Goal: Task Accomplishment & Management: Use online tool/utility

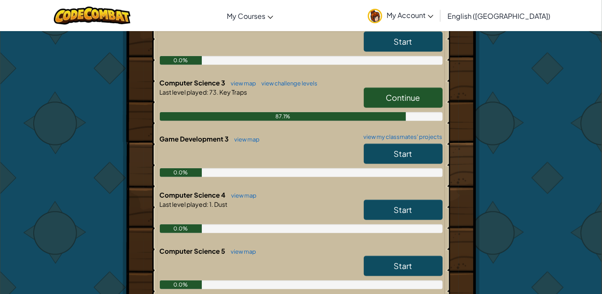
scroll to position [416, 0]
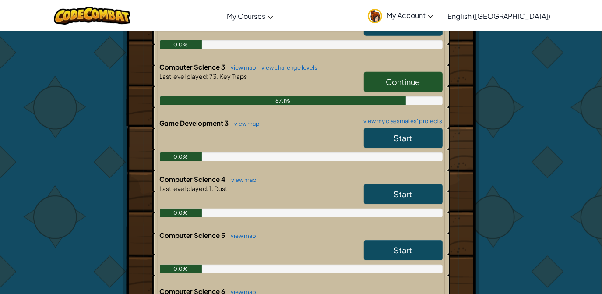
click at [407, 81] on span "Continue" at bounding box center [403, 82] width 34 height 10
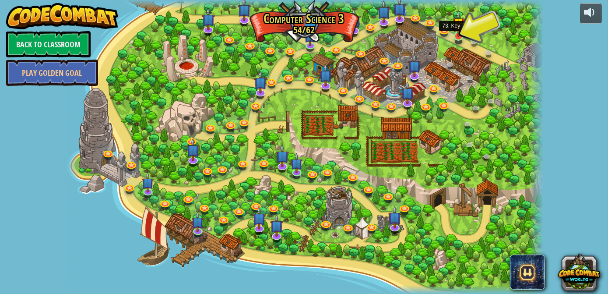
click at [460, 36] on img at bounding box center [459, 23] width 12 height 27
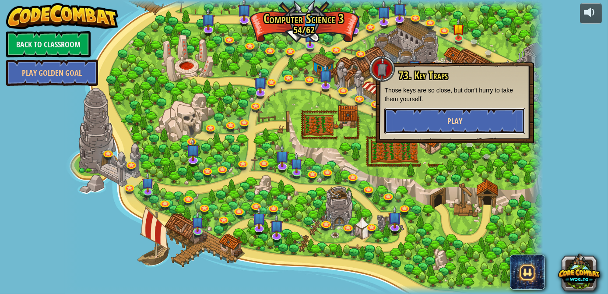
click at [430, 120] on button "Play" at bounding box center [454, 121] width 141 height 26
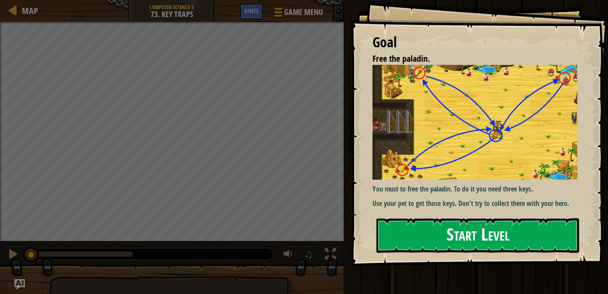
click at [421, 244] on button "Start Level" at bounding box center [478, 235] width 203 height 35
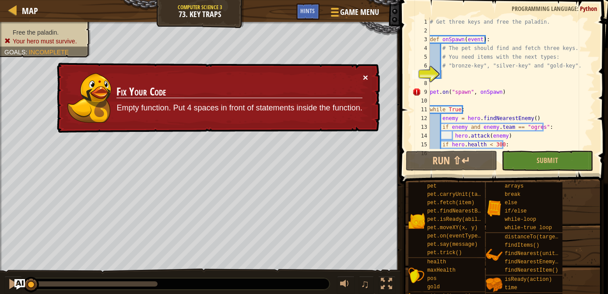
click at [365, 77] on button "×" at bounding box center [365, 77] width 5 height 9
click at [448, 78] on div "# Get three keys and free the paladin. def onSpawn ( event ) : # The pet should…" at bounding box center [508, 92] width 161 height 149
click at [367, 75] on button "×" at bounding box center [365, 77] width 5 height 9
click at [449, 74] on div "# Get three keys and free the paladin. def onSpawn ( event ) : # The pet should…" at bounding box center [508, 92] width 161 height 149
click at [310, 9] on span "Hints" at bounding box center [308, 11] width 14 height 8
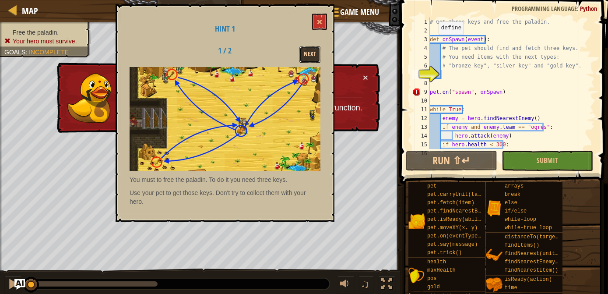
click at [310, 49] on button "Next" at bounding box center [309, 54] width 21 height 16
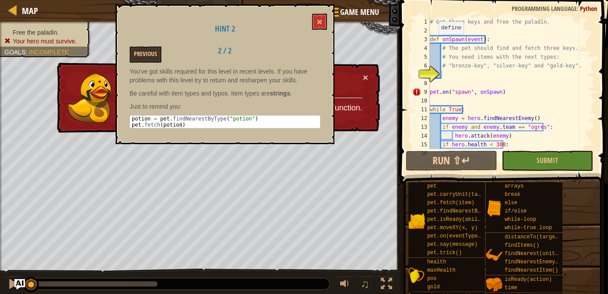
click at [310, 49] on div "Previous 2 / 2" at bounding box center [225, 54] width 204 height 16
click at [447, 72] on div "# Get three keys and free the paladin. def onSpawn ( event ) : # The pet should…" at bounding box center [508, 92] width 161 height 149
click at [443, 74] on div "# Get three keys and free the paladin. def onSpawn ( event ) : # The pet should…" at bounding box center [508, 92] width 161 height 149
paste textarea "pet.fetch(potion)"
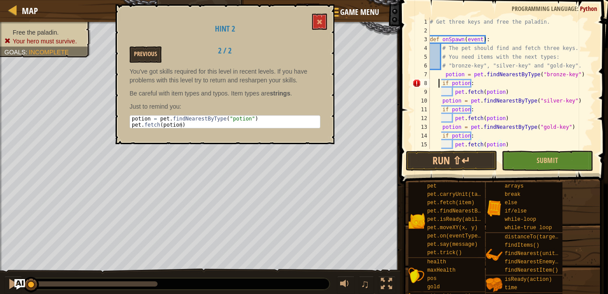
click at [439, 82] on div "# Get three keys and free the paladin. def onSpawn ( event ) : # The pet should…" at bounding box center [508, 92] width 161 height 149
click at [442, 70] on div "# Get three keys and free the paladin. def onSpawn ( event ) : # The pet should…" at bounding box center [508, 92] width 161 height 149
click at [442, 70] on div "# Get three keys and free the paladin. def onSpawn ( event ) : # The pet should…" at bounding box center [508, 83] width 161 height 131
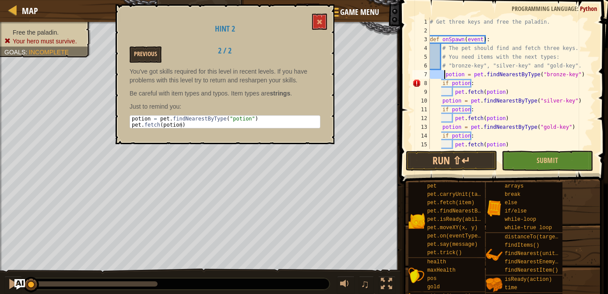
click at [442, 70] on div "# Get three keys and free the paladin. def onSpawn ( event ) : # The pet should…" at bounding box center [508, 92] width 161 height 149
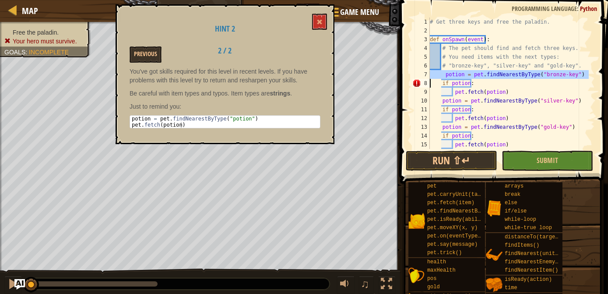
click at [442, 70] on div "# Get three keys and free the paladin. def onSpawn ( event ) : # The pet should…" at bounding box center [508, 92] width 161 height 149
click at [442, 70] on div "# Get three keys and free the paladin. def onSpawn ( event ) : # The pet should…" at bounding box center [508, 83] width 161 height 131
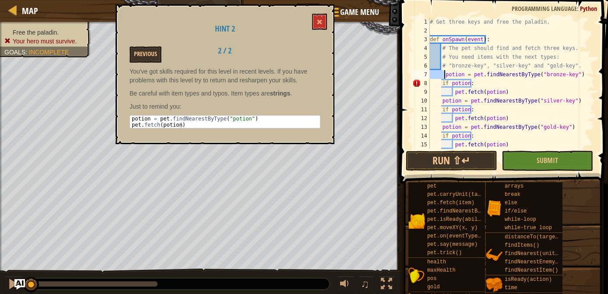
click at [442, 70] on div "# Get three keys and free the paladin. def onSpawn ( event ) : # The pet should…" at bounding box center [508, 92] width 161 height 149
click at [440, 83] on div "# Get three keys and free the paladin. def onSpawn ( event ) : # The pet should…" at bounding box center [508, 92] width 161 height 149
click at [440, 83] on div "# Get three keys and free the paladin. def onSpawn ( event ) : # The pet should…" at bounding box center [508, 83] width 161 height 131
click at [440, 83] on div "# Get three keys and free the paladin. def onSpawn ( event ) : # The pet should…" at bounding box center [508, 92] width 161 height 149
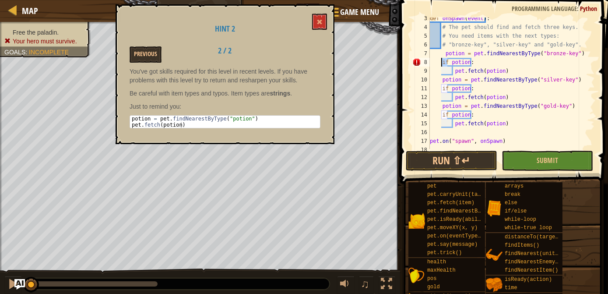
scroll to position [45, 0]
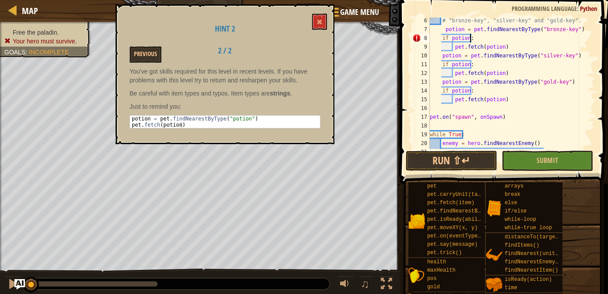
drag, startPoint x: 486, startPoint y: 90, endPoint x: 488, endPoint y: 37, distance: 53.5
click at [488, 37] on div "# "bronze-key", "silver-key" and "gold-key". potion = pet . findNearestByType (…" at bounding box center [508, 90] width 161 height 149
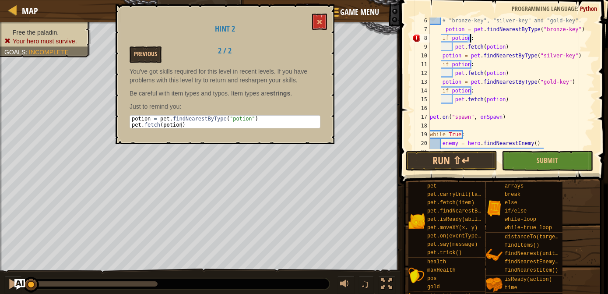
click at [488, 37] on div "# "bronze-key", "silver-key" and "gold-key". potion = pet . findNearestByType (…" at bounding box center [508, 83] width 161 height 131
click at [488, 37] on div "# "bronze-key", "silver-key" and "gold-key". potion = pet . findNearestByType (…" at bounding box center [508, 90] width 161 height 149
click at [488, 37] on div "# "bronze-key", "silver-key" and "gold-key". potion = pet . findNearestByType (…" at bounding box center [508, 83] width 161 height 131
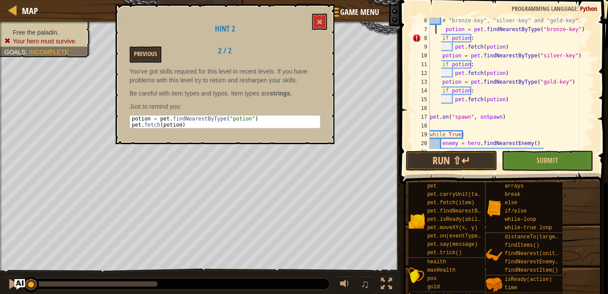
click at [437, 28] on div "# "bronze-key", "silver-key" and "gold-key". potion = pet . findNearestByType (…" at bounding box center [508, 90] width 161 height 149
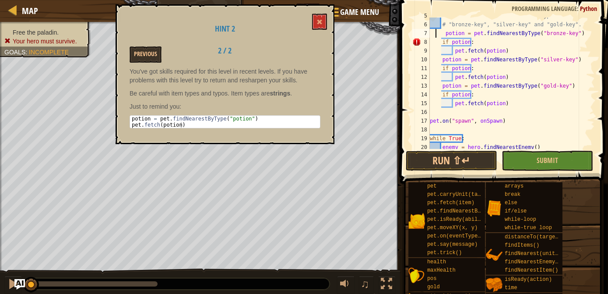
scroll to position [49, 0]
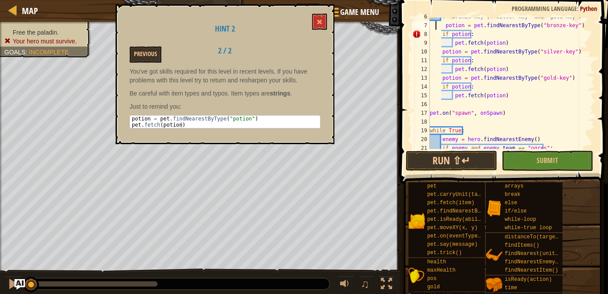
click at [435, 25] on div "# "bronze-key", "silver-key" and "gold-key". potion = pet . findNearestByType (…" at bounding box center [508, 86] width 161 height 149
click at [435, 25] on div "# "bronze-key", "silver-key" and "gold-key". potion = pet . findNearestByType (…" at bounding box center [508, 83] width 161 height 131
click at [435, 25] on div "# "bronze-key", "silver-key" and "gold-key". potion = pet . findNearestByType (…" at bounding box center [508, 86] width 161 height 149
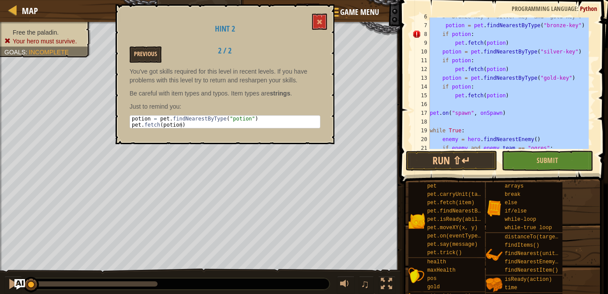
click at [435, 25] on div "# "bronze-key", "silver-key" and "gold-key". potion = pet . findNearestByType (…" at bounding box center [508, 86] width 161 height 149
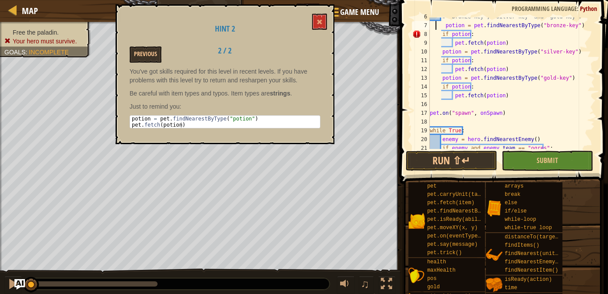
click at [435, 25] on div "# "bronze-key", "silver-key" and "gold-key". potion = pet . findNearestByType (…" at bounding box center [508, 86] width 161 height 149
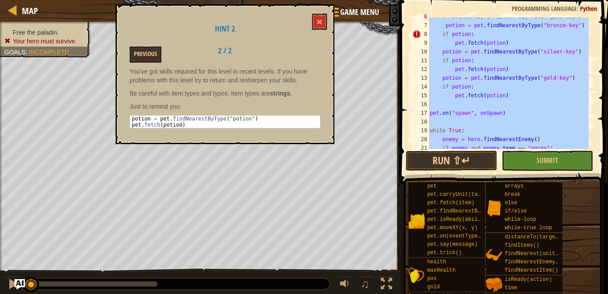
click at [435, 25] on div "# "bronze-key", "silver-key" and "gold-key". potion = pet . findNearestByType (…" at bounding box center [508, 86] width 161 height 149
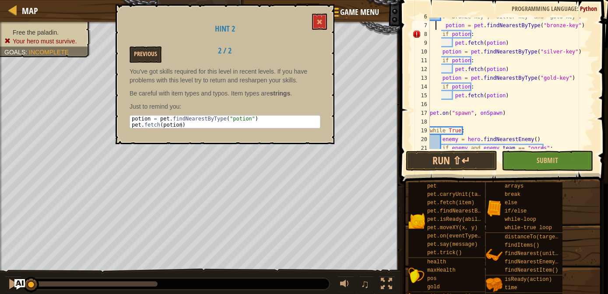
click at [435, 25] on div "# "bronze-key", "silver-key" and "gold-key". potion = pet . findNearestByType (…" at bounding box center [508, 86] width 161 height 149
click at [435, 25] on div "# "bronze-key", "silver-key" and "gold-key". potion = pet . findNearestByType (…" at bounding box center [508, 83] width 161 height 131
click at [505, 98] on div "# "bronze-key", "silver-key" and "gold-key". potion = pet . findNearestByType (…" at bounding box center [508, 86] width 161 height 149
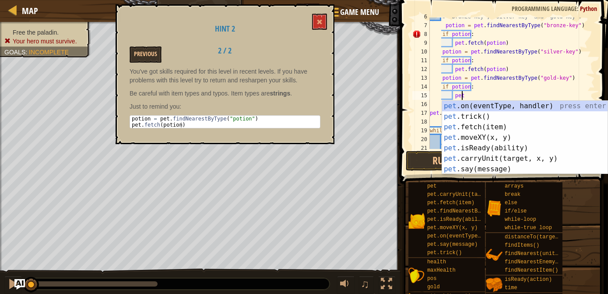
type textarea "p"
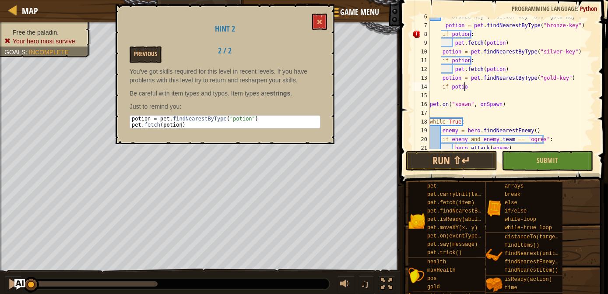
type textarea "i"
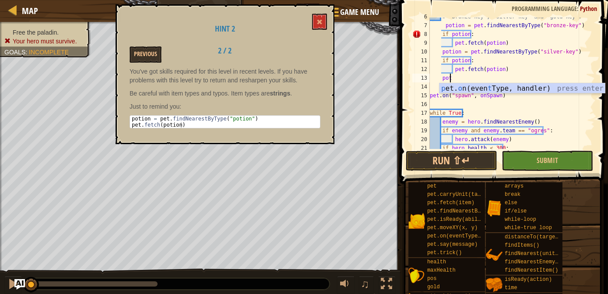
type textarea "p"
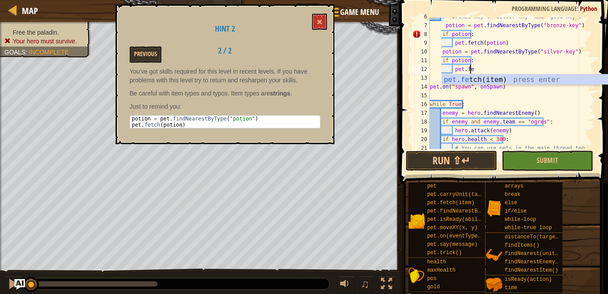
type textarea "p"
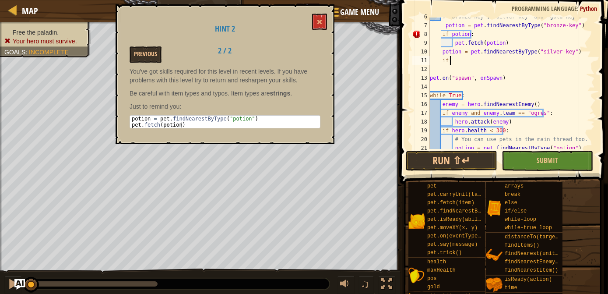
type textarea "i"
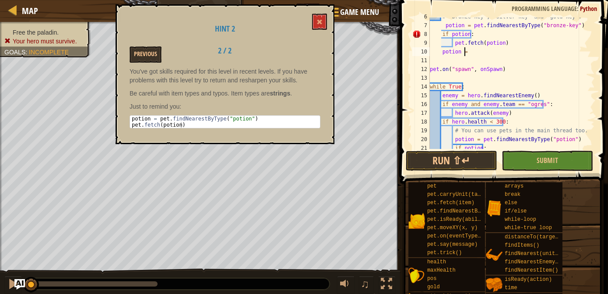
type textarea "p"
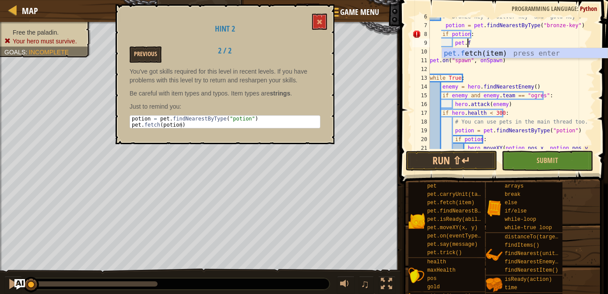
type textarea "p"
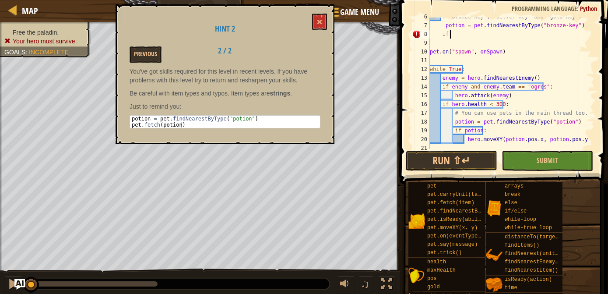
type textarea "i"
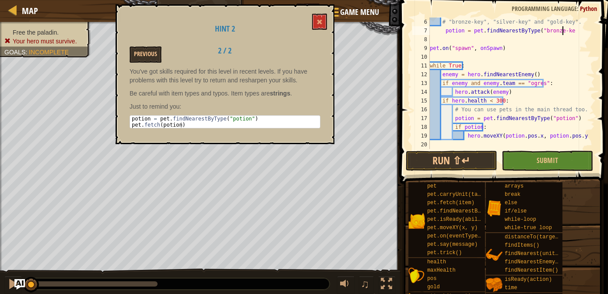
scroll to position [43, 0]
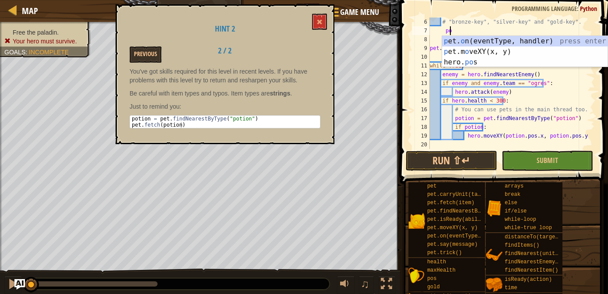
type textarea "p"
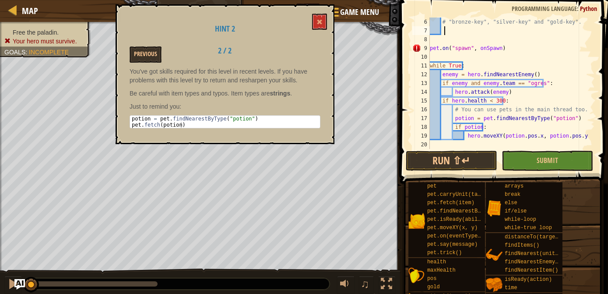
click at [446, 28] on div "# "bronze-key", "silver-key" and "gold-key". pet . on ( "spawn" , onSpawn ) whi…" at bounding box center [508, 92] width 161 height 149
click at [441, 29] on div "# "bronze-key", "silver-key" and "gold-key". pet . on ( "spawn" , onSpawn ) whi…" at bounding box center [508, 92] width 161 height 149
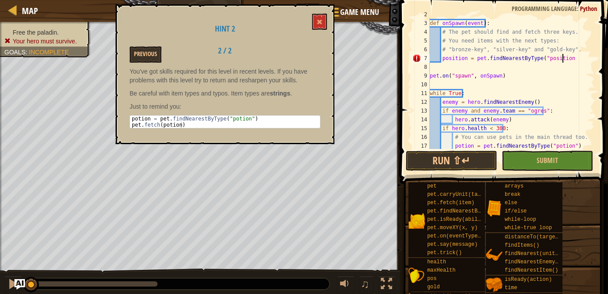
scroll to position [4, 11]
type textarea "position = pet.findNearestByType("position")"
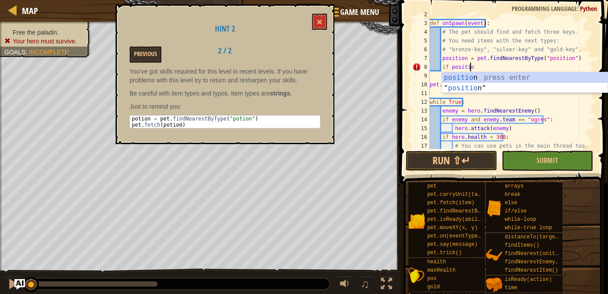
scroll to position [4, 3]
type textarea "if position:"
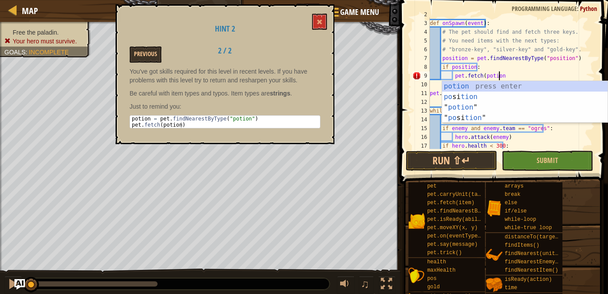
scroll to position [4, 5]
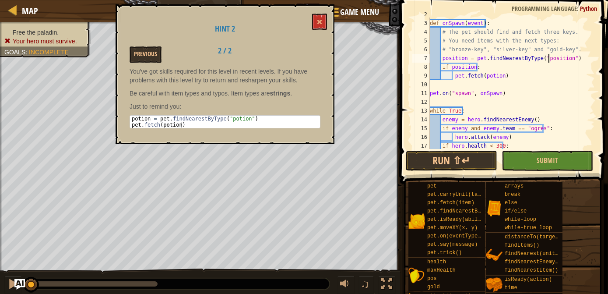
click at [550, 57] on div "def onSpawn ( event ) : # The pet should find and fetch three keys. # You need …" at bounding box center [508, 84] width 161 height 149
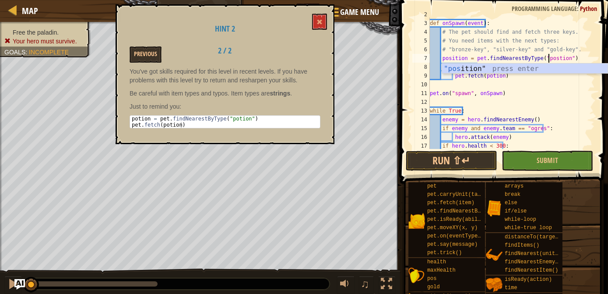
type textarea "position = pet.findNearestByType("potion")"
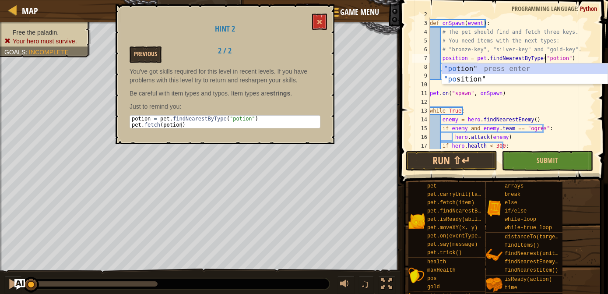
click at [518, 101] on div "def onSpawn ( event ) : # The pet should find and fetch three keys. # You need …" at bounding box center [508, 84] width 161 height 149
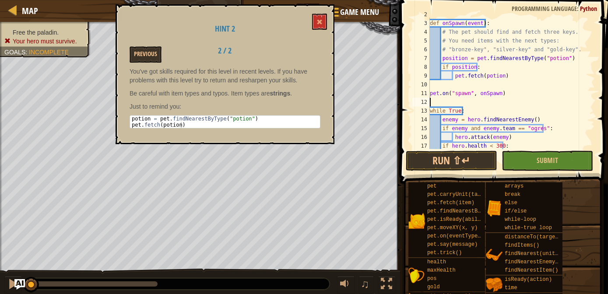
scroll to position [4, 0]
click at [461, 68] on div "def onSpawn ( event ) : # The pet should find and fetch three keys. # You need …" at bounding box center [508, 84] width 161 height 149
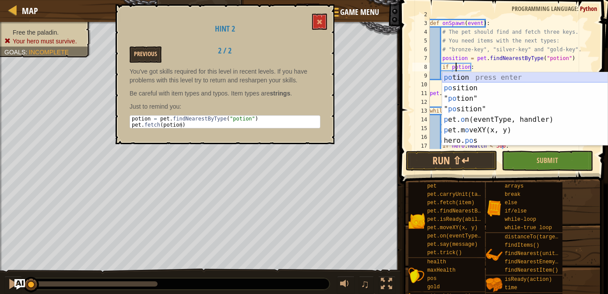
click at [455, 78] on div "po tion press enter po sition press enter " po tion" press enter " po sition" p…" at bounding box center [525, 119] width 166 height 95
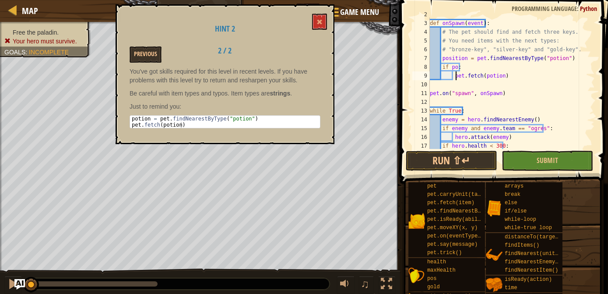
click at [455, 78] on div "def onSpawn ( event ) : # The pet should find and fetch three keys. # You need …" at bounding box center [508, 84] width 161 height 149
click at [454, 68] on div "def onSpawn ( event ) : # The pet should find and fetch three keys. # You need …" at bounding box center [508, 84] width 161 height 149
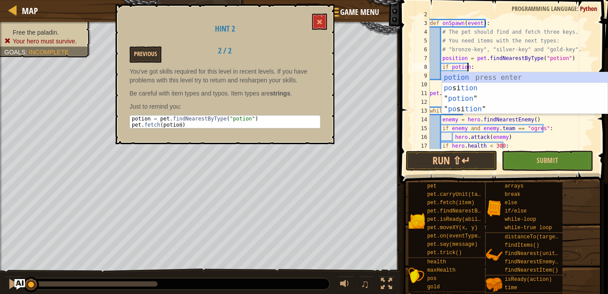
scroll to position [4, 3]
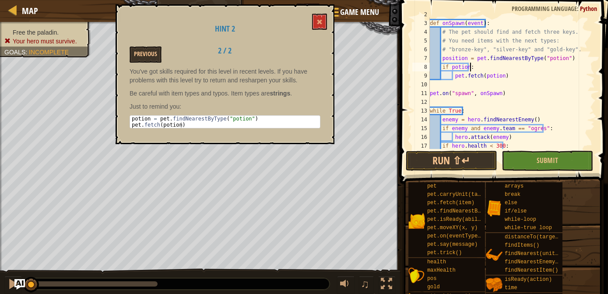
click at [503, 63] on div "def onSpawn ( event ) : # The pet should find and fetch three keys. # You need …" at bounding box center [508, 84] width 161 height 149
click at [508, 77] on div "def onSpawn ( event ) : # The pet should find and fetch three keys. # You need …" at bounding box center [508, 84] width 161 height 149
type textarea "pet.fetch(potion)"
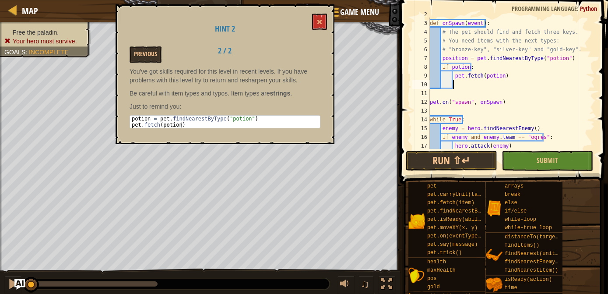
scroll to position [4, 0]
click at [452, 58] on div "def onSpawn ( event ) : # The pet should find and fetch three keys. # You need …" at bounding box center [508, 84] width 161 height 149
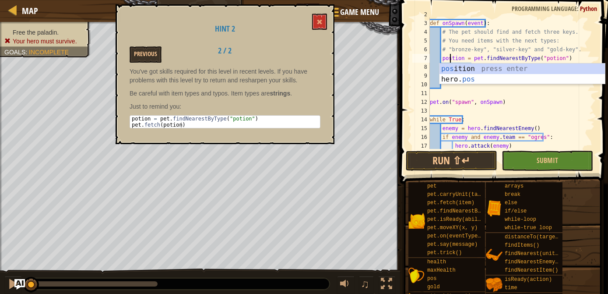
type textarea "potion = pet.findNearestByType("potion")"
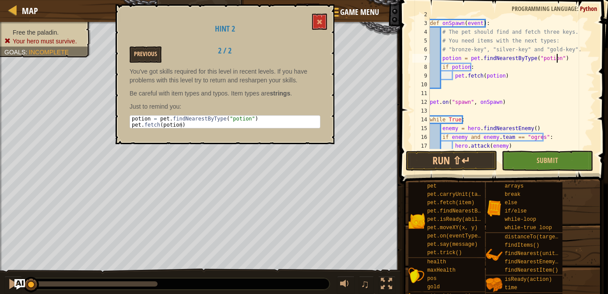
click at [567, 60] on div "def onSpawn ( event ) : # The pet should find and fetch three keys. # You need …" at bounding box center [508, 84] width 161 height 149
click at [444, 86] on div "def onSpawn ( event ) : # The pet should find and fetch three keys. # You need …" at bounding box center [508, 84] width 161 height 149
click at [552, 57] on div "def onSpawn ( event ) : # The pet should find and fetch three keys. # You need …" at bounding box center [508, 84] width 161 height 149
click at [575, 81] on div "def onSpawn ( event ) : # The pet should find and fetch three keys. # You need …" at bounding box center [508, 84] width 161 height 149
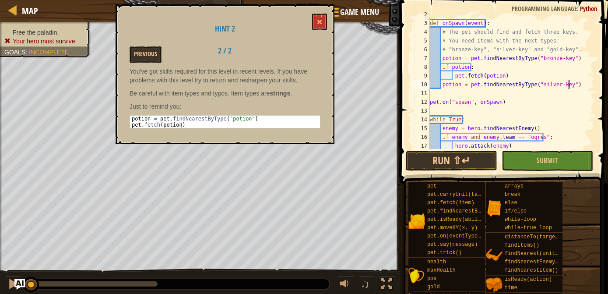
type textarea "potion = pet.findNearestByType("silver-key")"
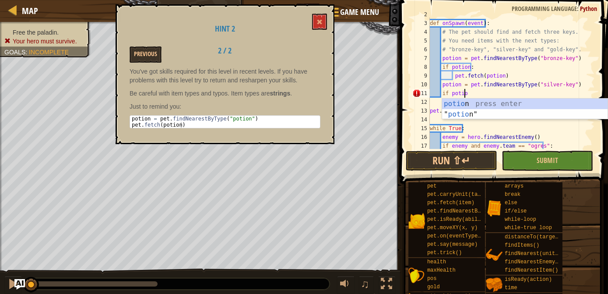
scroll to position [4, 2]
type textarea "if potion:"
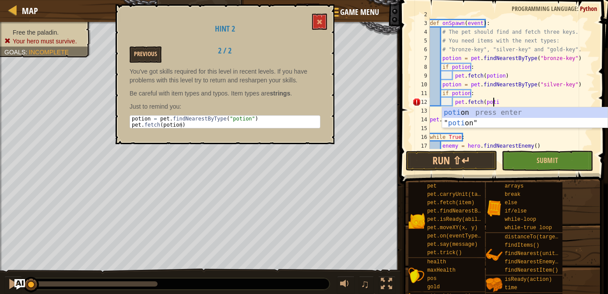
scroll to position [4, 5]
type textarea "pet.fetch(potion)"
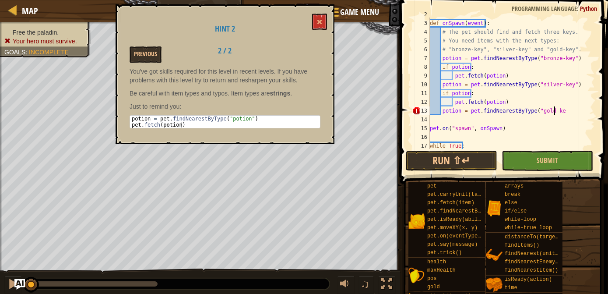
scroll to position [4, 10]
type textarea "potion = pet.findNearestByType("gold-key")"
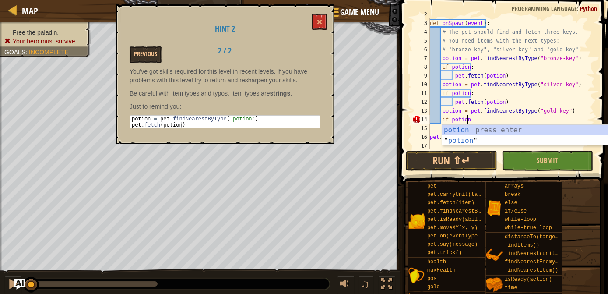
scroll to position [4, 2]
type textarea "if potion:"
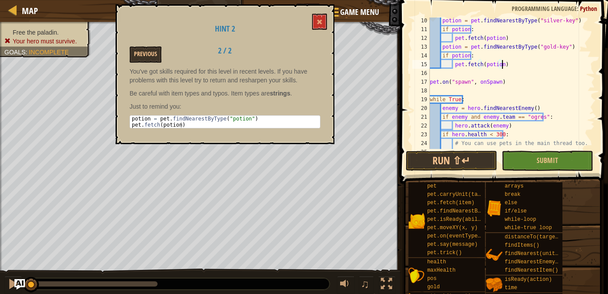
scroll to position [80, 0]
type textarea "pet.fetch(potion)"
click at [547, 158] on span "Submit" at bounding box center [547, 160] width 21 height 10
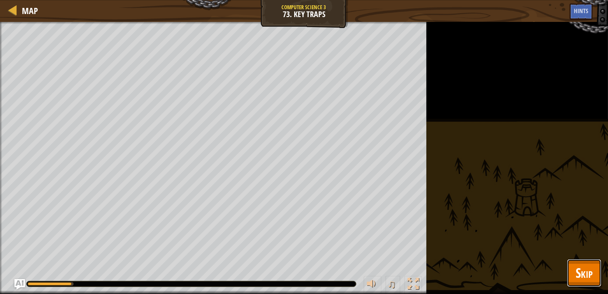
click at [584, 267] on span "Skip" at bounding box center [584, 273] width 17 height 18
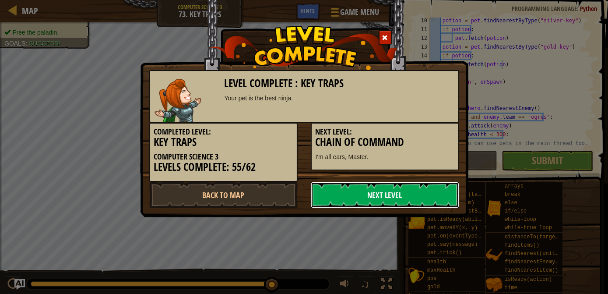
click at [408, 185] on link "Next Level" at bounding box center [385, 195] width 148 height 26
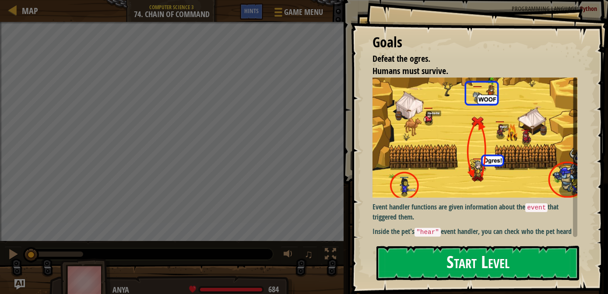
click at [463, 268] on button "Start Level" at bounding box center [478, 263] width 203 height 35
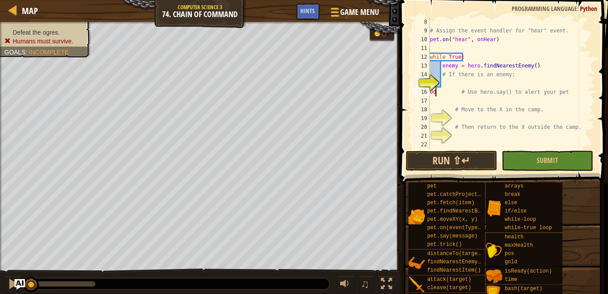
scroll to position [61, 0]
click at [439, 93] on div "# Assign the event handler for "hear" event. pet . on ( "hear" , onHear ) while…" at bounding box center [508, 92] width 161 height 149
type textarea "# Use hero.say() to alert your pet"
click at [449, 84] on div "# Assign the event handler for "hear" event. pet . on ( "hear" , onHear ) while…" at bounding box center [508, 92] width 161 height 149
click at [314, 9] on span "Hints" at bounding box center [308, 11] width 14 height 8
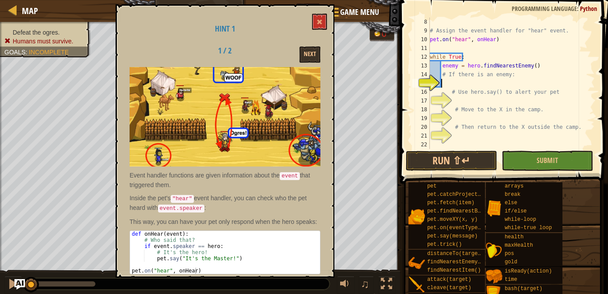
scroll to position [11, 0]
click at [308, 59] on button "Next" at bounding box center [309, 54] width 21 height 16
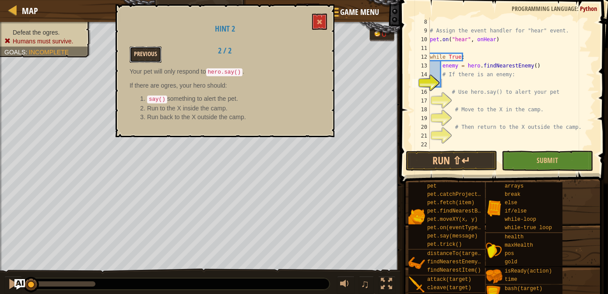
click at [141, 49] on button "Previous" at bounding box center [146, 54] width 32 height 16
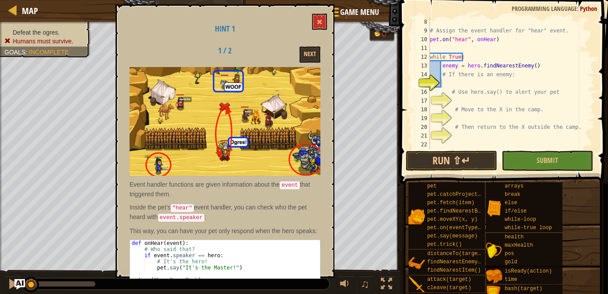
scroll to position [11, 0]
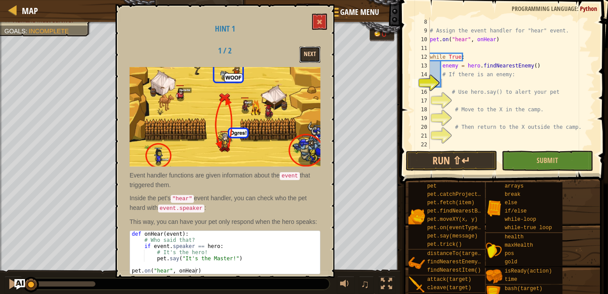
click at [306, 48] on button "Next" at bounding box center [309, 54] width 21 height 16
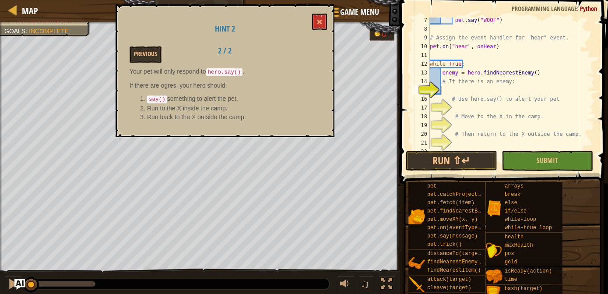
scroll to position [61, 0]
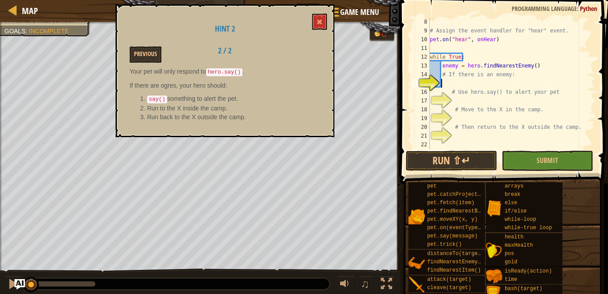
click at [444, 81] on div "# Assign the event handler for "hear" event. pet . on ( "hear" , onHear ) while…" at bounding box center [508, 92] width 161 height 149
click at [482, 83] on div "# Assign the event handler for "hear" event. pet . on ( "hear" , onHear ) while…" at bounding box center [508, 92] width 161 height 149
click at [495, 84] on div "# Assign the event handler for "hear" event. pet . on ( "hear" , onHear ) while…" at bounding box center [508, 92] width 161 height 149
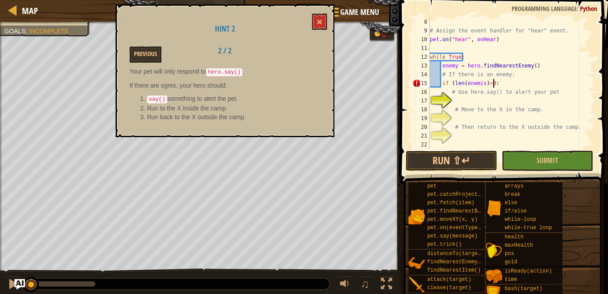
scroll to position [4, 5]
click at [492, 86] on div "# Assign the event handler for "hear" event. pet . on ( "hear" , onHear ) while…" at bounding box center [508, 92] width 161 height 149
click at [493, 86] on div "# Assign the event handler for "hear" event. pet . on ( "hear" , onHear ) while…" at bounding box center [508, 92] width 161 height 149
type textarea "if (len(enemis)>0):"
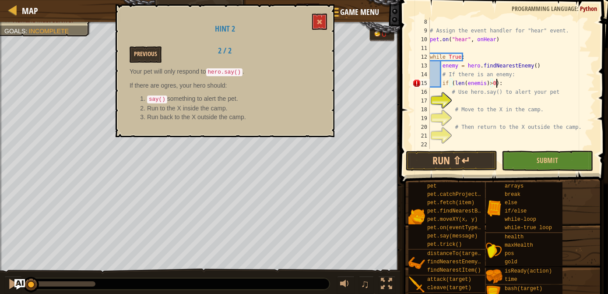
scroll to position [4, 5]
click at [452, 99] on div "# Assign the event handler for "hear" event. pet . on ( "hear" , onHear ) while…" at bounding box center [508, 92] width 161 height 149
click at [463, 98] on div "# Assign the event handler for "hear" event. pet . on ( "hear" , onHear ) while…" at bounding box center [508, 92] width 161 height 149
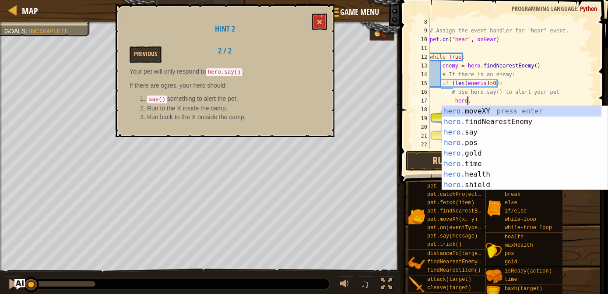
scroll to position [4, 2]
click at [447, 100] on div "# Assign the event handler for "hear" event. pet . on ( "hear" , onHear ) while…" at bounding box center [508, 92] width 161 height 149
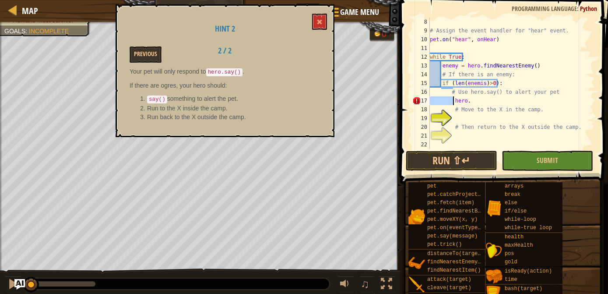
click at [447, 100] on div "# Assign the event handler for "hear" event. pet . on ( "hear" , onHear ) while…" at bounding box center [508, 92] width 161 height 149
click at [456, 97] on div "# Assign the event handler for "hear" event. pet . on ( "hear" , onHear ) while…" at bounding box center [508, 92] width 161 height 149
click at [489, 99] on div "# Assign the event handler for "hear" event. pet . on ( "hear" , onHear ) while…" at bounding box center [508, 92] width 161 height 149
click at [453, 89] on div "# Assign the event handler for "hear" event. pet . on ( "hear" , onHear ) while…" at bounding box center [508, 92] width 161 height 149
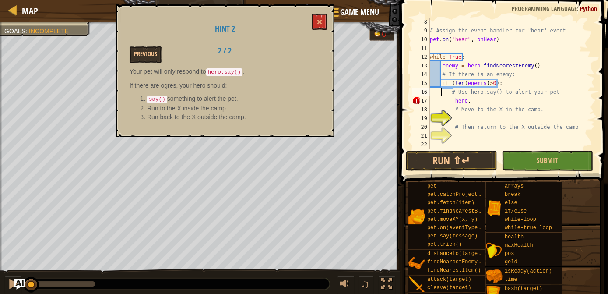
click at [441, 91] on div "# Assign the event handler for "hear" event. pet . on ( "hear" , onHear ) while…" at bounding box center [508, 92] width 161 height 149
click at [437, 102] on div "# Assign the event handler for "hear" event. pet . on ( "hear" , onHear ) while…" at bounding box center [508, 92] width 161 height 149
click at [498, 81] on div "# Assign the event handler for "hear" event. pet . on ( "hear" , onHear ) while…" at bounding box center [508, 92] width 161 height 149
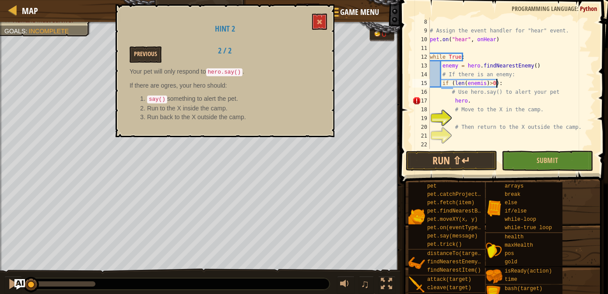
type textarea "if (len(enemis)>0):"
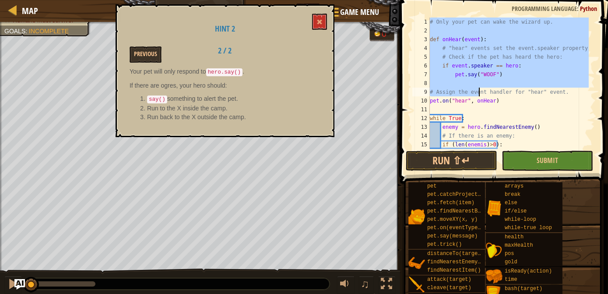
scroll to position [70, 0]
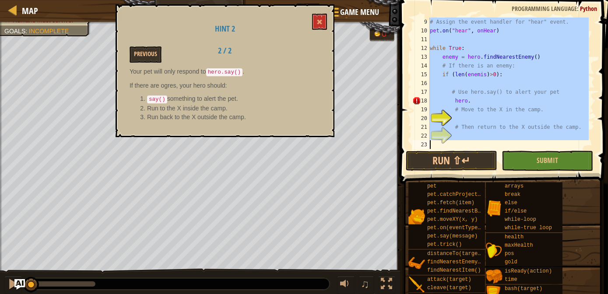
drag, startPoint x: 430, startPoint y: 20, endPoint x: 510, endPoint y: 174, distance: 173.7
click at [510, 174] on div "Hints 9 10 11 12 13 14 15 16 17 18 19 20 21 22 23 # Assign the event handler fo…" at bounding box center [503, 144] width 211 height 289
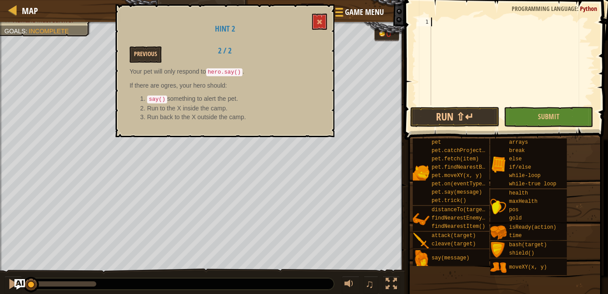
click at [439, 28] on div at bounding box center [513, 70] width 166 height 105
paste textarea "hero.moveXY(30, 15)"
type textarea "hero.moveXY(30, 15)"
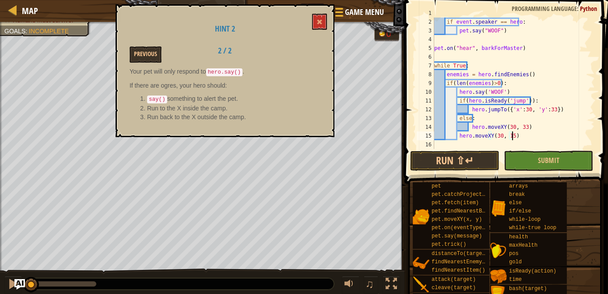
scroll to position [8, 0]
click at [528, 159] on button "Submit" at bounding box center [548, 161] width 89 height 20
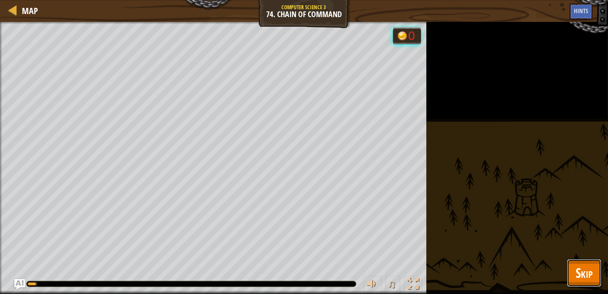
click at [580, 277] on span "Skip" at bounding box center [584, 273] width 17 height 18
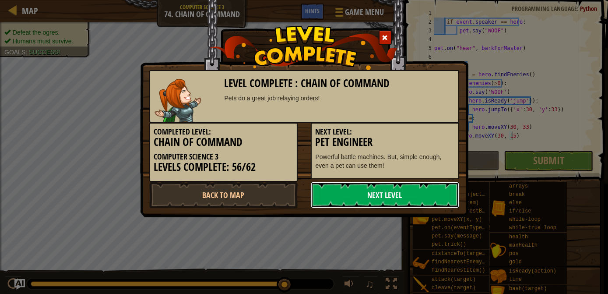
click at [393, 200] on link "Next Level" at bounding box center [385, 195] width 148 height 26
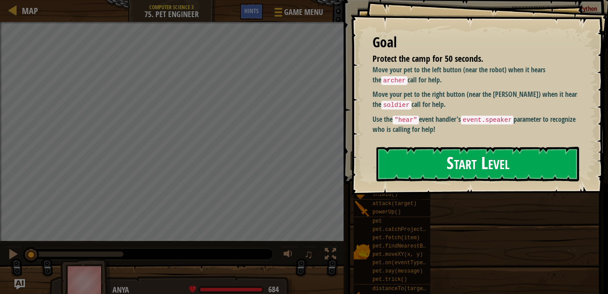
click at [423, 162] on button "Start Level" at bounding box center [478, 164] width 203 height 35
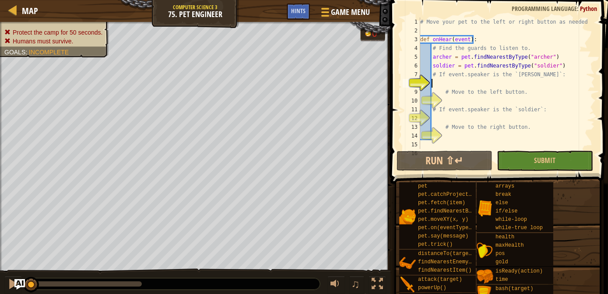
click at [440, 82] on div "# Move your pet to the left or right button as needed. def onHear ( event ) : #…" at bounding box center [504, 92] width 170 height 149
click at [420, 100] on div "10" at bounding box center [412, 100] width 18 height 9
type textarea "# If event.speaker is the `soldier`:"
click at [298, 10] on span "Hints" at bounding box center [298, 11] width 14 height 8
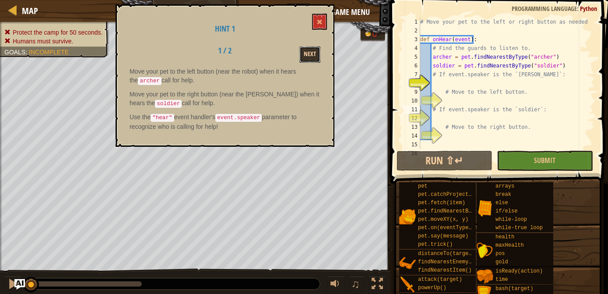
click at [318, 53] on button "Next" at bounding box center [309, 54] width 21 height 16
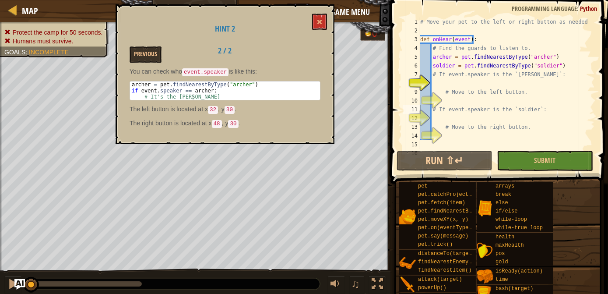
click at [440, 83] on div "# Move your pet to the left or right button as needed. def onHear ( event ) : #…" at bounding box center [504, 92] width 170 height 149
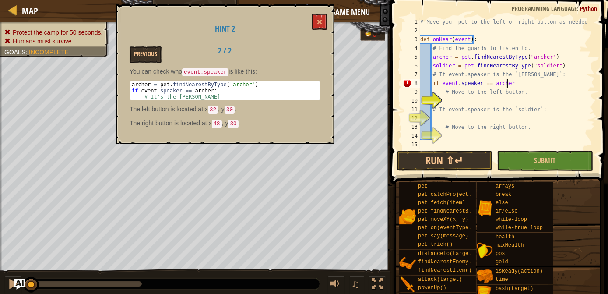
scroll to position [4, 7]
type textarea "if event.speaker == [PERSON_NAME]:"
click at [447, 99] on div "# Move your pet to the left or right button as needed. def onHear ( event ) : #…" at bounding box center [504, 92] width 170 height 149
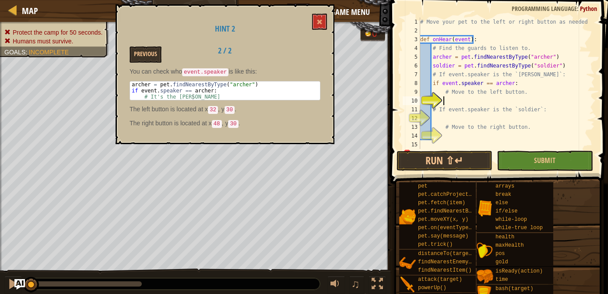
click at [447, 99] on div "# Move your pet to the left or right button as needed. def onHear ( event ) : #…" at bounding box center [504, 92] width 170 height 149
click at [449, 101] on div "# Move your pet to the left or right button as needed. def onHear ( event ) : #…" at bounding box center [504, 83] width 170 height 131
click at [320, 21] on span at bounding box center [320, 22] width 6 height 6
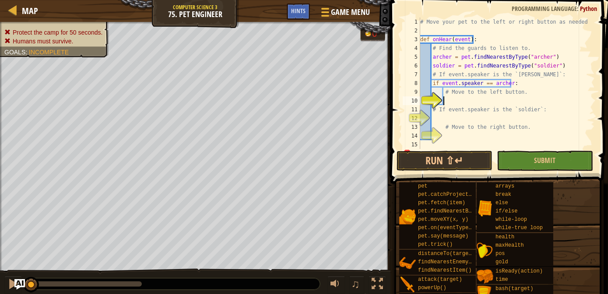
click at [444, 102] on div "# Move your pet to the left or right button as needed. def onHear ( event ) : #…" at bounding box center [504, 92] width 170 height 149
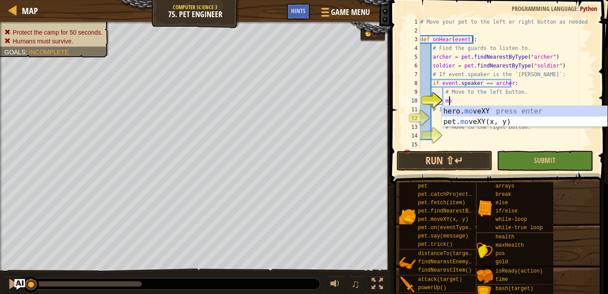
scroll to position [4, 2]
click at [456, 111] on div "hero. move XY press enter pet. move XY(x, y) press enter" at bounding box center [525, 127] width 166 height 42
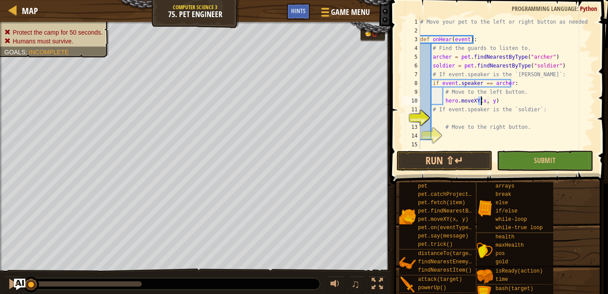
click at [15, 282] on img "Ask AI" at bounding box center [19, 283] width 11 height 11
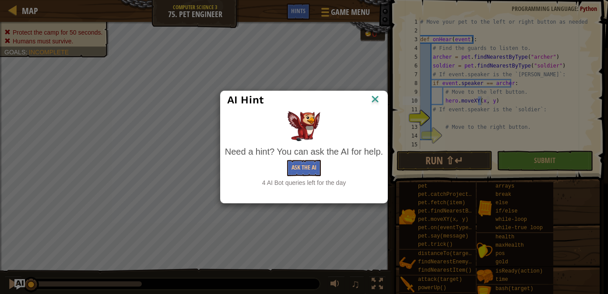
click at [373, 95] on img at bounding box center [375, 99] width 11 height 13
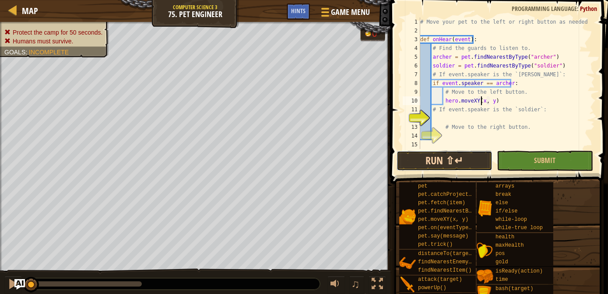
click at [429, 158] on button "Run ⇧↵" at bounding box center [445, 161] width 96 height 20
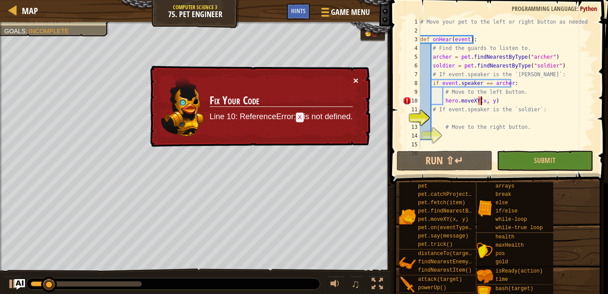
click at [358, 79] on button "×" at bounding box center [355, 80] width 5 height 9
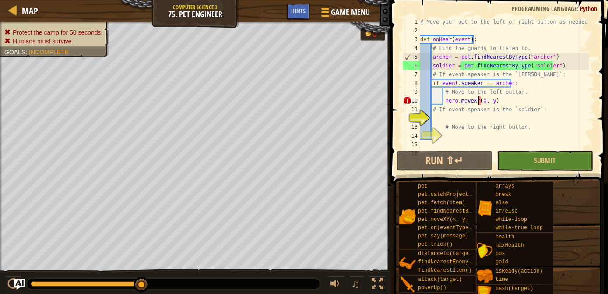
click at [479, 100] on div "# Move your pet to the left or right button as needed. def onHear ( event ) : #…" at bounding box center [504, 92] width 170 height 149
click at [482, 100] on div "# Move your pet to the left or right button as needed. def onHear ( event ) : #…" at bounding box center [504, 92] width 170 height 149
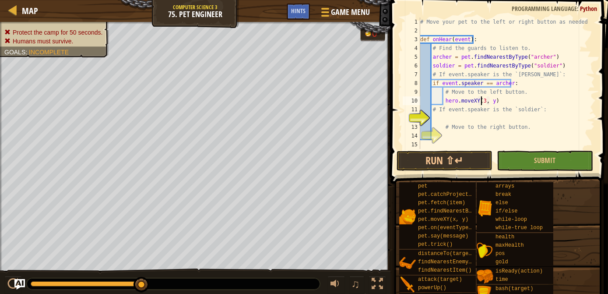
scroll to position [4, 5]
click at [493, 100] on div "# Move your pet to the left or right button as needed. def onHear ( event ) : #…" at bounding box center [504, 92] width 170 height 149
type textarea "hero.moveXY(32, 30)"
click at [436, 119] on div "# Move your pet to the left or right button as needed. def onHear ( event ) : #…" at bounding box center [504, 92] width 170 height 149
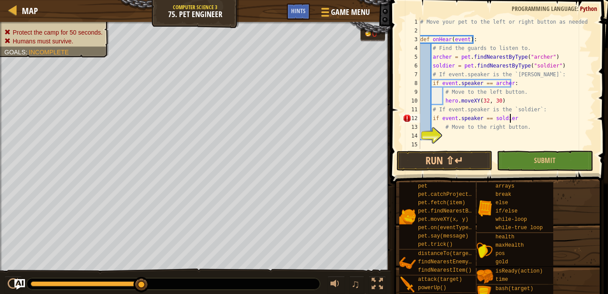
scroll to position [4, 7]
click at [501, 129] on div "# Move your pet to the left or right button as needed. def onHear ( event ) : #…" at bounding box center [504, 92] width 170 height 149
type textarea "# Move to the right button."
click at [444, 136] on div "# Move your pet to the left or right button as needed. def onHear ( event ) : #…" at bounding box center [504, 92] width 170 height 149
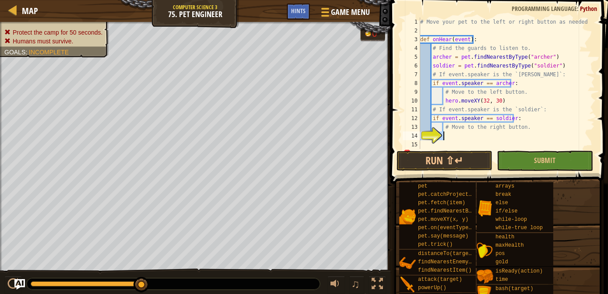
click at [444, 136] on div "# Move your pet to the left or right button as needed. def onHear ( event ) : #…" at bounding box center [504, 92] width 170 height 149
click at [446, 136] on div "# Move your pet to the left or right button as needed. def onHear ( event ) : #…" at bounding box center [504, 83] width 170 height 131
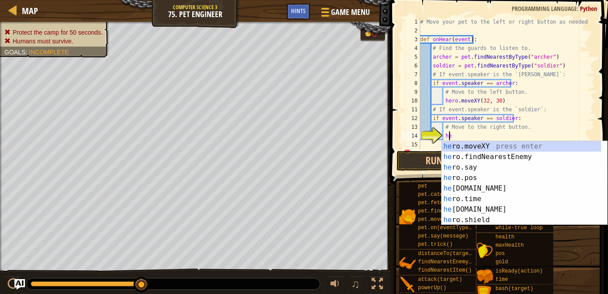
scroll to position [4, 2]
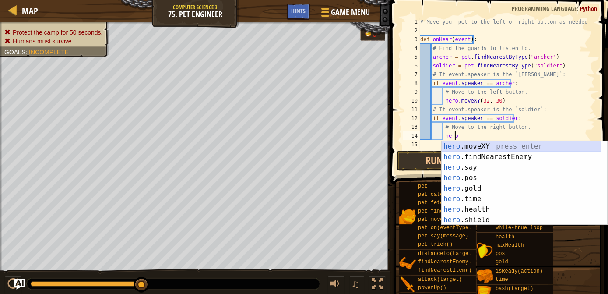
click at [457, 144] on div "hero .moveXY press enter hero .findNearestEnemy press enter hero .say press ent…" at bounding box center [522, 193] width 160 height 105
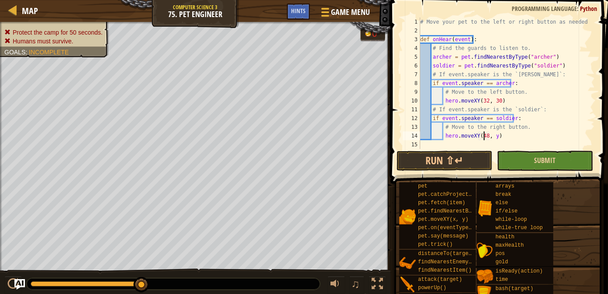
scroll to position [4, 5]
click at [493, 134] on div "# Move your pet to the left or right button as needed. def onHear ( event ) : #…" at bounding box center [504, 92] width 170 height 149
click at [493, 134] on div "# Move your pet to the left or right button as needed. def onHear ( event ) : #…" at bounding box center [504, 83] width 170 height 131
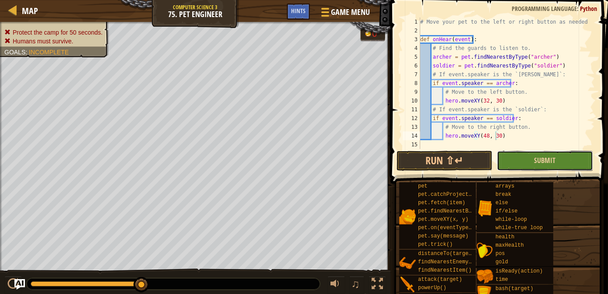
click at [524, 169] on button "Submit" at bounding box center [545, 161] width 96 height 20
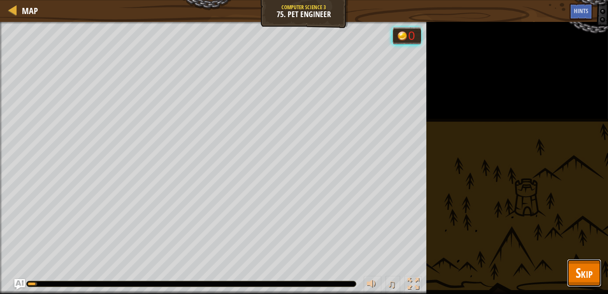
click at [586, 277] on span "Skip" at bounding box center [584, 273] width 17 height 18
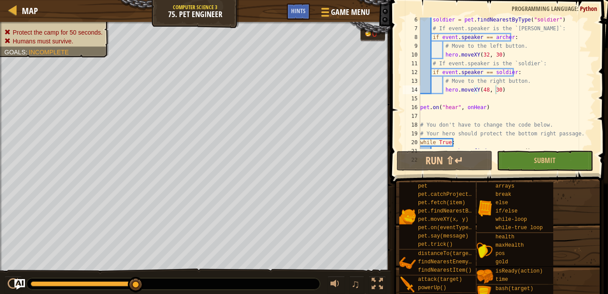
scroll to position [78, 0]
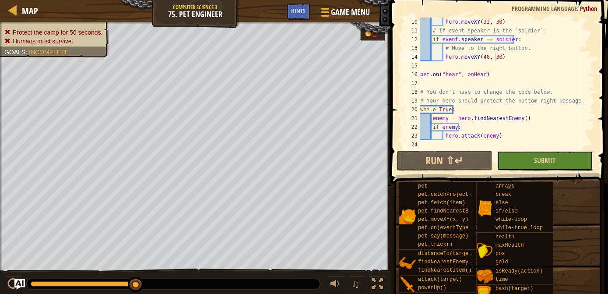
click at [530, 163] on button "Submit" at bounding box center [545, 161] width 96 height 20
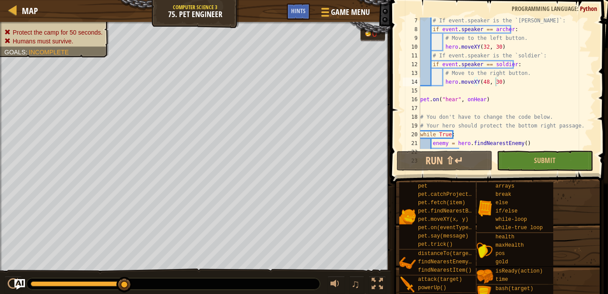
scroll to position [4, 4]
click at [467, 98] on div "# If event.speaker is the `[PERSON_NAME]`: if event . speaker == [PERSON_NAME] …" at bounding box center [504, 90] width 170 height 149
drag, startPoint x: 462, startPoint y: 101, endPoint x: 481, endPoint y: 103, distance: 18.5
click at [481, 103] on div "# If event.speaker is the `[PERSON_NAME]`: if event . speaker == [PERSON_NAME] …" at bounding box center [504, 90] width 170 height 149
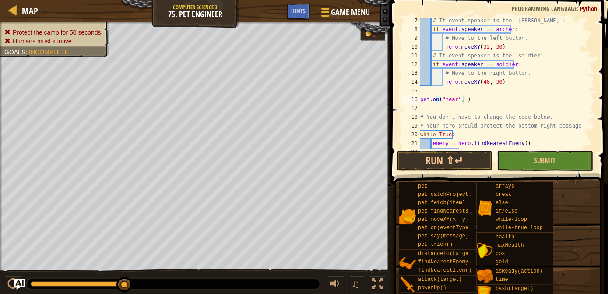
paste textarea "hearGuards"
click at [462, 99] on div "# If event.speaker is the `[PERSON_NAME]`: if event . speaker == [PERSON_NAME] …" at bounding box center [504, 90] width 170 height 149
click at [546, 163] on span "Submit" at bounding box center [544, 160] width 21 height 10
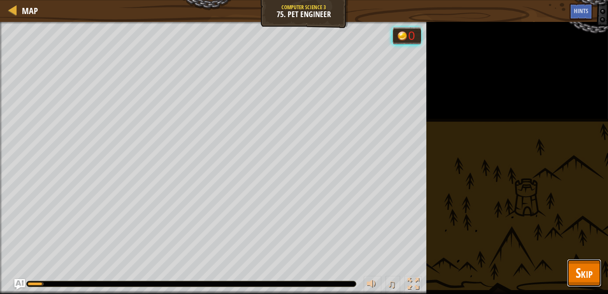
click at [589, 283] on button "Skip" at bounding box center [584, 273] width 35 height 28
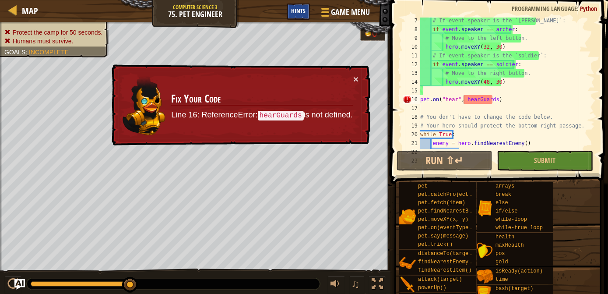
click at [294, 10] on span "Hints" at bounding box center [298, 11] width 14 height 8
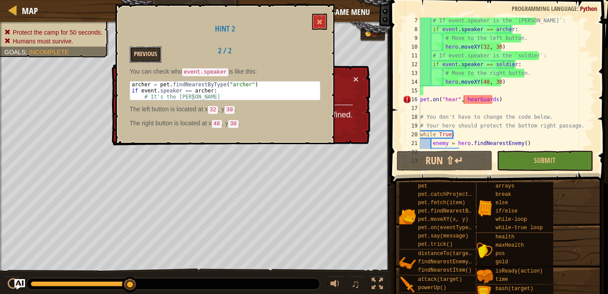
click at [149, 47] on button "Previous" at bounding box center [146, 54] width 32 height 16
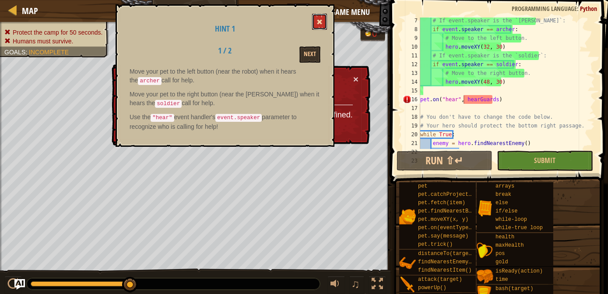
click at [322, 19] on span at bounding box center [320, 22] width 6 height 6
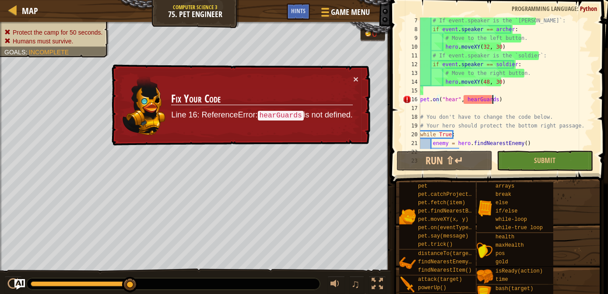
click at [492, 102] on div "# If event.speaker is the `[PERSON_NAME]`: if event . speaker == [PERSON_NAME] …" at bounding box center [504, 90] width 170 height 149
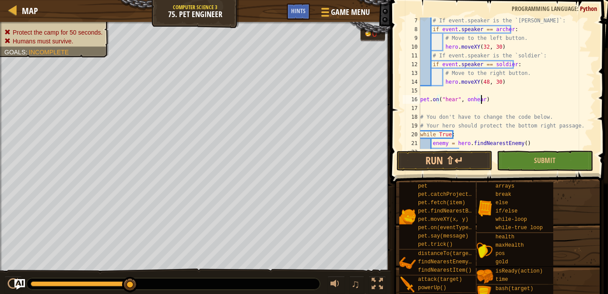
scroll to position [4, 4]
click at [472, 100] on div "# If event.speaker is the `[PERSON_NAME]`: if event . speaker == [PERSON_NAME] …" at bounding box center [504, 90] width 170 height 149
click at [514, 96] on div "# If event.speaker is the `[PERSON_NAME]`: if event . speaker == [PERSON_NAME] …" at bounding box center [504, 90] width 170 height 149
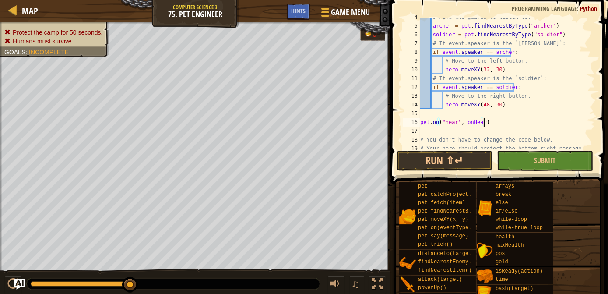
scroll to position [27, 0]
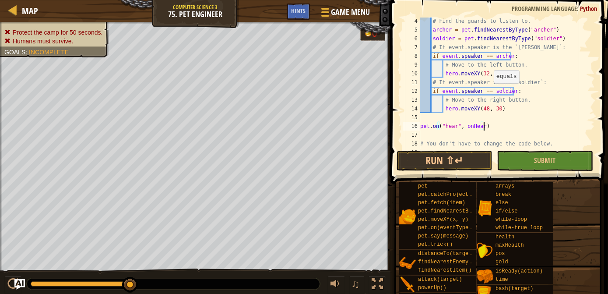
click at [489, 91] on div "# Find the guards to listen to. [PERSON_NAME] = pet . findNearestByType ( "[PER…" at bounding box center [504, 91] width 170 height 149
click at [480, 91] on div "# Find the guards to listen to. [PERSON_NAME] = pet . findNearestByType ( "[PER…" at bounding box center [504, 91] width 170 height 149
click at [490, 55] on div "# Find the guards to listen to. [PERSON_NAME] = pet . findNearestByType ( "[PER…" at bounding box center [504, 91] width 170 height 149
click at [480, 55] on div "# Find the guards to listen to. [PERSON_NAME] = pet . findNearestByType ( "[PER…" at bounding box center [504, 91] width 170 height 149
click at [455, 109] on div "# Find the guards to listen to. [PERSON_NAME] = pet . findNearestByType ( "[PER…" at bounding box center [504, 91] width 170 height 149
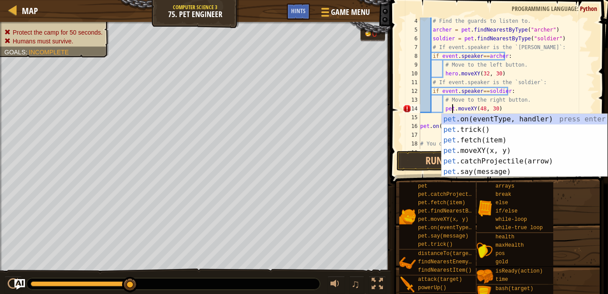
scroll to position [4, 3]
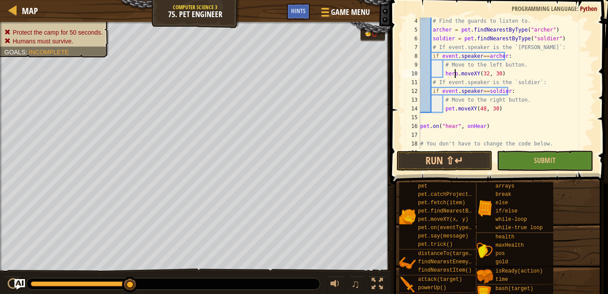
click at [455, 74] on div "# Find the guards to listen to. [PERSON_NAME] = pet . findNearestByType ( "[PER…" at bounding box center [504, 91] width 170 height 149
click at [534, 65] on div "# Find the guards to listen to. [PERSON_NAME] = pet . findNearestByType ( "[PER…" at bounding box center [504, 91] width 170 height 149
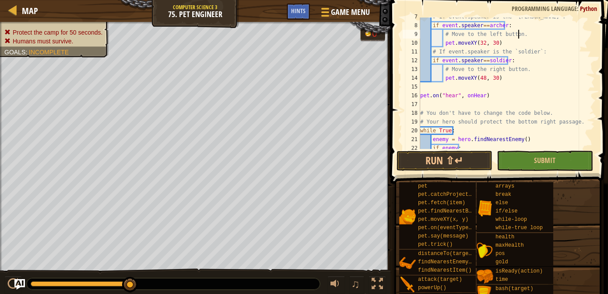
scroll to position [78, 0]
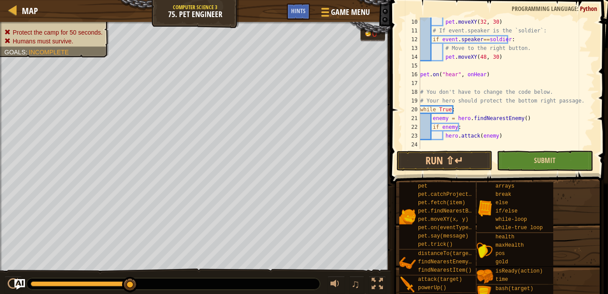
type textarea "# Move to the left button."
click at [514, 160] on button "Submit" at bounding box center [545, 161] width 96 height 20
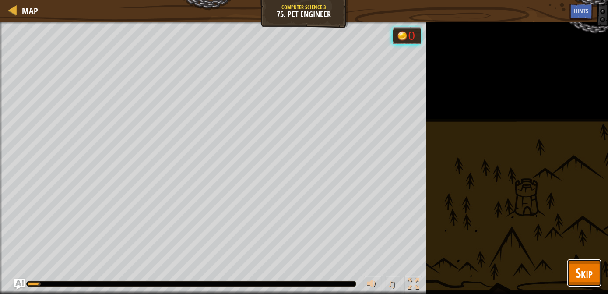
click at [579, 273] on span "Skip" at bounding box center [584, 273] width 17 height 18
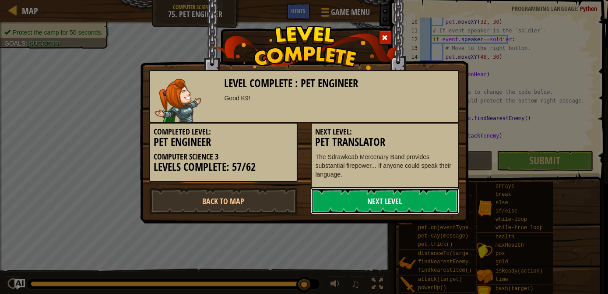
click at [379, 211] on link "Next Level" at bounding box center [385, 201] width 148 height 26
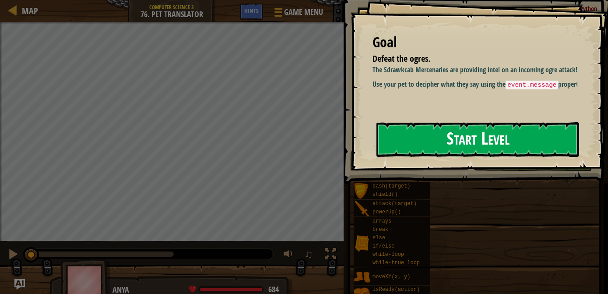
click at [461, 146] on button "Start Level" at bounding box center [478, 139] width 203 height 35
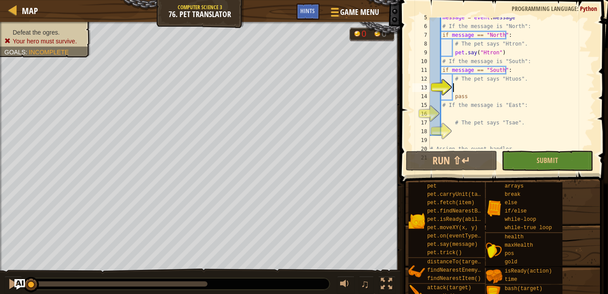
scroll to position [39, 0]
click at [458, 83] on div "message = event . message # If the message is "North": if message == "North" : …" at bounding box center [508, 87] width 161 height 149
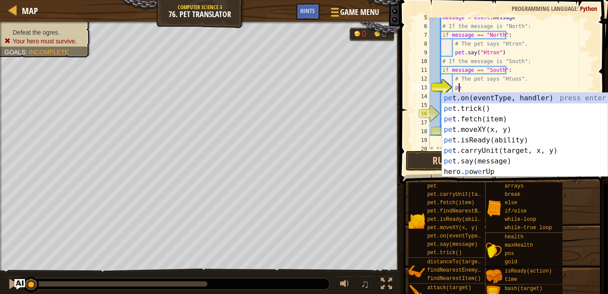
scroll to position [4, 2]
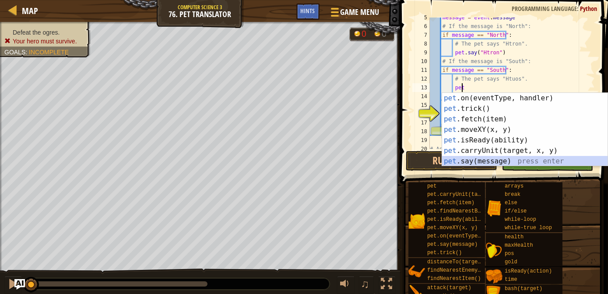
click at [461, 159] on div "pet .on(eventType, handler) press enter pet .trick() press enter pet .fetch(ite…" at bounding box center [525, 140] width 166 height 95
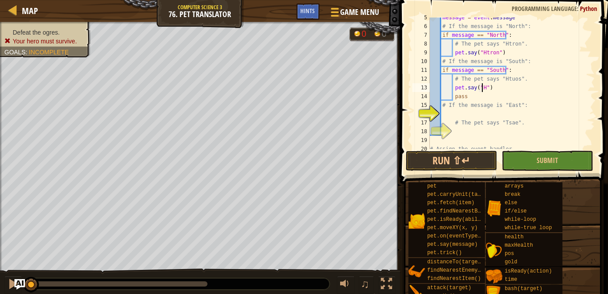
scroll to position [4, 4]
type textarea "pet.say("Htuos")"
click at [441, 115] on div "message = event . message # If the message is "North": if message == "North" : …" at bounding box center [508, 87] width 161 height 149
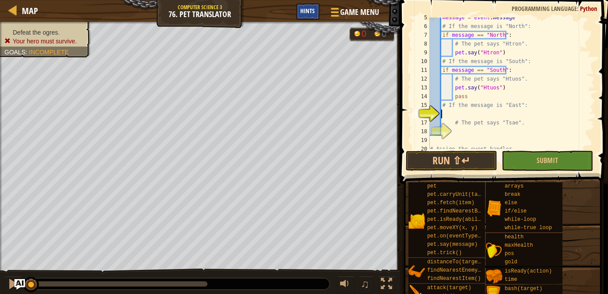
click at [310, 7] on span "Hints" at bounding box center [308, 11] width 14 height 8
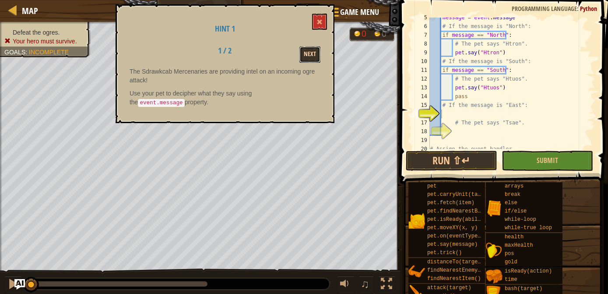
click at [317, 49] on button "Next" at bounding box center [309, 54] width 21 height 16
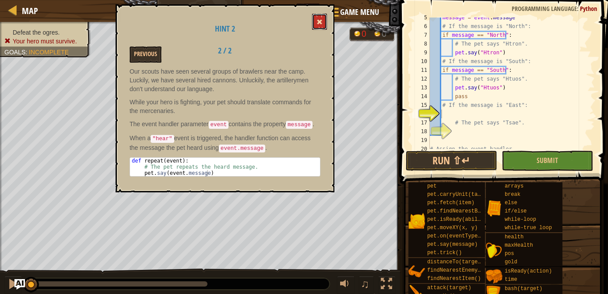
click at [322, 17] on button at bounding box center [319, 22] width 15 height 16
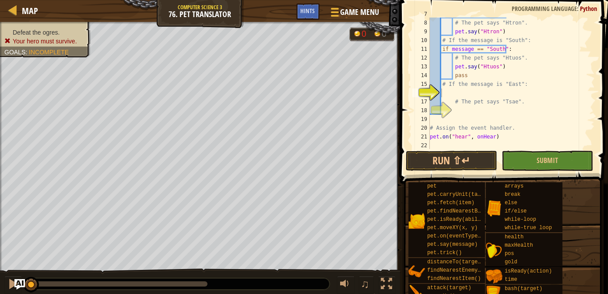
scroll to position [60, 0]
click at [442, 91] on div "if message == "North" : # The pet says "Htron". pet . say ( "Htron" ) # If the …" at bounding box center [508, 83] width 161 height 149
type textarea "if message =="East":"
click at [455, 110] on div "if message == "North" : # The pet says "Htron". pet . say ( "Htron" ) # If the …" at bounding box center [508, 83] width 161 height 149
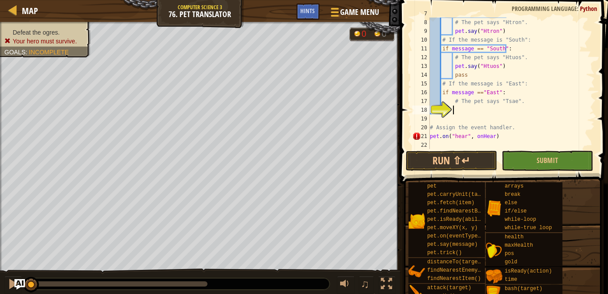
scroll to position [4, 1]
click at [455, 110] on div "if message == "North" : # The pet says "Htron". pet . say ( "Htron" ) # If the …" at bounding box center [508, 83] width 161 height 149
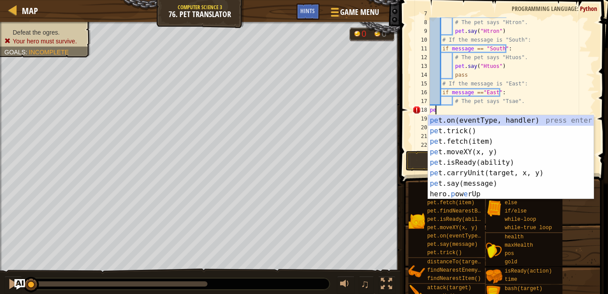
scroll to position [4, 0]
type textarea "p"
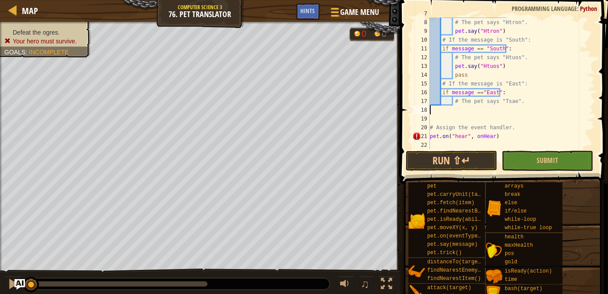
click at [454, 106] on div "if message == "North" : # The pet says "Htron". pet . say ( "Htron" ) # If the …" at bounding box center [508, 83] width 161 height 149
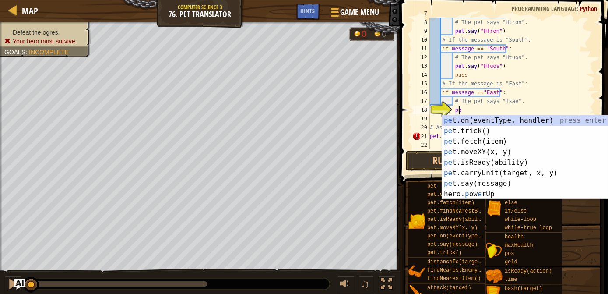
scroll to position [4, 2]
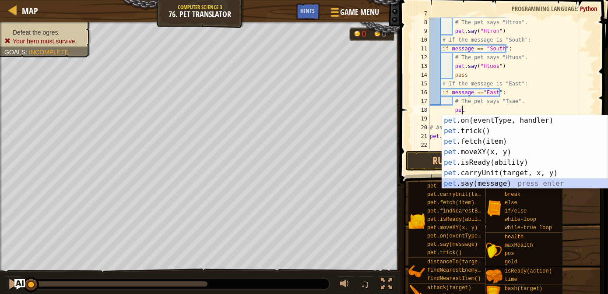
click at [470, 180] on div "pet .on(eventType, handler) press enter pet .trick() press enter pet .fetch(ite…" at bounding box center [525, 162] width 166 height 95
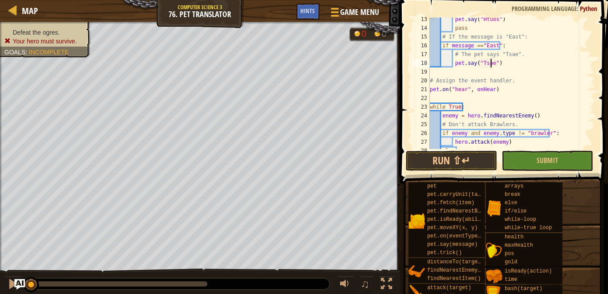
scroll to position [131, 0]
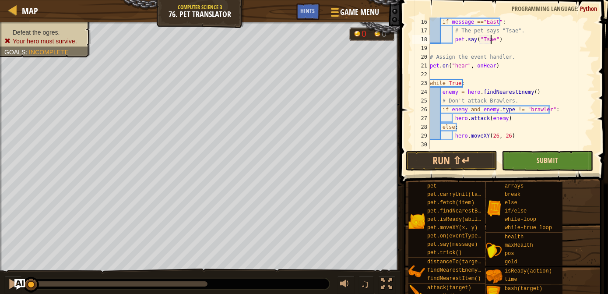
type textarea "pet.say("Tsae")"
click at [538, 158] on span "Submit" at bounding box center [547, 160] width 21 height 10
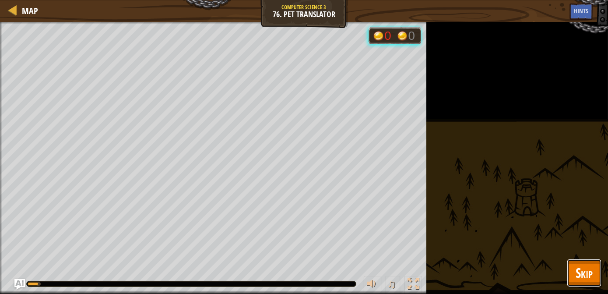
click at [583, 281] on span "Skip" at bounding box center [584, 273] width 17 height 18
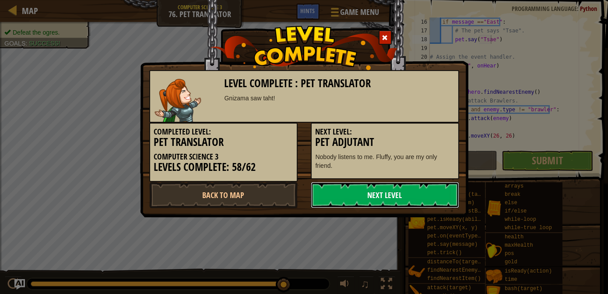
click at [423, 194] on link "Next Level" at bounding box center [385, 195] width 148 height 26
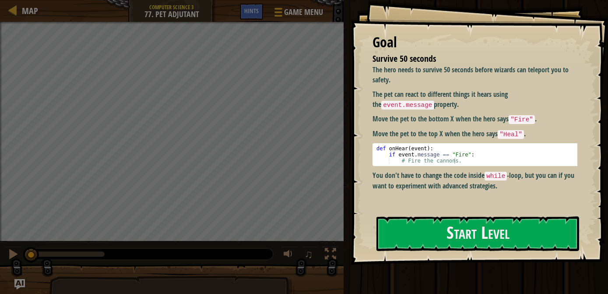
click at [417, 206] on div "The hero needs to survive 50 seconds before wizards can teleport you to safety.…" at bounding box center [478, 136] width 211 height 143
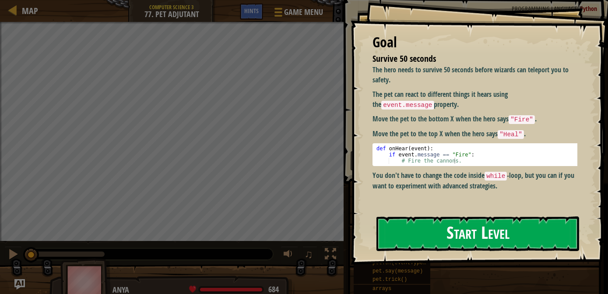
click at [417, 220] on button "Start Level" at bounding box center [478, 233] width 203 height 35
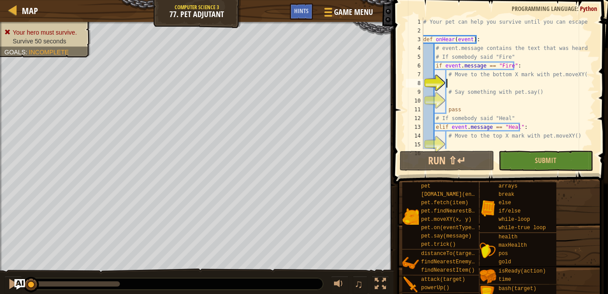
click at [454, 79] on div "# Your pet can help you survive until you can escape. def onHear ( event ) : # …" at bounding box center [505, 92] width 167 height 149
click at [310, 17] on div "Hints" at bounding box center [301, 12] width 23 height 16
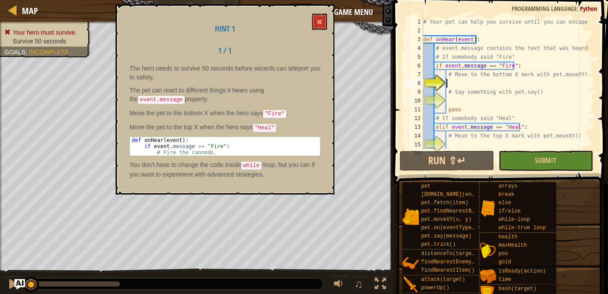
click at [455, 79] on div "# Your pet can help you survive until you can escape. def onHear ( event ) : # …" at bounding box center [505, 92] width 167 height 149
click at [316, 18] on button at bounding box center [319, 22] width 15 height 16
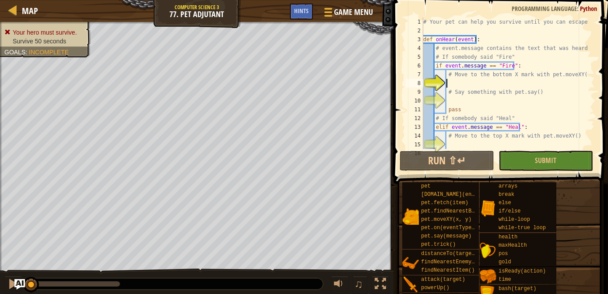
click at [450, 84] on div "# Your pet can help you survive until you can escape. def onHear ( event ) : # …" at bounding box center [505, 92] width 167 height 149
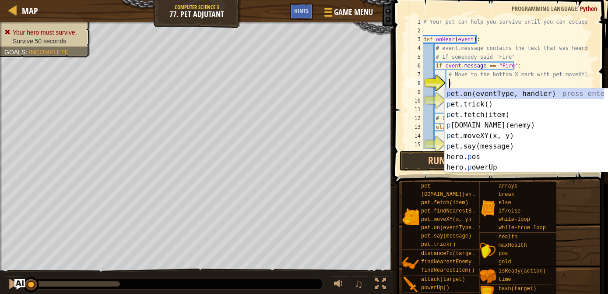
scroll to position [4, 2]
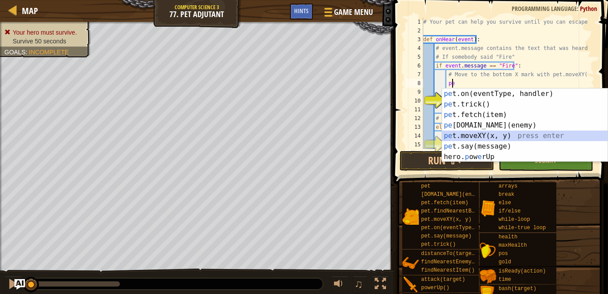
click at [473, 137] on div "pe t.on(eventType, handler) press enter pe t.trick() press enter pe t.fetch(ite…" at bounding box center [525, 135] width 166 height 95
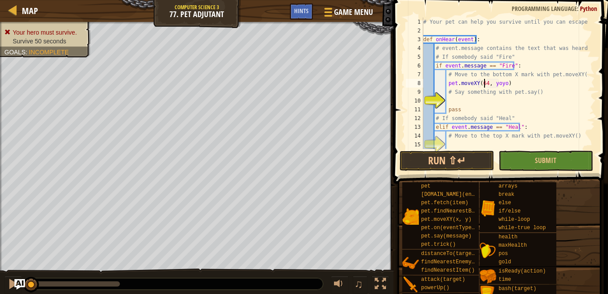
scroll to position [4, 4]
click at [500, 83] on div "# Your pet can help you survive until you can escape. def onHear ( event ) : # …" at bounding box center [505, 92] width 167 height 149
click at [500, 83] on div "# Your pet can help you survive until you can escape. def onHear ( event ) : # …" at bounding box center [505, 83] width 167 height 131
type textarea "pet.moveXY(64, 52)"
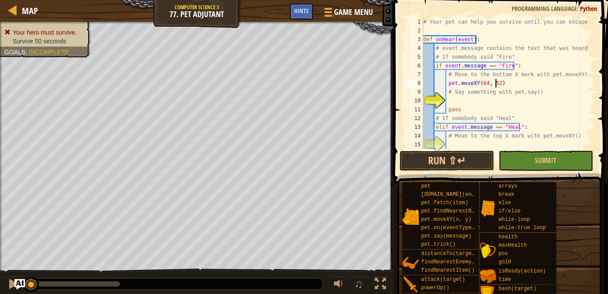
scroll to position [4, 6]
click at [447, 101] on div "# Your pet can help you survive until you can escape. def onHear ( event ) : # …" at bounding box center [505, 92] width 167 height 149
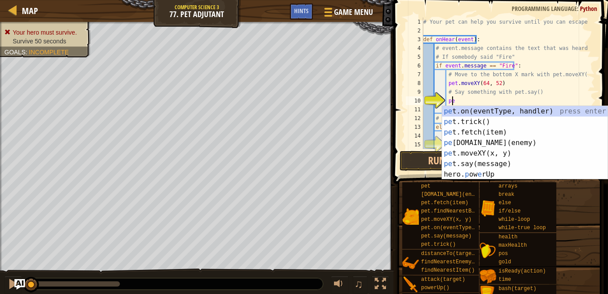
scroll to position [4, 2]
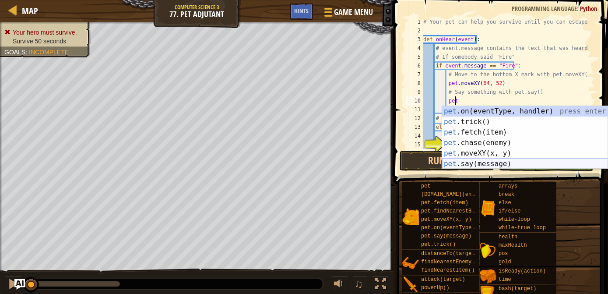
click at [462, 164] on div "pet .on(eventType, handler) press enter pet .trick() press enter pet .fetch(ite…" at bounding box center [525, 148] width 166 height 84
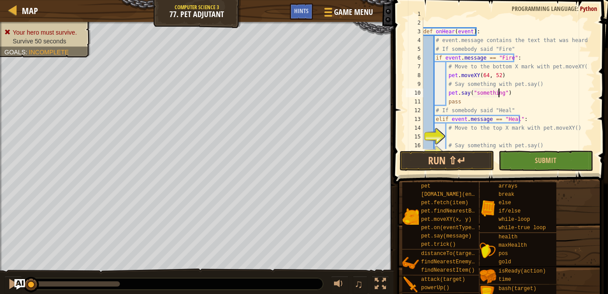
scroll to position [7, 0]
click at [496, 75] on div "# Your pet can help you survive until you can escape. def onHear ( event ) : # …" at bounding box center [505, 84] width 167 height 149
type textarea "pet.moveXY(64, 16)"
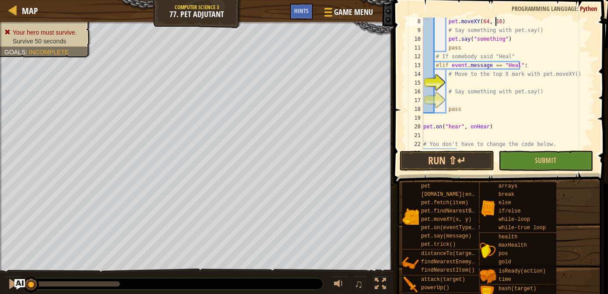
scroll to position [64, 0]
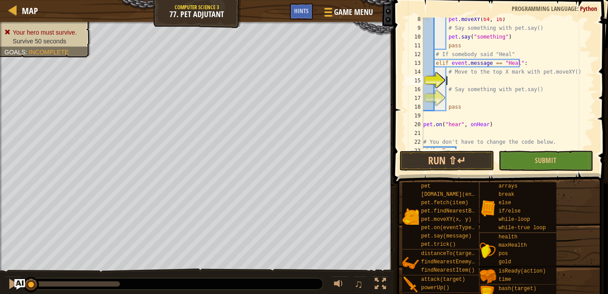
click at [451, 79] on div "pet . moveXY ( 64 , 16 ) # Say something with pet.say() pet . say ( "something"…" at bounding box center [505, 89] width 167 height 149
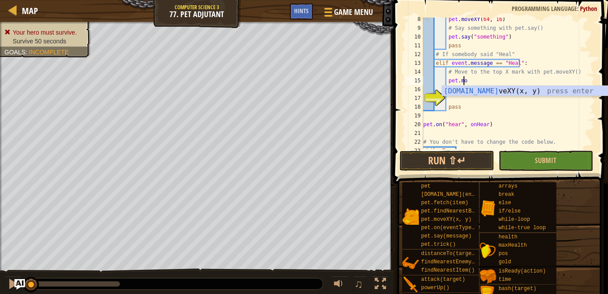
scroll to position [4, 3]
click at [454, 88] on div "pet.move XY(x, y) press enter" at bounding box center [525, 102] width 166 height 32
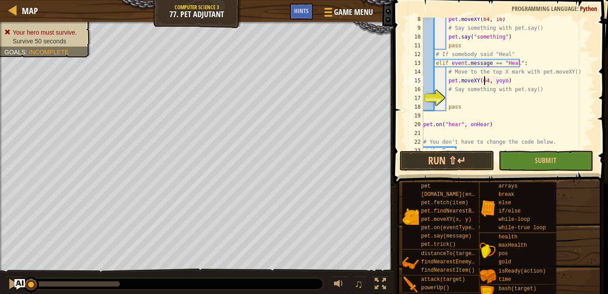
scroll to position [4, 4]
click at [502, 83] on div "pet . moveXY ( 64 , 16 ) # Say something with pet.say() pet . say ( "something"…" at bounding box center [505, 89] width 167 height 149
click at [453, 104] on div "pet . moveXY ( 64 , 16 ) # Say something with pet.say() pet . say ( "something"…" at bounding box center [505, 89] width 167 height 149
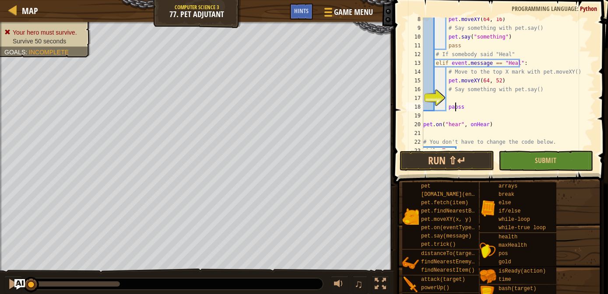
type textarea "pass"
click at [450, 97] on div "pet . moveXY ( 64 , 16 ) # Say something with pet.say() pet . say ( "something"…" at bounding box center [505, 89] width 167 height 149
click at [498, 38] on div "pet . moveXY ( 64 , 16 ) # Say something with pet.say() pet . say ( "something"…" at bounding box center [505, 89] width 167 height 149
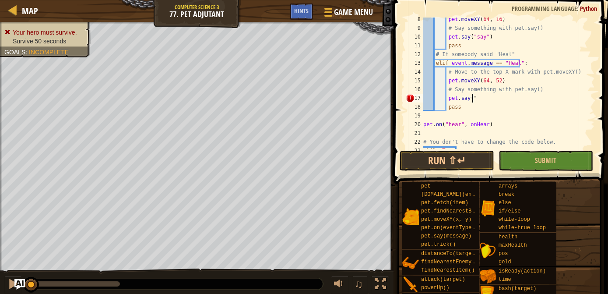
click at [476, 100] on div "pet . moveXY ( 64 , 16 ) # Say something with pet.say() pet . say ( "say" ) pas…" at bounding box center [505, 89] width 167 height 149
click at [478, 100] on div "pet . moveXY ( 64 , 16 ) # Say something with pet.say() pet . say ( "say" ) pas…" at bounding box center [505, 89] width 167 height 149
click at [496, 100] on div "pet . moveXY ( 64 , 16 ) # Say something with pet.say() pet . say ( "say" ) pas…" at bounding box center [505, 89] width 167 height 149
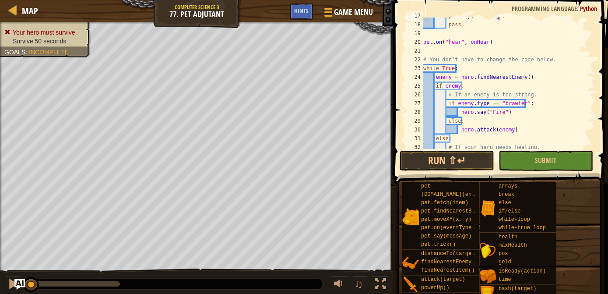
scroll to position [175, 0]
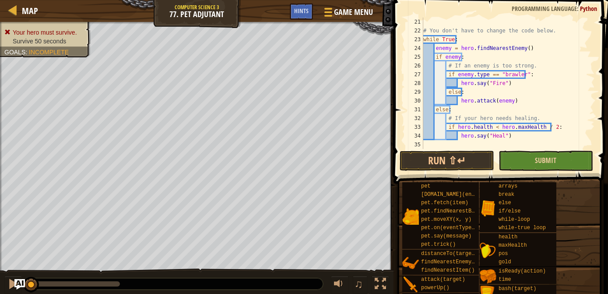
type textarea "pet.say("nothing")"
click at [539, 167] on button "Submit" at bounding box center [546, 161] width 95 height 20
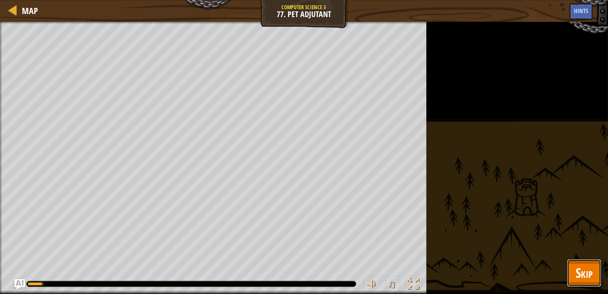
click at [592, 274] on span "Skip" at bounding box center [584, 273] width 17 height 18
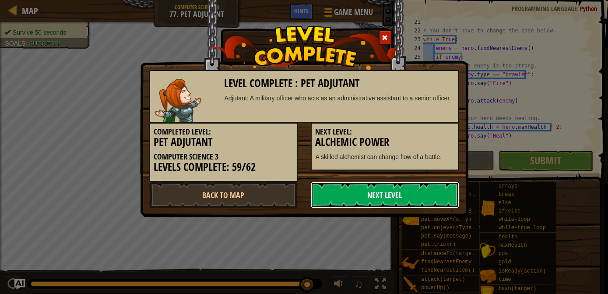
click at [409, 201] on link "Next Level" at bounding box center [385, 195] width 148 height 26
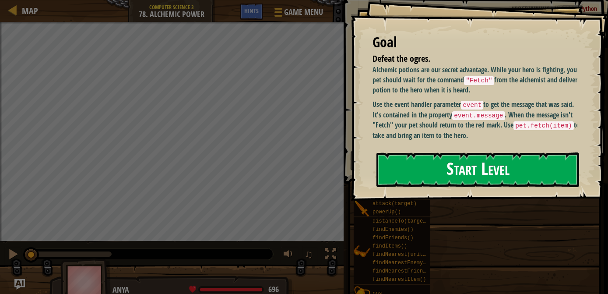
click at [425, 177] on button "Start Level" at bounding box center [478, 169] width 203 height 35
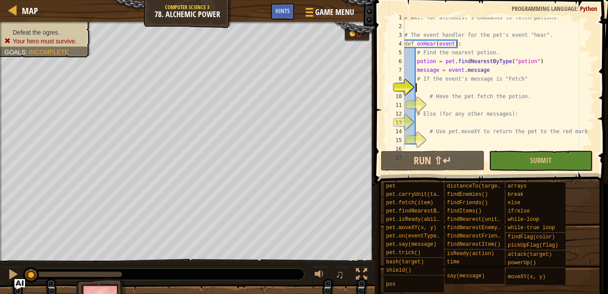
scroll to position [4, 0]
click at [278, 21] on div "Game Menu Done Hints" at bounding box center [315, 14] width 88 height 21
click at [279, 16] on div "Hints" at bounding box center [282, 12] width 23 height 16
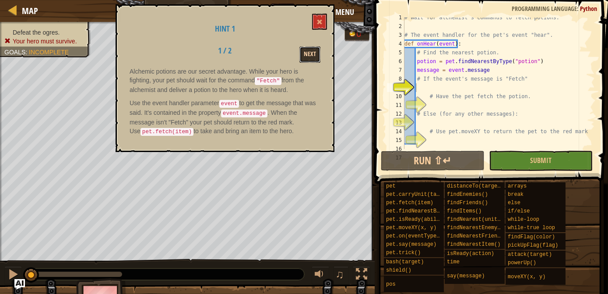
click at [320, 53] on button "Next" at bounding box center [309, 54] width 21 height 16
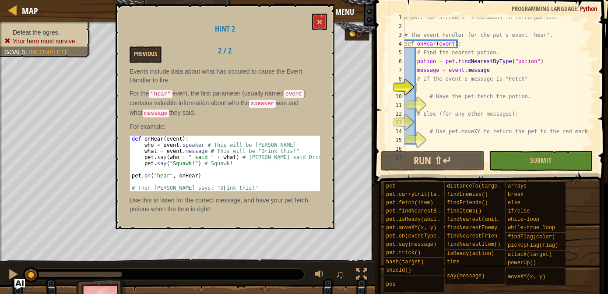
click at [424, 83] on div "# Wait for alchemist's commands to fetch potions. # The event handler for the p…" at bounding box center [496, 87] width 186 height 149
click at [420, 83] on div "# Wait for alchemist's commands to fetch potions. # The event handler for the p…" at bounding box center [496, 87] width 186 height 149
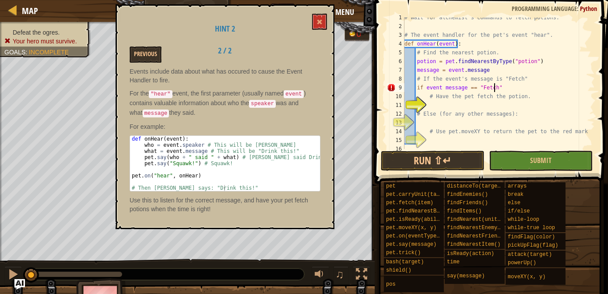
scroll to position [4, 7]
click at [441, 87] on div "# Wait for alchemist's commands to fetch potions. # The event handler for the p…" at bounding box center [496, 87] width 186 height 149
click at [440, 87] on div "# Wait for alchemist's commands to fetch potions. # The event handler for the p…" at bounding box center [496, 87] width 186 height 149
type textarea "if event. message == "Fetch":"
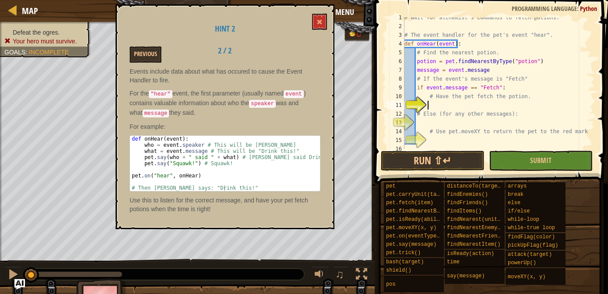
click at [432, 105] on div "# Wait for alchemist's commands to fetch potions. # The event handler for the p…" at bounding box center [496, 87] width 186 height 149
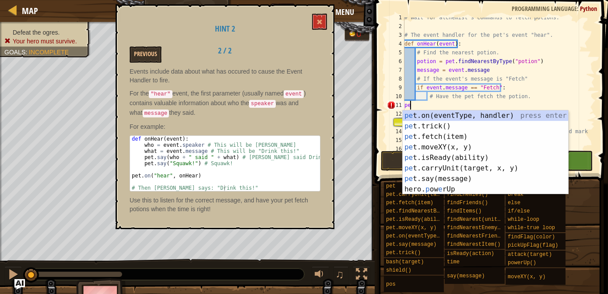
scroll to position [4, 0]
type textarea "p"
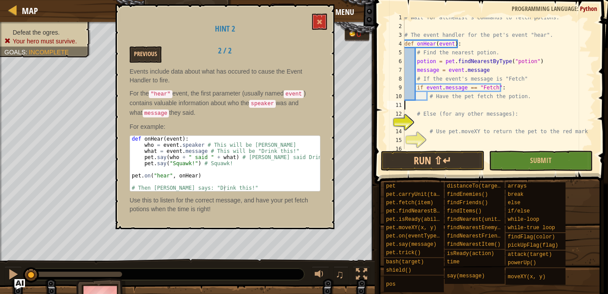
click at [426, 103] on div "# Wait for alchemist's commands to fetch potions. # The event handler for the p…" at bounding box center [496, 87] width 186 height 149
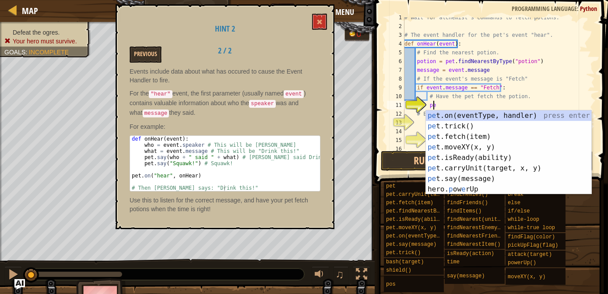
scroll to position [4, 2]
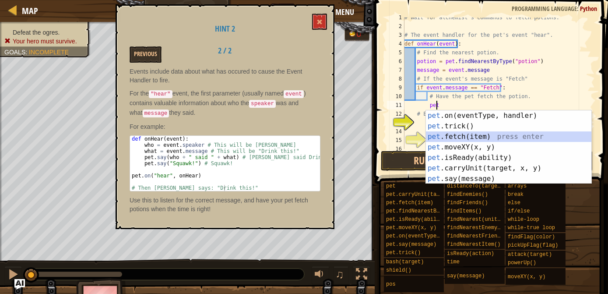
click at [434, 137] on div "pet .on(eventType, handler) press enter pet .trick() press enter pet .fetch(ite…" at bounding box center [509, 157] width 166 height 95
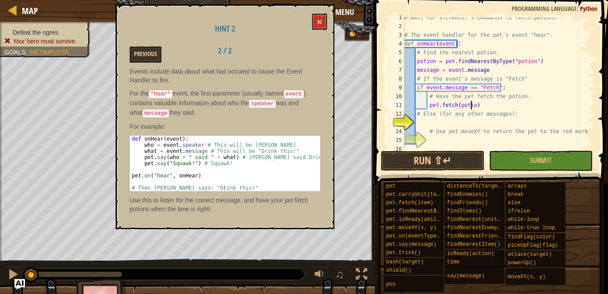
type textarea "pet.fetch(potion)"
click at [423, 120] on div "# Wait for alchemist's commands to fetch potions. # The event handler for the p…" at bounding box center [496, 87] width 186 height 149
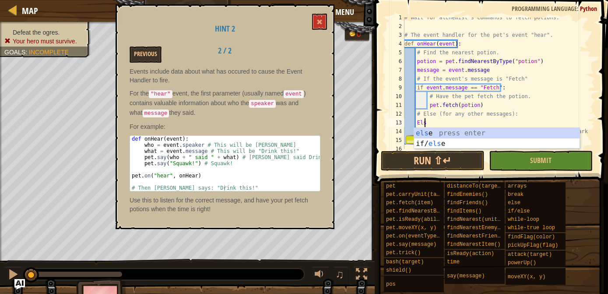
scroll to position [4, 1]
type textarea "Else"
click at [423, 135] on div "else press enter if/ else press enter" at bounding box center [497, 149] width 166 height 42
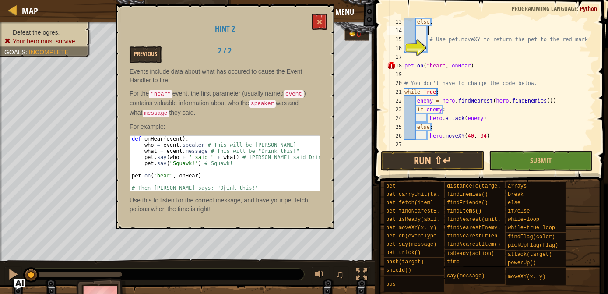
scroll to position [105, 0]
click at [322, 18] on button at bounding box center [319, 22] width 15 height 16
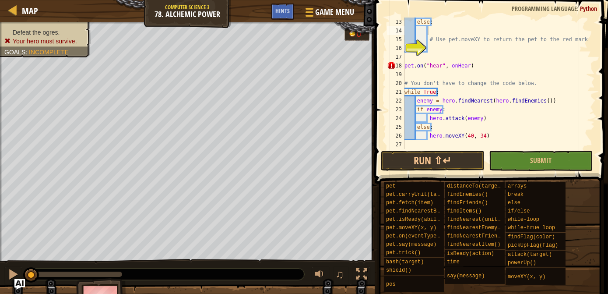
click at [433, 46] on div "else : # Use pet.moveXY to return the pet to the red mark. pet . on ( "hear" , …" at bounding box center [496, 92] width 186 height 149
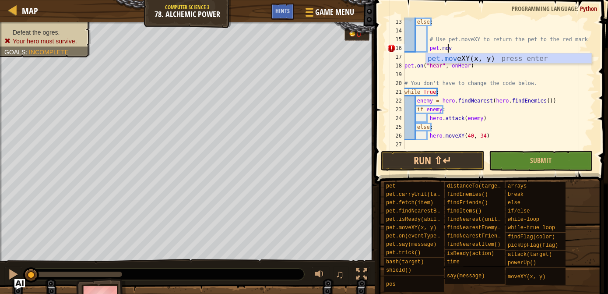
scroll to position [4, 3]
click at [433, 58] on div "pet.mov eXY(x, y) press enter" at bounding box center [509, 69] width 166 height 32
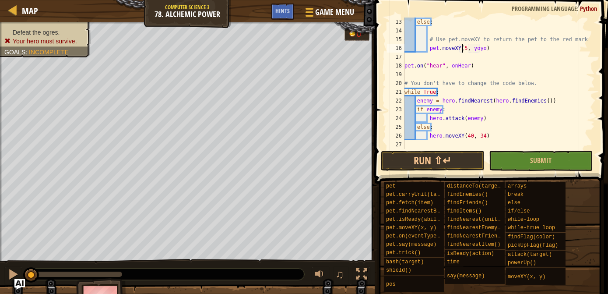
scroll to position [4, 5]
click at [483, 47] on div "else : # Use pet.moveXY to return the pet to the red mark. pet . moveXY ( 54 , …" at bounding box center [496, 92] width 186 height 149
type textarea "pet.moveXY(54, 34)"
click at [505, 164] on button "Submit" at bounding box center [541, 161] width 104 height 20
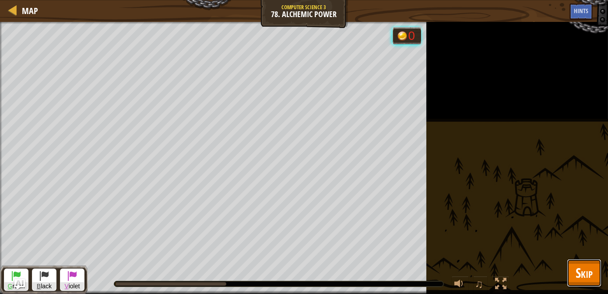
click at [585, 277] on span "Skip" at bounding box center [584, 273] width 17 height 18
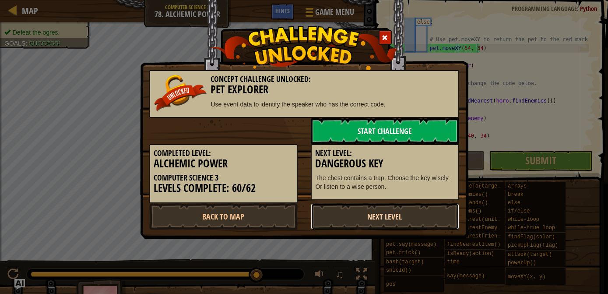
click at [386, 218] on link "Next Level" at bounding box center [385, 216] width 148 height 26
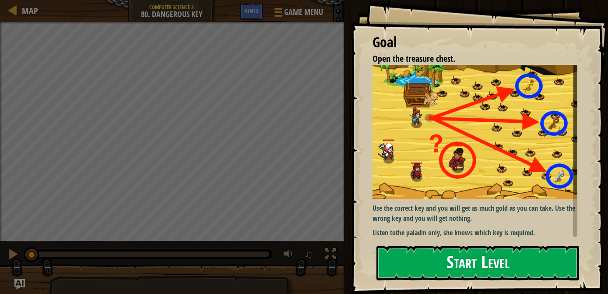
click at [474, 265] on button "Start Level" at bounding box center [478, 263] width 203 height 35
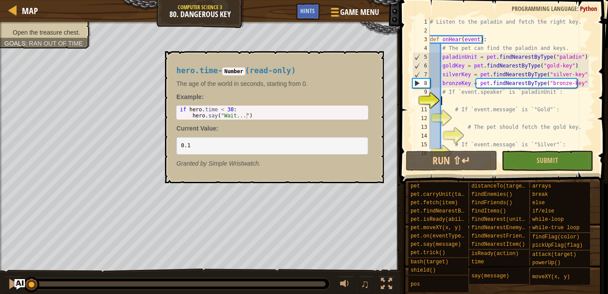
scroll to position [13, 0]
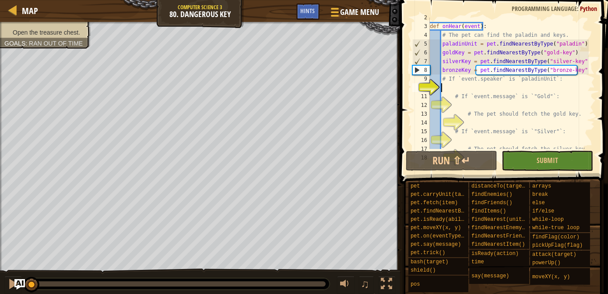
click at [451, 85] on div "def onHear ( event ) : # The pet can find the paladin and keys. paladinUnit = p…" at bounding box center [508, 87] width 161 height 149
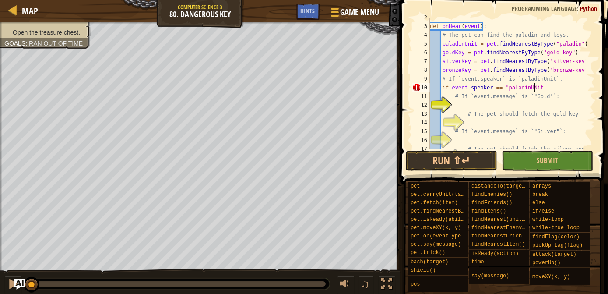
scroll to position [4, 8]
type textarea "if event.speaker == "paladinUNit":"
click at [456, 103] on div "def onHear ( event ) : # The pet can find the paladin and keys. paladinUnit = p…" at bounding box center [508, 87] width 161 height 149
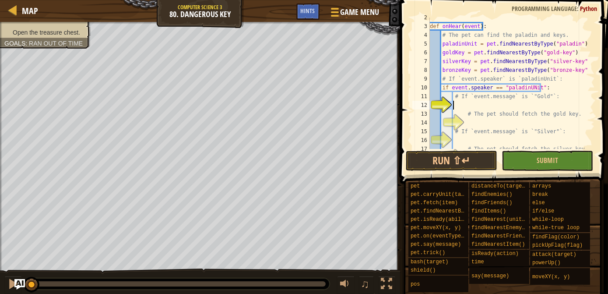
click at [456, 103] on div "def onHear ( event ) : # The pet can find the paladin and keys. paladinUnit = p…" at bounding box center [508, 87] width 161 height 149
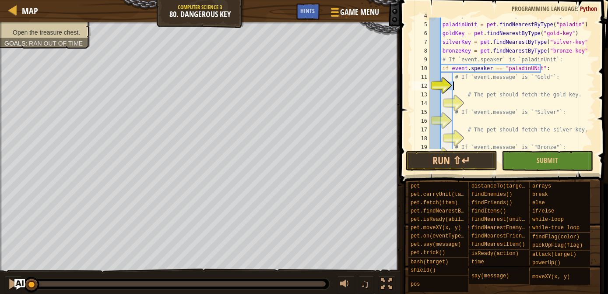
scroll to position [36, 0]
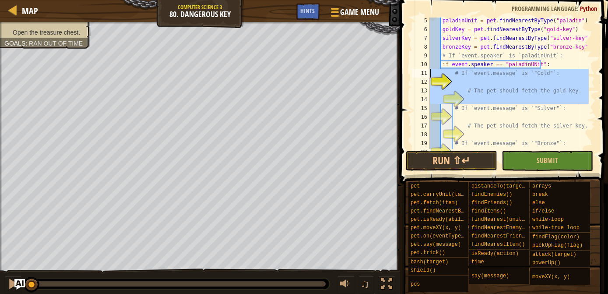
drag, startPoint x: 458, startPoint y: 101, endPoint x: 454, endPoint y: 77, distance: 24.0
click at [454, 77] on div "5 6 7 8 9 10 11 12 13 14 15 16 17 18 19 20 21 paladinUnit = pet . findNearestBy…" at bounding box center [503, 83] width 184 height 131
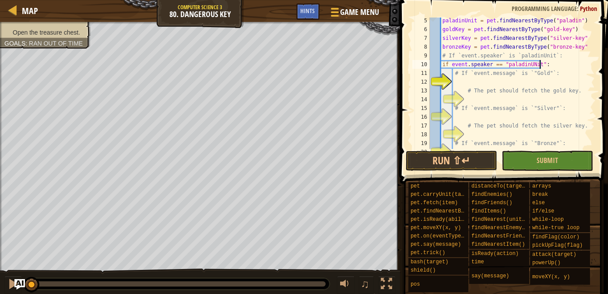
click at [567, 65] on div "paladinUnit = pet . findNearestByType ( "paladin" ) goldKey = pet . findNearest…" at bounding box center [508, 90] width 161 height 149
type textarea "if event.speaker == "paladinUNit":"
click at [458, 83] on div "paladinUnit = pet . findNearestByType ( "paladin" ) goldKey = pet . findNearest…" at bounding box center [508, 90] width 161 height 149
type textarea "if event.message == "Gold":"
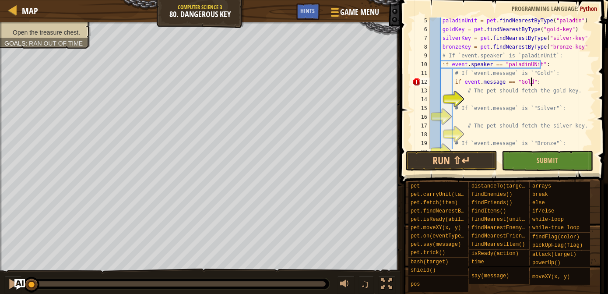
scroll to position [4, 8]
click at [464, 97] on div "paladinUnit = pet . findNearestByType ( "paladin" ) goldKey = pet . findNearest…" at bounding box center [508, 90] width 161 height 149
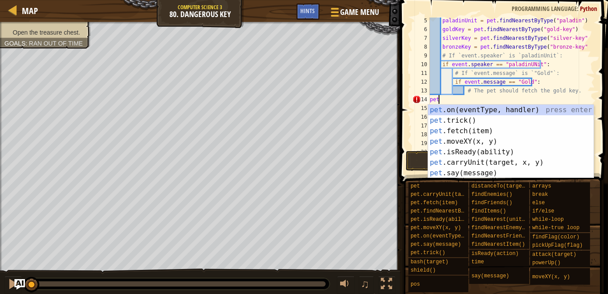
scroll to position [4, 0]
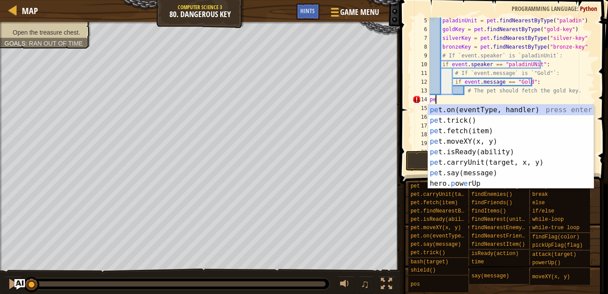
type textarea "p"
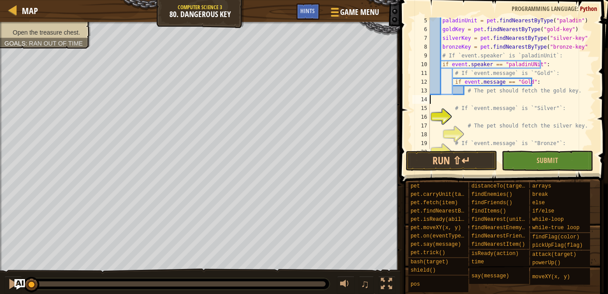
click at [464, 98] on div "paladinUnit = pet . findNearestByType ( "paladin" ) goldKey = pet . findNearest…" at bounding box center [508, 90] width 161 height 149
click at [313, 16] on div "Hints" at bounding box center [307, 12] width 23 height 16
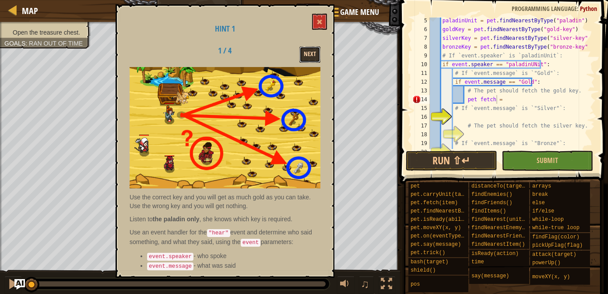
click at [314, 56] on button "Next" at bounding box center [309, 54] width 21 height 16
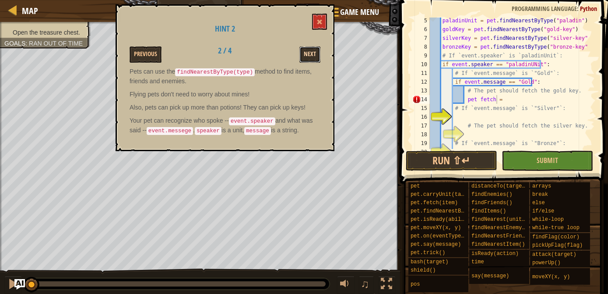
click at [311, 53] on button "Next" at bounding box center [309, 54] width 21 height 16
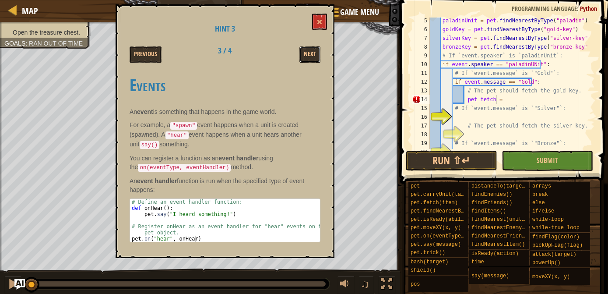
click at [311, 53] on button "Next" at bounding box center [309, 54] width 21 height 16
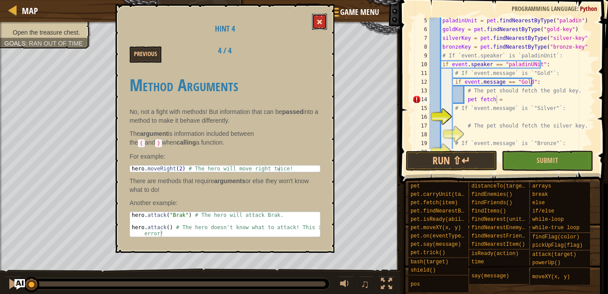
click at [321, 19] on span at bounding box center [320, 22] width 6 height 6
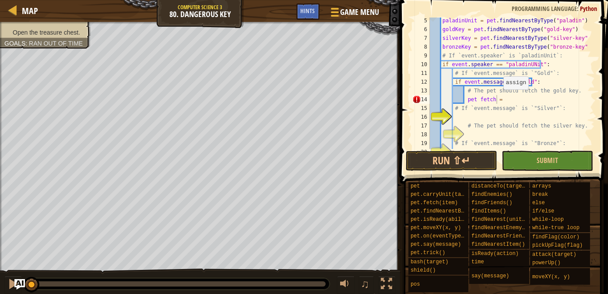
click at [499, 97] on div "paladinUnit = pet . findNearestByType ( "paladin" ) goldKey = pet . findNearest…" at bounding box center [508, 90] width 161 height 149
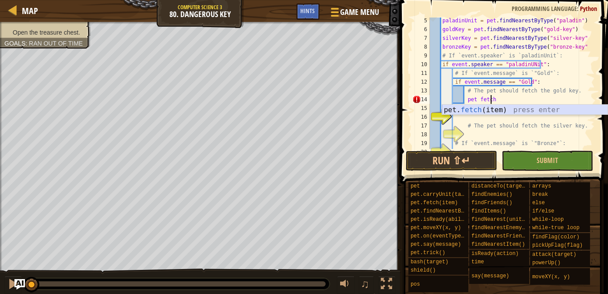
click at [473, 110] on div "pet. fetch (item) press enter" at bounding box center [525, 121] width 166 height 32
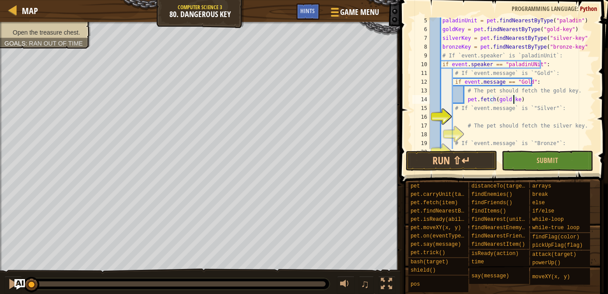
scroll to position [4, 7]
click at [507, 101] on div "paladinUnit = pet . findNearestByType ( "paladin" ) goldKey = pet . findNearest…" at bounding box center [508, 90] width 161 height 149
type textarea "pet.fetch(goldkey)"
click at [453, 115] on div "paladinUnit = pet . findNearestByType ( "paladin" ) goldKey = pet . findNearest…" at bounding box center [508, 90] width 161 height 149
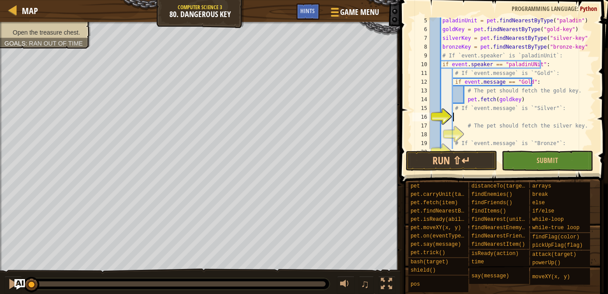
scroll to position [4, 1]
click at [456, 111] on div "paladinUnit = pet . findNearestByType ( "paladin" ) goldKey = pet . findNearest…" at bounding box center [508, 90] width 161 height 149
type textarea "# If `event.message` is `"Silver"`:"
click at [456, 119] on div "paladinUnit = pet . findNearestByType ( "paladin" ) goldKey = pet . findNearest…" at bounding box center [508, 90] width 161 height 149
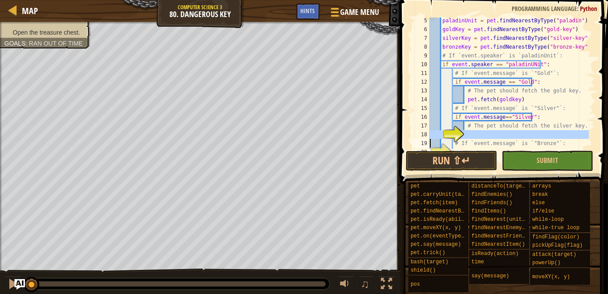
click at [430, 131] on div "18" at bounding box center [421, 134] width 18 height 9
type textarea "pet.on("hear", onHear)"
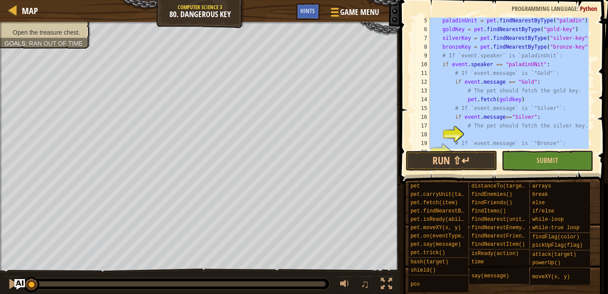
click at [430, 131] on div "18" at bounding box center [421, 134] width 18 height 9
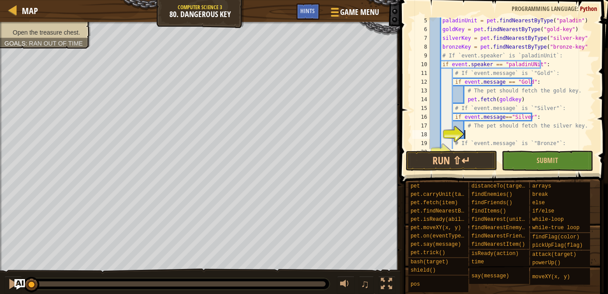
click at [474, 132] on div "paladinUnit = pet . findNearestByType ( "paladin" ) goldKey = pet . findNearest…" at bounding box center [508, 90] width 161 height 149
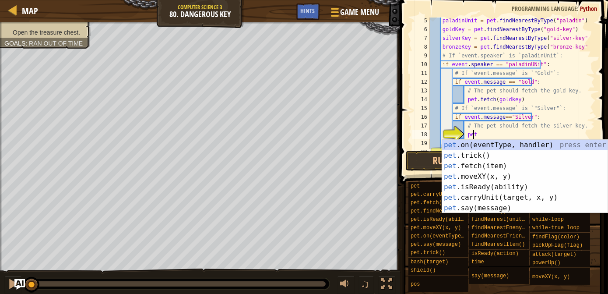
scroll to position [4, 3]
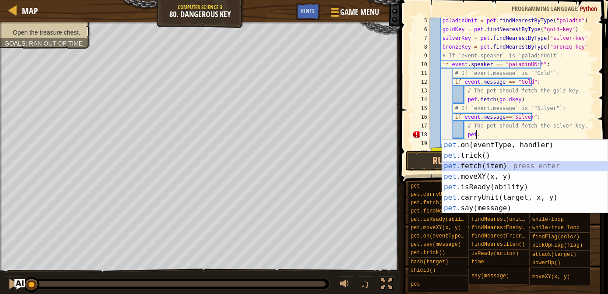
click at [466, 164] on div "pet. on(eventType, handler) press enter pet. trick() press enter pet. fetch(ite…" at bounding box center [525, 187] width 166 height 95
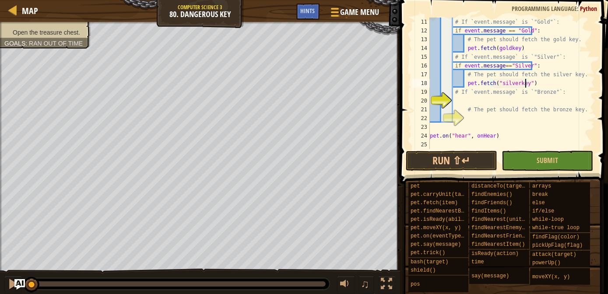
scroll to position [88, 0]
click at [455, 95] on div "# If `event.message` is `"Gold"`: if event . message == "Gold" : # The pet shou…" at bounding box center [508, 92] width 161 height 149
type textarea "# If `event.message` is `"Bronze"`:"
click at [458, 100] on div "# If `event.message` is `"Gold"`: if event . message == "Gold" : # The pet shou…" at bounding box center [508, 92] width 161 height 149
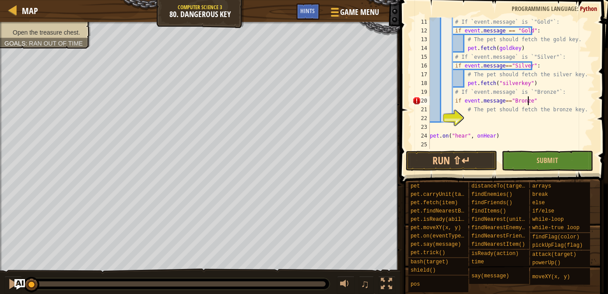
type textarea "if event.message=="Bronze":"
click at [470, 121] on div "# If `event.message` is `"Gold"`: if event . message == "Gold" : # The pet shou…" at bounding box center [508, 92] width 161 height 149
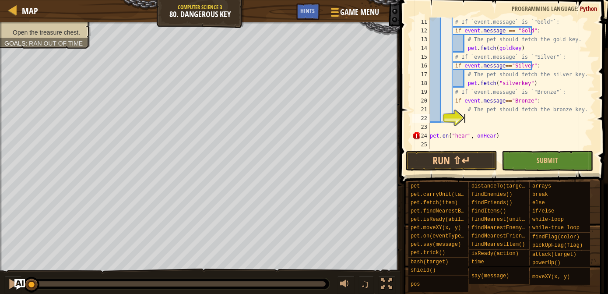
click at [470, 121] on div "# If `event.message` is `"Gold"`: if event . message == "Gold" : # The pet shou…" at bounding box center [508, 92] width 161 height 149
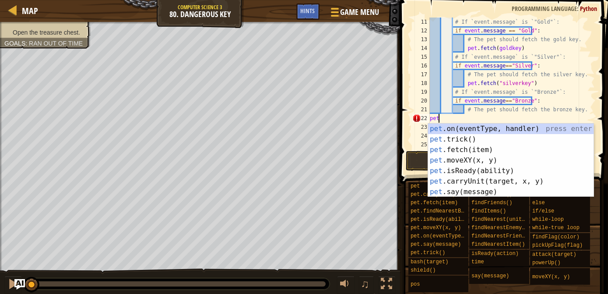
scroll to position [4, 0]
type textarea "p"
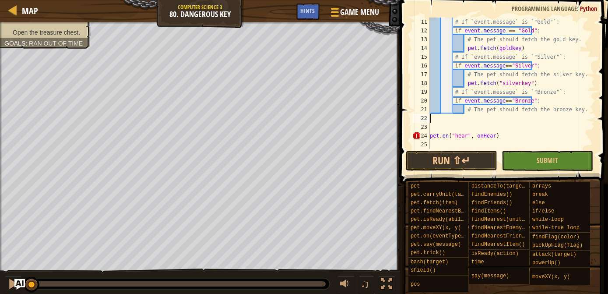
click at [462, 116] on div "# If `event.message` is `"Gold"`: if event . message == "Gold" : # The pet shou…" at bounding box center [508, 92] width 161 height 149
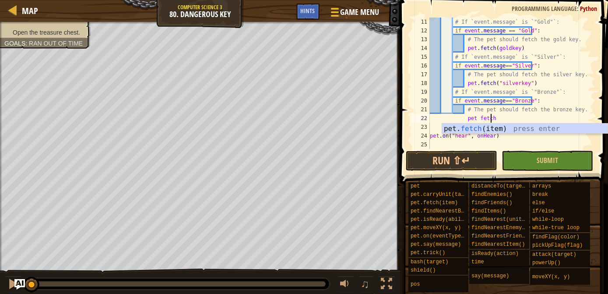
scroll to position [4, 4]
click at [459, 128] on div "pet. fetch (item) press enter" at bounding box center [525, 139] width 166 height 32
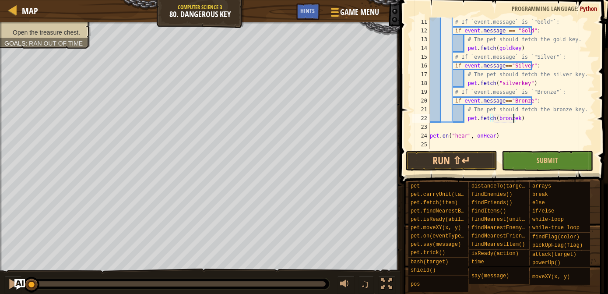
scroll to position [4, 7]
click at [539, 154] on button "Submit" at bounding box center [548, 161] width 92 height 20
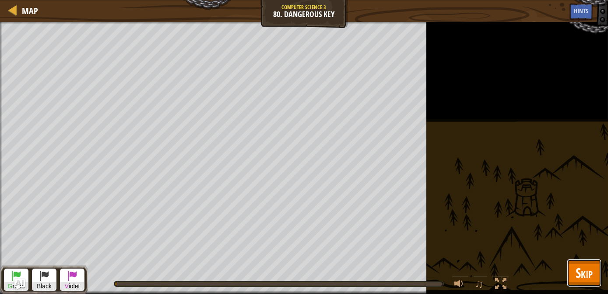
click at [581, 270] on span "Skip" at bounding box center [584, 273] width 17 height 18
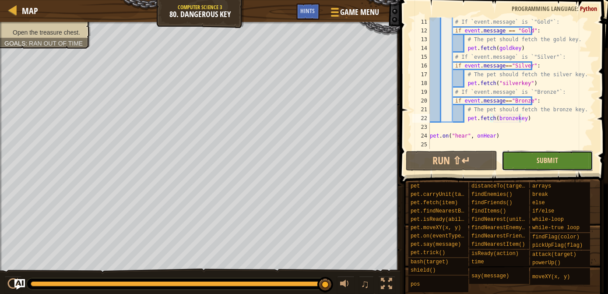
click at [547, 163] on span "Submit" at bounding box center [547, 160] width 21 height 10
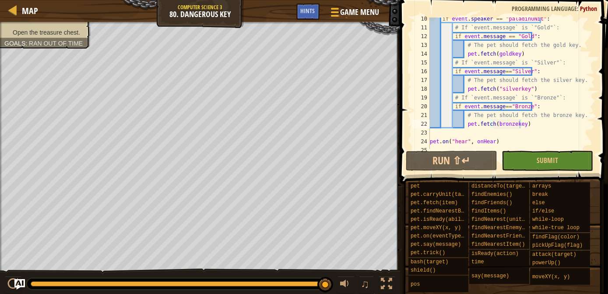
scroll to position [82, 0]
click at [508, 114] on div "if event . speaker == "paladinUNit" : # If `event.message` is `"Gold"`: if even…" at bounding box center [508, 88] width 161 height 149
click at [494, 124] on div "if event . speaker == "paladinUNit" : # If `event.message` is `"Gold"`: if even…" at bounding box center [508, 88] width 161 height 149
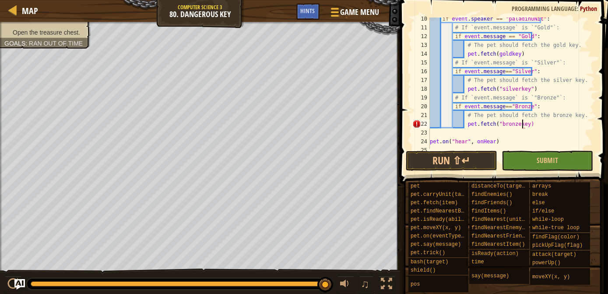
click at [523, 124] on div "if event . speaker == "paladinUNit" : # If `event.message` is `"Gold"`: if even…" at bounding box center [508, 88] width 161 height 149
click at [539, 165] on button "Submit" at bounding box center [548, 161] width 92 height 20
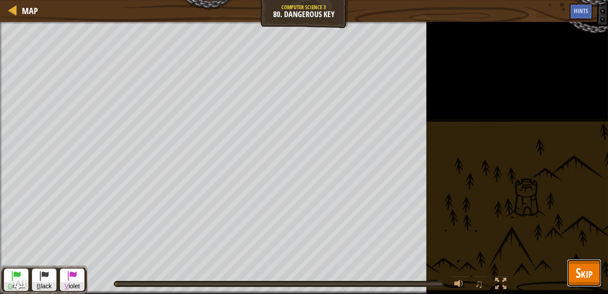
click at [580, 278] on span "Skip" at bounding box center [584, 273] width 17 height 18
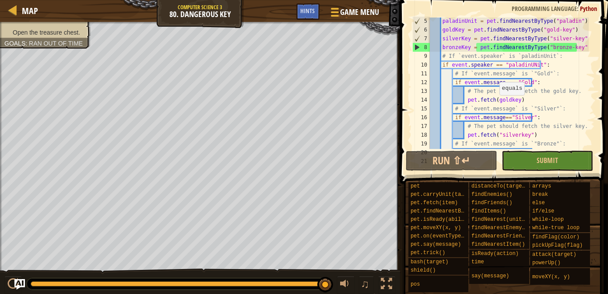
scroll to position [0, 0]
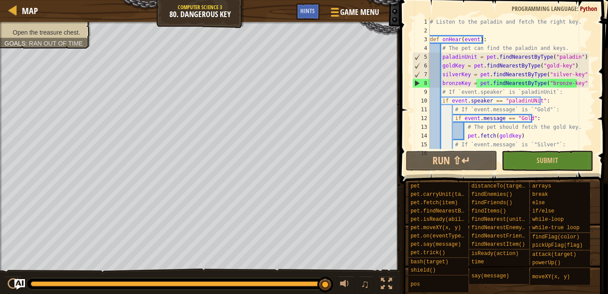
drag, startPoint x: 429, startPoint y: 21, endPoint x: 464, endPoint y: 60, distance: 52.4
click at [464, 60] on div "pet.fetch("bronzekey") 1 2 3 4 5 6 7 8 9 10 11 12 13 14 15 16 # Listen to the p…" at bounding box center [503, 83] width 184 height 131
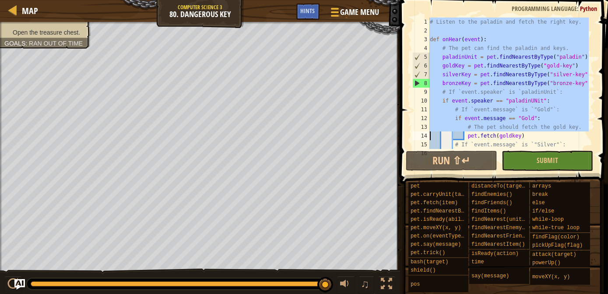
scroll to position [88, 0]
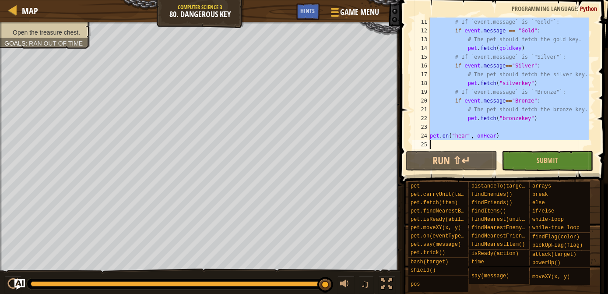
drag, startPoint x: 429, startPoint y: 21, endPoint x: 503, endPoint y: 181, distance: 176.9
type textarea "pet.on("hear", onHear)"
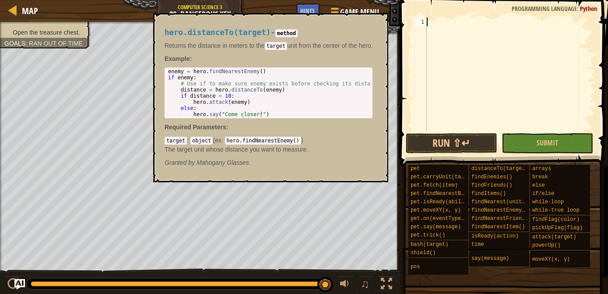
scroll to position [4, 0]
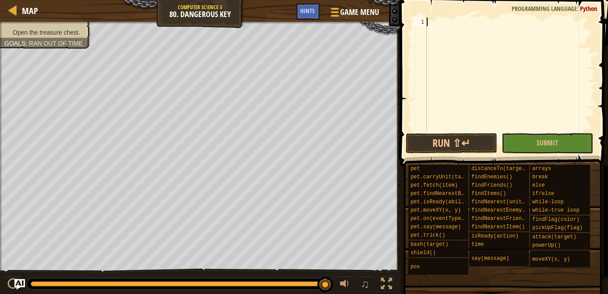
click at [433, 26] on div at bounding box center [510, 83] width 170 height 131
paste textarea "pet.on("hear", onHear)"
type textarea "pet.on("hear", onHear)"
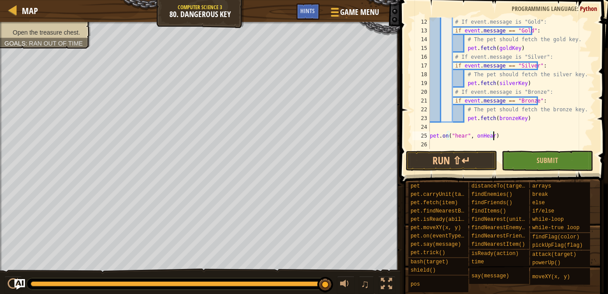
scroll to position [96, 0]
click at [523, 166] on button "Submit" at bounding box center [548, 161] width 92 height 20
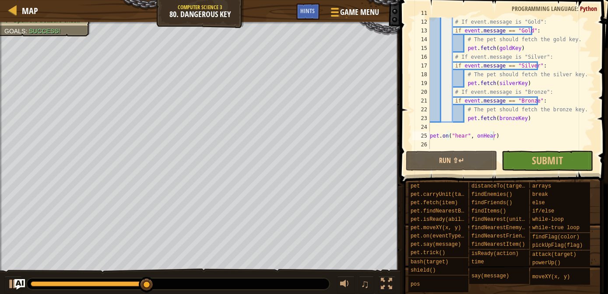
click at [590, 269] on div "Map Computer Science 3 80. Dangerous Key Game Menu Done Hints 1 ההההההההההההההה…" at bounding box center [304, 147] width 608 height 294
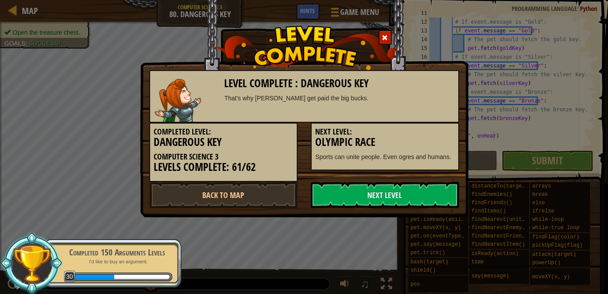
click at [371, 155] on p "Sports can unite people. Even ogres and humans." at bounding box center [385, 156] width 139 height 9
click at [384, 32] on div at bounding box center [385, 37] width 13 height 14
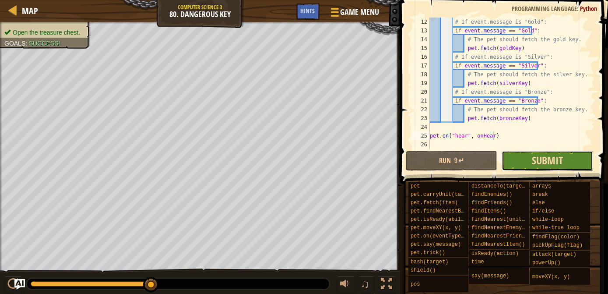
click at [546, 158] on span "Submit" at bounding box center [547, 160] width 31 height 14
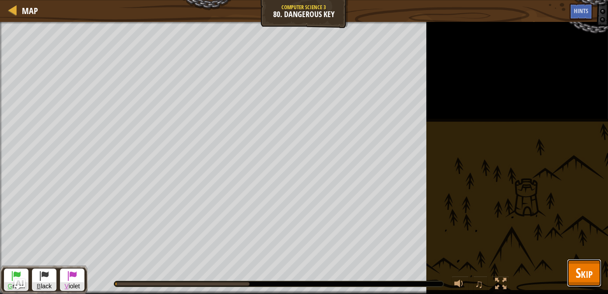
click at [588, 276] on span "Skip" at bounding box center [584, 273] width 17 height 18
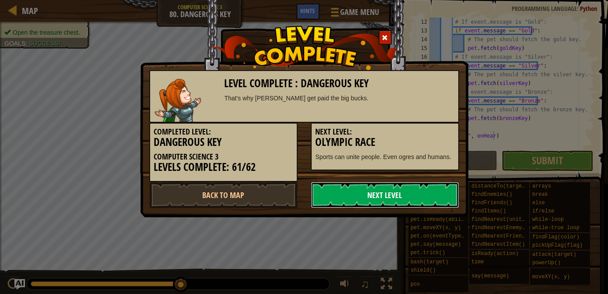
click at [444, 204] on link "Next Level" at bounding box center [385, 195] width 148 height 26
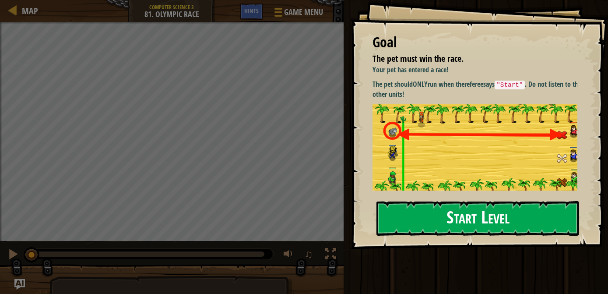
click at [461, 228] on button "Start Level" at bounding box center [478, 218] width 203 height 35
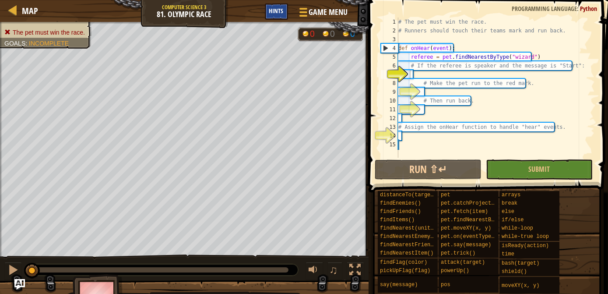
click at [281, 9] on span "Hints" at bounding box center [276, 11] width 14 height 8
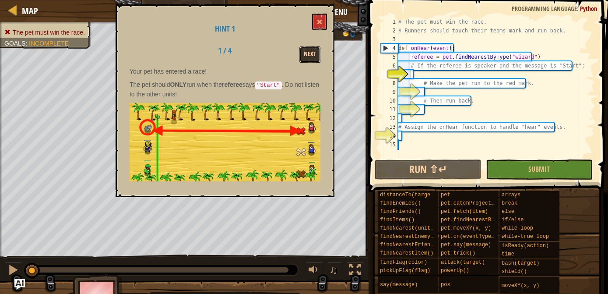
click at [316, 54] on button "Next" at bounding box center [309, 54] width 21 height 16
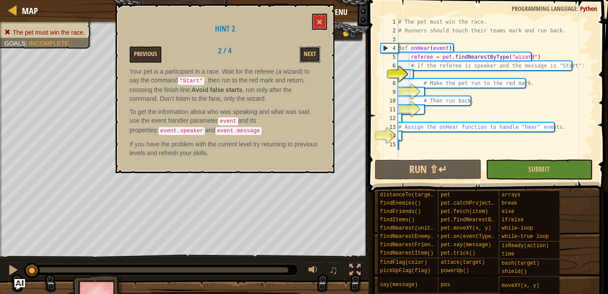
click at [316, 54] on button "Next" at bounding box center [309, 54] width 21 height 16
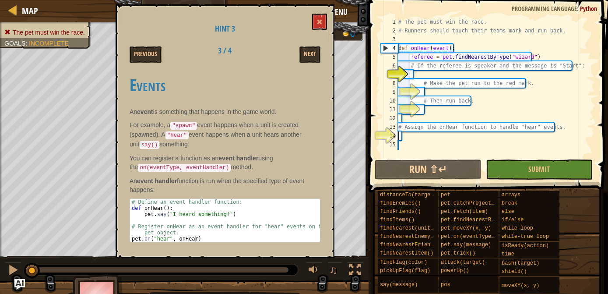
click at [410, 136] on div "# The pet must win the race. # Runners should touch their teams mark and run ba…" at bounding box center [496, 97] width 198 height 158
click at [421, 74] on div "# The pet must win the race. # Runners should touch their teams mark and run ba…" at bounding box center [496, 97] width 198 height 158
click at [416, 73] on div "# The pet must win the race. # Runners should touch their teams mark and run ba…" at bounding box center [496, 97] width 198 height 158
click at [414, 74] on div "# The pet must win the race. # Runners should touch their teams mark and run ba…" at bounding box center [496, 97] width 198 height 158
click at [416, 76] on div "# The pet must win the race. # Runners should touch their teams mark and run ba…" at bounding box center [496, 97] width 198 height 158
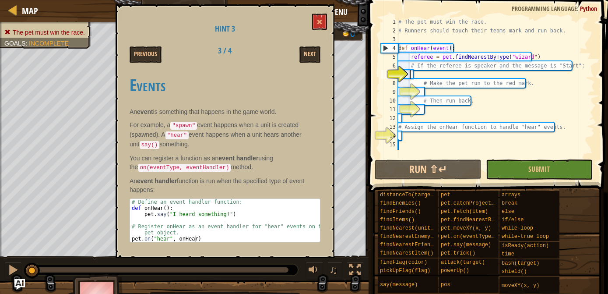
click at [416, 76] on div "# The pet must win the race. # Runners should touch their teams mark and run ba…" at bounding box center [496, 97] width 198 height 158
click at [415, 70] on div "# The pet must win the race. # Runners should touch their teams mark and run ba…" at bounding box center [496, 88] width 198 height 140
click at [414, 75] on div "# The pet must win the race. # Runners should touch their teams mark and run ba…" at bounding box center [496, 97] width 198 height 158
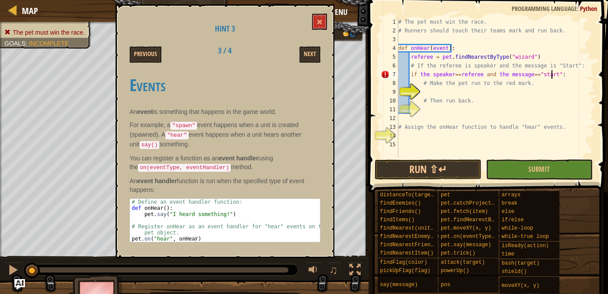
scroll to position [4, 12]
click at [428, 76] on div "# The pet must win the race. # Runners should touch their teams mark and run ba…" at bounding box center [496, 97] width 198 height 158
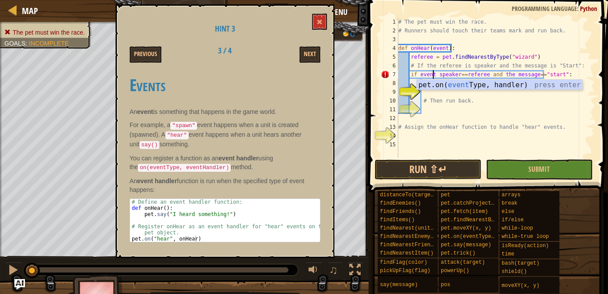
scroll to position [4, 3]
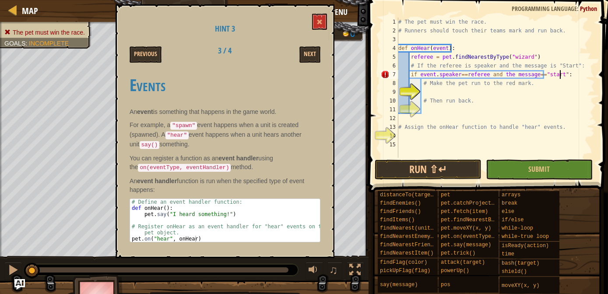
click at [562, 76] on div "# The pet must win the race. # Runners should touch their teams mark and run ba…" at bounding box center [496, 97] width 198 height 158
type textarea "if event. speaker==referee and the message=="start":"
click at [562, 76] on div "# The pet must win the race. # Runners should touch their teams mark and run ba…" at bounding box center [496, 88] width 198 height 140
click at [562, 76] on div "# The pet must win the race. # Runners should touch their teams mark and run ba…" at bounding box center [496, 97] width 198 height 158
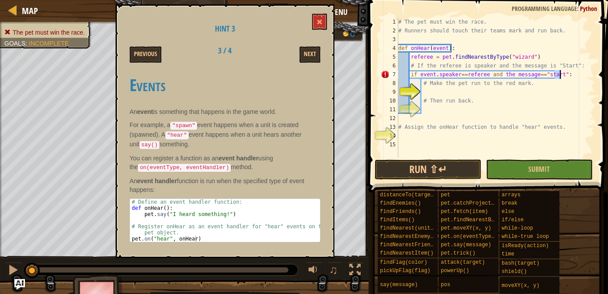
click at [562, 76] on div "# The pet must win the race. # Runners should touch their teams mark and run ba…" at bounding box center [496, 88] width 198 height 140
click at [562, 76] on div "# The pet must win the race. # Runners should touch their teams mark and run ba…" at bounding box center [496, 97] width 198 height 158
click at [426, 95] on div "# The pet must win the race. # Runners should touch their teams mark and run ba…" at bounding box center [496, 97] width 198 height 158
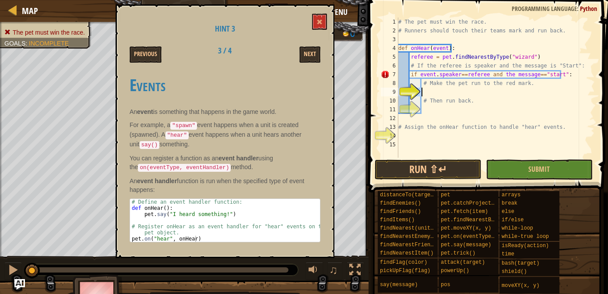
click at [426, 95] on div "# The pet must win the race. # Runners should touch their teams mark and run ba…" at bounding box center [496, 97] width 198 height 158
click at [457, 73] on div "# The pet must win the race. # Runners should touch their teams mark and run ba…" at bounding box center [496, 97] width 198 height 158
click at [469, 73] on div "# The pet must win the race. # Runners should touch their teams mark and run ba…" at bounding box center [496, 97] width 198 height 158
click at [461, 74] on div "# The pet must win the race. # Runners should touch their teams mark and run ba…" at bounding box center [496, 97] width 198 height 158
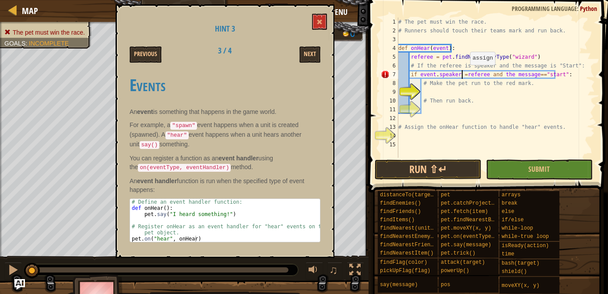
click at [465, 74] on div "# The pet must win the race. # Runners should touch their teams mark and run ba…" at bounding box center [496, 97] width 198 height 158
click at [462, 74] on div "# The pet must win the race. # Runners should touch their teams mark and run ba…" at bounding box center [496, 97] width 198 height 158
type textarea "if event. speaker == referee and the message=="start":"
drag, startPoint x: 411, startPoint y: 73, endPoint x: 570, endPoint y: 73, distance: 159.4
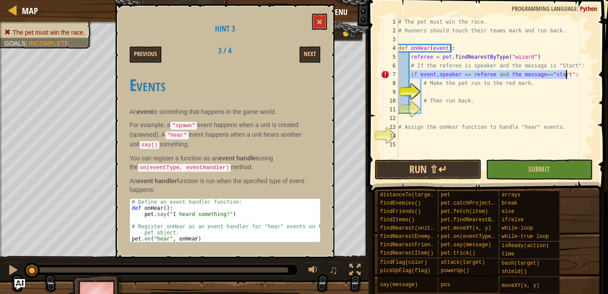
click at [570, 73] on div "# The pet must win the race. # Runners should touch their teams mark and run ba…" at bounding box center [496, 97] width 198 height 158
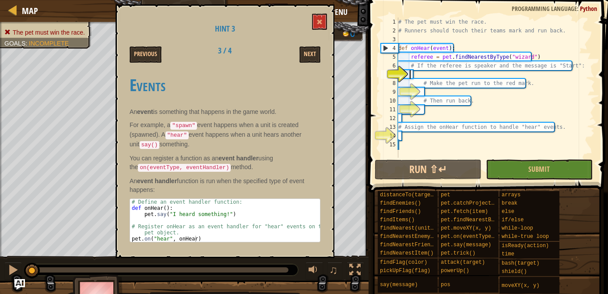
click at [416, 71] on div "# The pet must win the race. # Runners should touch their teams mark and run ba…" at bounding box center [496, 97] width 198 height 158
click at [415, 73] on div "# The pet must win the race. # Runners should touch their teams mark and run ba…" at bounding box center [496, 97] width 198 height 158
click at [411, 73] on div "# The pet must win the race. # Runners should touch their teams mark and run ba…" at bounding box center [496, 97] width 198 height 158
paste textarea "if event.speaker==referee and event.message == 'Start':"
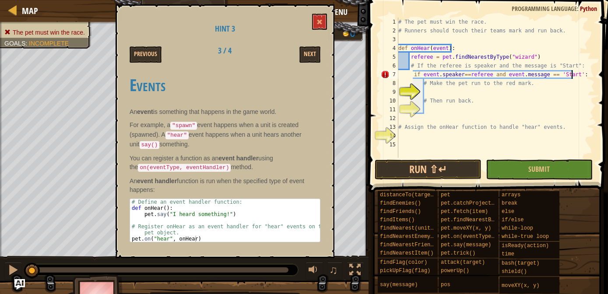
click at [409, 72] on div "# The pet must win the race. # Runners should touch their teams mark and run ba…" at bounding box center [496, 97] width 198 height 158
click at [409, 72] on div "# The pet must win the race. # Runners should touch their teams mark and run ba…" at bounding box center [496, 88] width 198 height 140
click at [409, 72] on div "# The pet must win the race. # Runners should touch their teams mark and run ba…" at bounding box center [496, 97] width 198 height 158
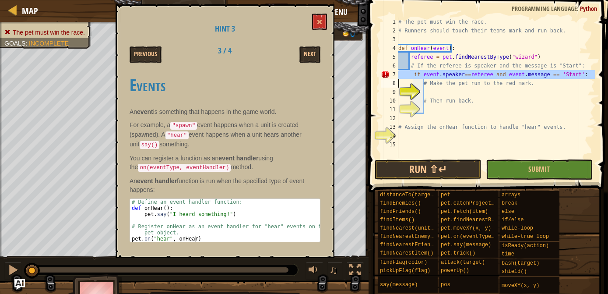
click at [409, 72] on div "# The pet must win the race. # Runners should touch their teams mark and run ba…" at bounding box center [496, 97] width 198 height 158
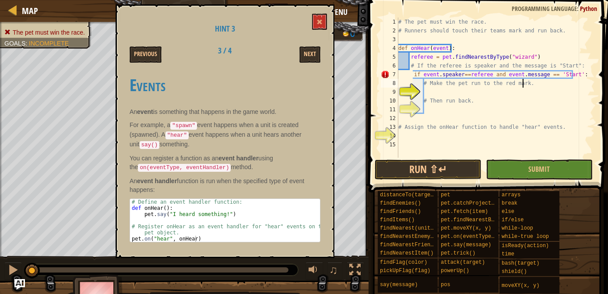
click at [541, 87] on div "# The pet must win the race. # Runners should touch their teams mark and run ba…" at bounding box center [496, 97] width 198 height 158
click at [407, 73] on div "# The pet must win the race. # Runners should touch their teams mark and run ba…" at bounding box center [496, 97] width 198 height 158
click at [412, 74] on div "# The pet must win the race. # Runners should touch their teams mark and run ba…" at bounding box center [496, 97] width 198 height 158
type textarea "if event.speaker==referee and event.message == 'Start':"
click at [424, 89] on div "# The pet must win the race. # Runners should touch their teams mark and run ba…" at bounding box center [496, 97] width 198 height 158
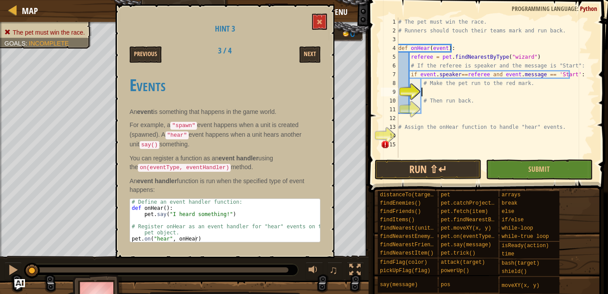
click at [429, 89] on div "# The pet must win the race. # Runners should touch their teams mark and run ba…" at bounding box center [496, 97] width 198 height 158
click at [318, 19] on span at bounding box center [320, 22] width 6 height 6
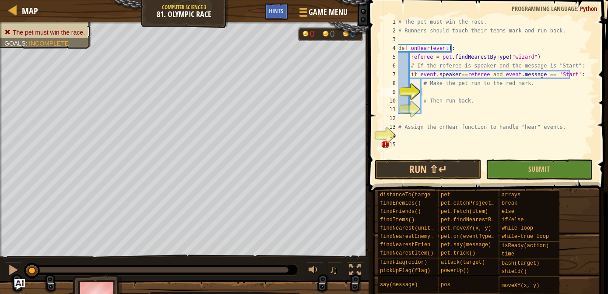
click at [427, 89] on div "# The pet must win the race. # Runners should touch their teams mark and run ba…" at bounding box center [496, 97] width 198 height 158
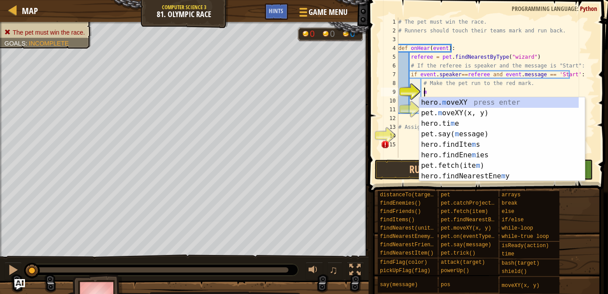
scroll to position [4, 2]
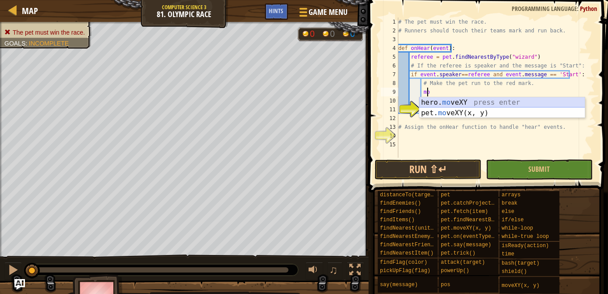
click at [442, 106] on div "hero. mo veXY press enter pet. mo veXY(x, y) press enter" at bounding box center [502, 118] width 166 height 42
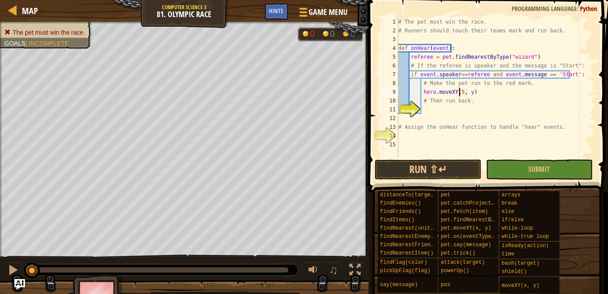
scroll to position [4, 5]
click at [471, 91] on div "# The pet must win the race. # Runners should touch their teams mark and run ba…" at bounding box center [496, 97] width 198 height 158
type textarea "hero.moveXY(54, 27)"
click at [424, 108] on div "# The pet must win the race. # Runners should touch their teams mark and run ba…" at bounding box center [496, 97] width 198 height 158
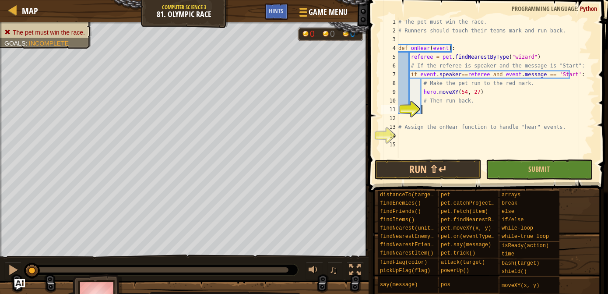
scroll to position [4, 1]
click at [433, 92] on div "# The pet must win the race. # Runners should touch their teams mark and run ba…" at bounding box center [496, 97] width 198 height 158
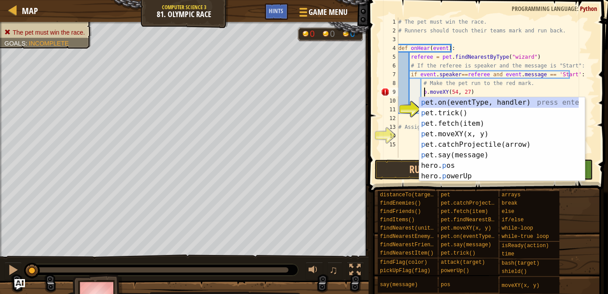
scroll to position [4, 2]
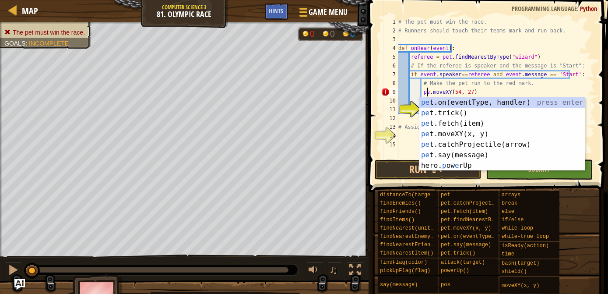
type textarea "pet.moveXY(54, 27)"
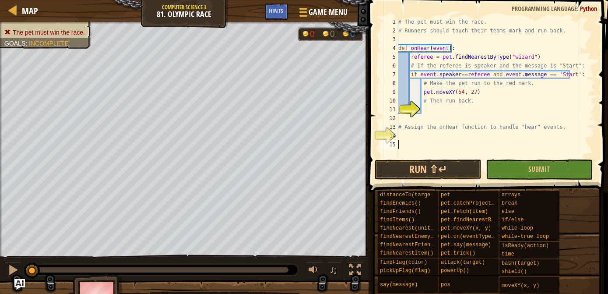
click at [426, 116] on div "# The pet must win the race. # Runners should touch their teams mark and run ba…" at bounding box center [496, 97] width 198 height 158
click at [426, 106] on div "# The pet must win the race. # Runners should touch their teams mark and run ba…" at bounding box center [496, 97] width 198 height 158
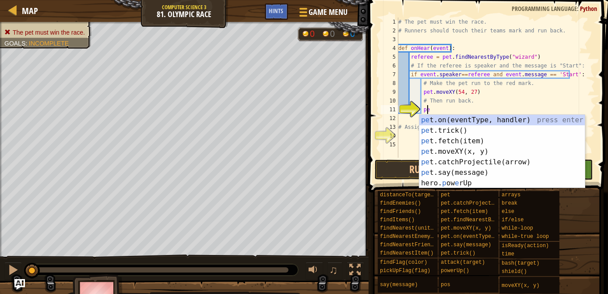
scroll to position [4, 2]
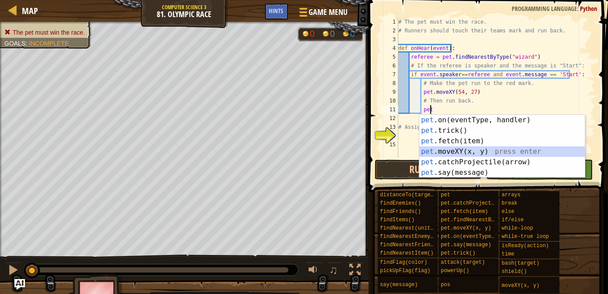
click at [425, 150] on div "pet .on(eventType, handler) press enter pet .trick() press enter pet .fetch(ite…" at bounding box center [502, 157] width 166 height 84
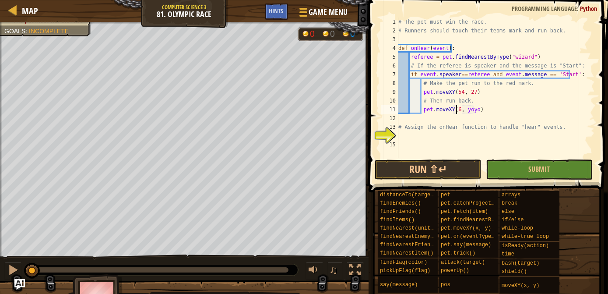
scroll to position [4, 4]
click at [472, 111] on div "# The pet must win the race. # Runners should touch their teams mark and run ba…" at bounding box center [496, 97] width 198 height 158
type textarea "pet.moveXY(6, 28)"
click at [405, 137] on div "# The pet must win the race. # Runners should touch their teams mark and run ba…" at bounding box center [496, 97] width 198 height 158
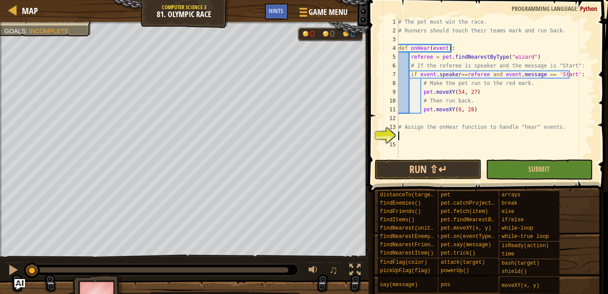
scroll to position [4, 0]
click at [402, 138] on div "# The pet must win the race. # Runners should touch their teams mark and run ba…" at bounding box center [496, 97] width 198 height 158
paste textarea "pet.on("hear", waitAndRun)"
type textarea "pet.on("hear", waitAndRun)"
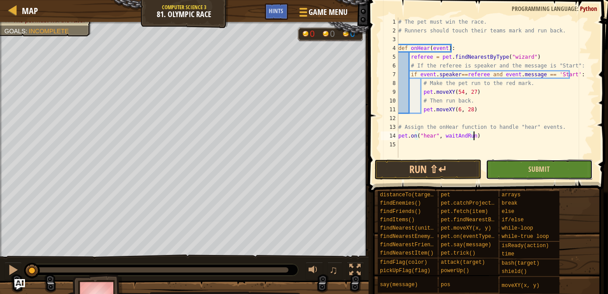
click at [524, 164] on button "Submit" at bounding box center [539, 169] width 107 height 20
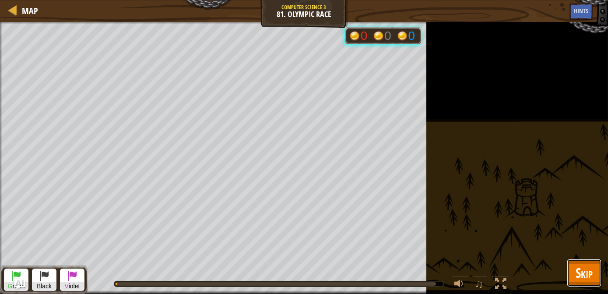
click at [582, 276] on span "Skip" at bounding box center [584, 273] width 17 height 18
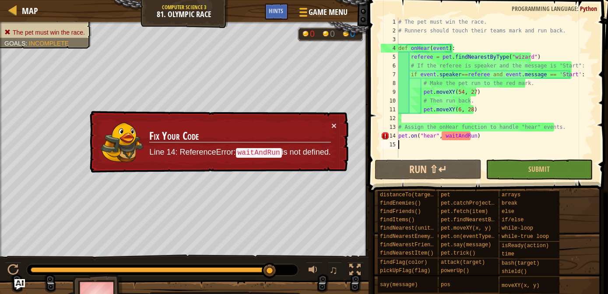
click at [507, 147] on div "# The pet must win the race. # Runners should touch their teams mark and run ba…" at bounding box center [496, 97] width 198 height 158
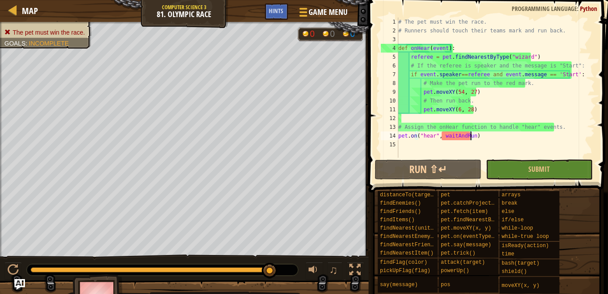
click at [469, 135] on div "# The pet must win the race. # Runners should touch their teams mark and run ba…" at bounding box center [496, 97] width 198 height 158
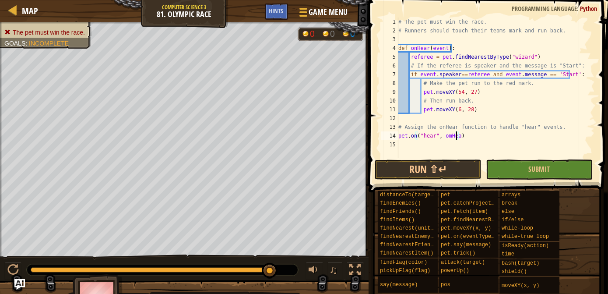
scroll to position [4, 4]
click at [520, 172] on button "Submit" at bounding box center [539, 169] width 107 height 20
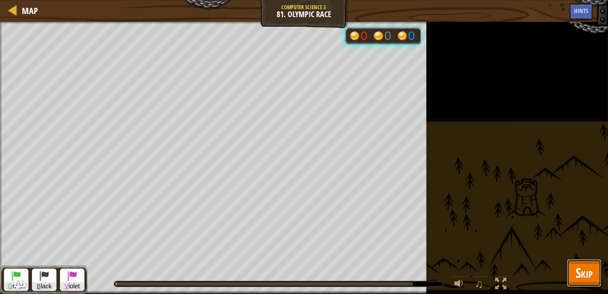
click at [587, 270] on span "Skip" at bounding box center [584, 273] width 17 height 18
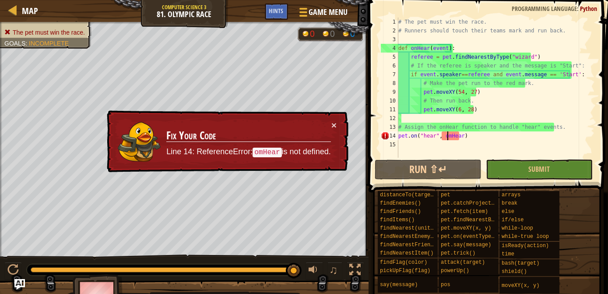
click at [448, 135] on div "# The pet must win the race. # Runners should touch their teams mark and run ba…" at bounding box center [496, 97] width 198 height 158
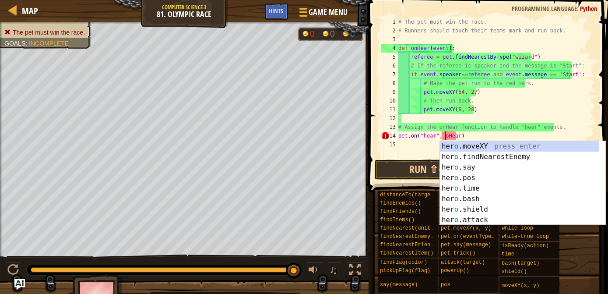
type textarea "pet.on("hear", onHear)"
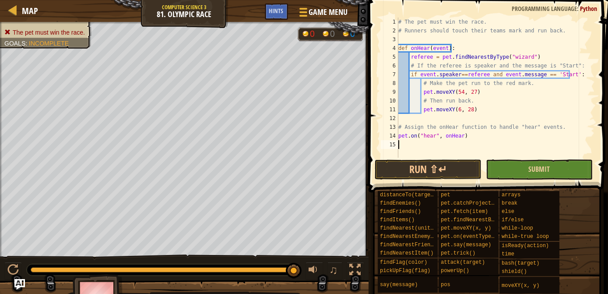
drag, startPoint x: 410, startPoint y: 155, endPoint x: 511, endPoint y: 173, distance: 103.2
click at [511, 173] on div "pet.on("hear", onHear) 1 2 3 4 5 6 7 8 9 10 11 12 13 14 15 # The pet must win t…" at bounding box center [487, 113] width 242 height 218
click at [511, 173] on button "Submit" at bounding box center [539, 169] width 107 height 20
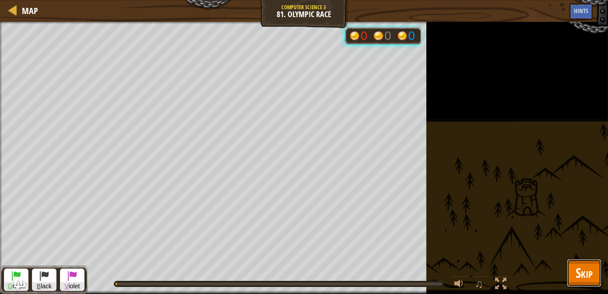
click at [589, 276] on span "Skip" at bounding box center [584, 273] width 17 height 18
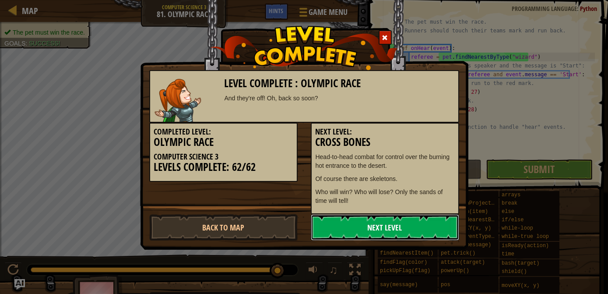
click at [423, 218] on link "Next Level" at bounding box center [385, 227] width 148 height 26
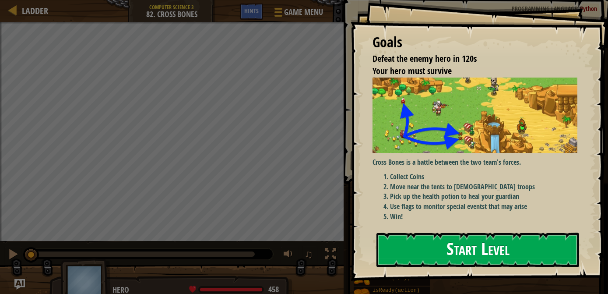
click at [432, 257] on button "Start Level" at bounding box center [478, 250] width 203 height 35
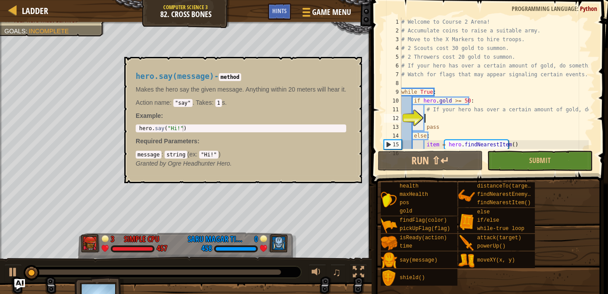
scroll to position [39, 0]
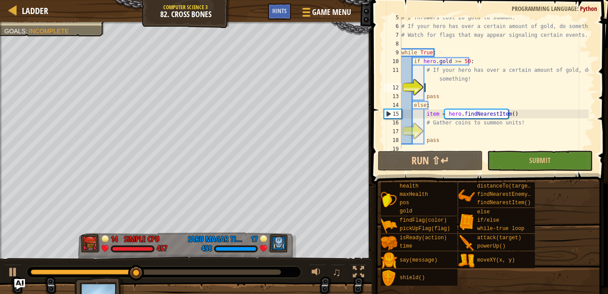
click at [426, 90] on div "# 2 Throwers cost 20 gold to summon. # If your hero has over a certain amount o…" at bounding box center [494, 87] width 189 height 149
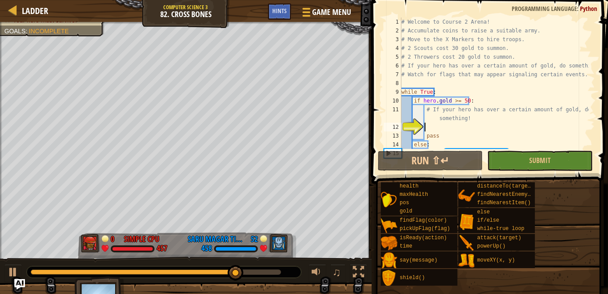
scroll to position [0, 0]
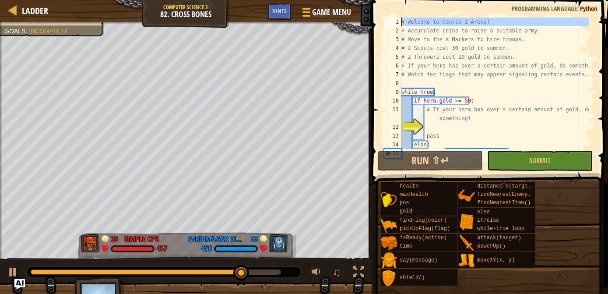
click at [401, 22] on div "1" at bounding box center [393, 22] width 18 height 9
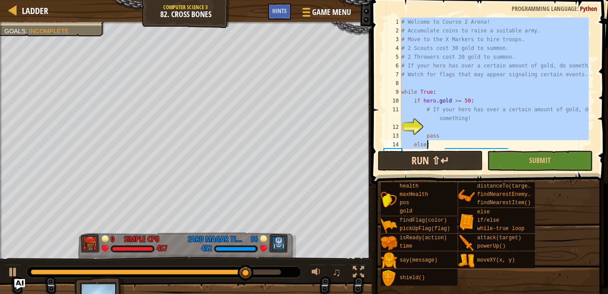
scroll to position [43, 0]
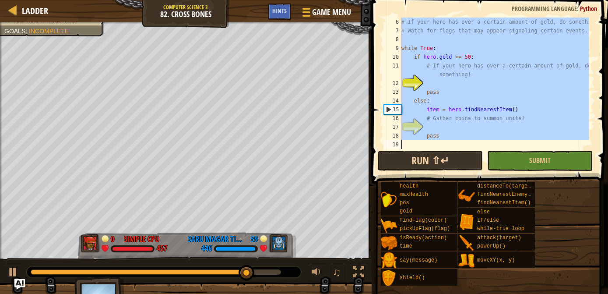
drag, startPoint x: 402, startPoint y: 21, endPoint x: 476, endPoint y: 156, distance: 154.3
click at [476, 156] on div "# Welcome to Course 2 Arena! 6 7 8 9 10 11 12 13 14 15 16 17 18 19 # If your he…" at bounding box center [488, 108] width 239 height 209
type textarea "pass"
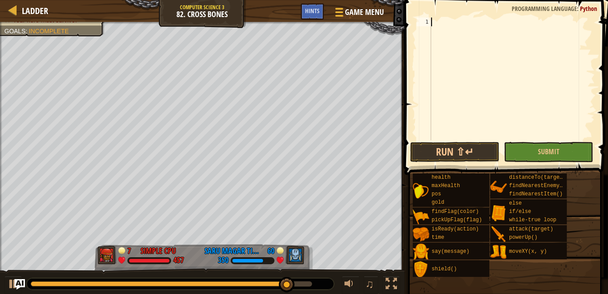
click at [438, 22] on div at bounding box center [513, 88] width 166 height 140
paste textarea "}"
type textarea "}"
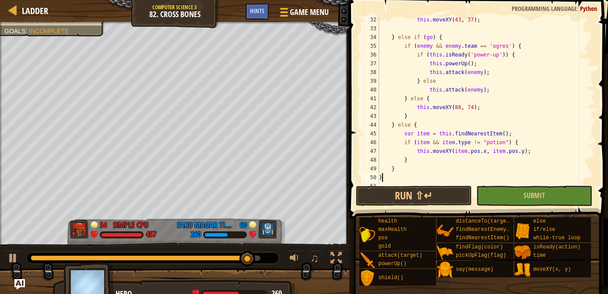
scroll to position [273, 0]
click at [511, 200] on button "Submit" at bounding box center [534, 196] width 116 height 20
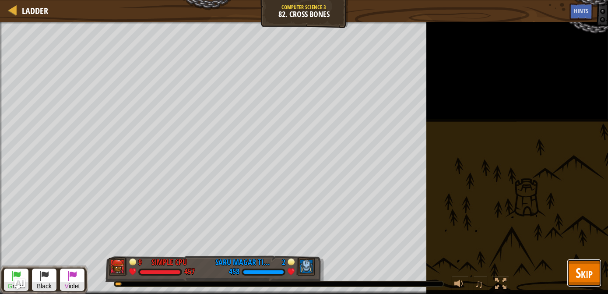
click at [577, 277] on span "Skip" at bounding box center [584, 273] width 17 height 18
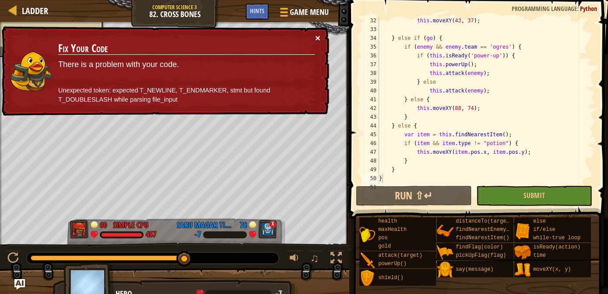
click at [320, 41] on button "×" at bounding box center [317, 37] width 5 height 9
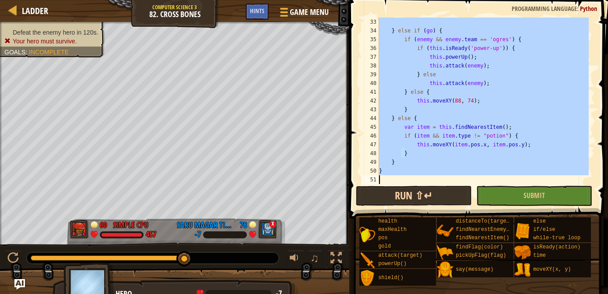
scroll to position [280, 0]
drag, startPoint x: 379, startPoint y: 101, endPoint x: 433, endPoint y: 190, distance: 104.9
click at [433, 190] on div "} 33 34 35 36 37 38 39 40 41 42 43 44 45 46 47 48 49 50 51 } else if ( go ) { i…" at bounding box center [477, 126] width 261 height 244
type textarea "}"
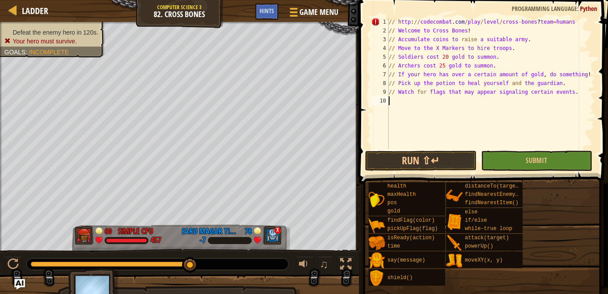
click at [390, 101] on div "// http : // codecombat . com / play / level / cross - bones ? team = humans //…" at bounding box center [491, 92] width 208 height 149
click at [563, 23] on div "// http : // codecombat . com / play / level / cross - bones ? team = humans //…" at bounding box center [491, 92] width 208 height 149
type textarea "/"
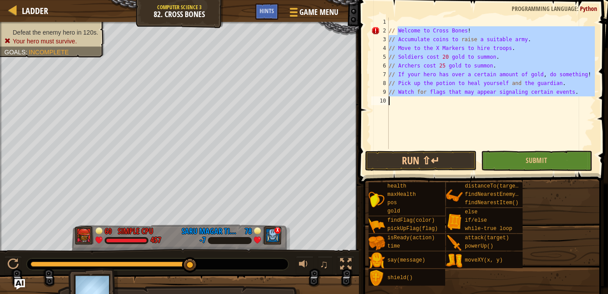
drag, startPoint x: 397, startPoint y: 30, endPoint x: 556, endPoint y: 104, distance: 175.9
click at [556, 104] on div "// Welcome to Cross Bones ! // Accumulate coins to raise a suitable army . // M…" at bounding box center [491, 92] width 208 height 149
type textarea "// Watch for flags that may appear signaling certain events."
click at [556, 104] on div "// Welcome to Cross Bones ! // Accumulate coins to raise a suitable army . // M…" at bounding box center [491, 83] width 208 height 131
drag, startPoint x: 397, startPoint y: 29, endPoint x: 603, endPoint y: 102, distance: 219.0
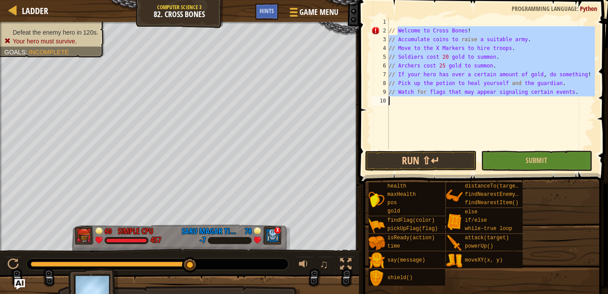
click at [603, 102] on div "1 2 3 4 5 6 7 8 9 10 // Welcome to Cross Bones ! // Accumulate coins to raise a…" at bounding box center [482, 108] width 252 height 209
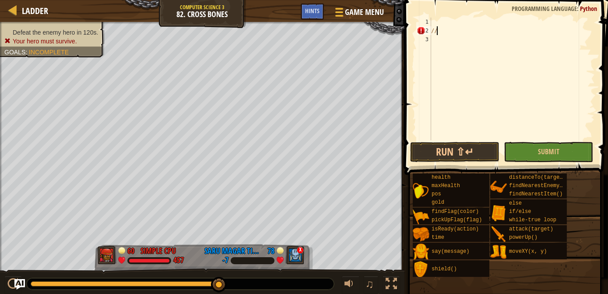
type textarea "/"
click at [442, 21] on div at bounding box center [513, 88] width 166 height 140
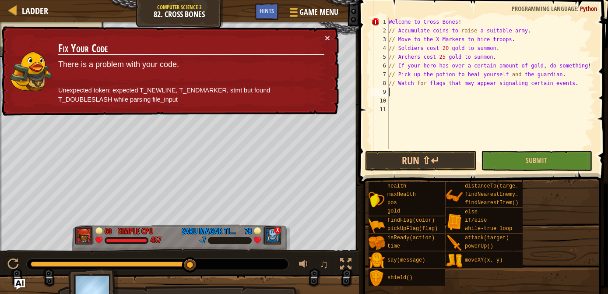
click at [397, 31] on div "Welcome to Cross Bones ! // Accumulate coins to raise a suitable army . // Move…" at bounding box center [491, 92] width 208 height 149
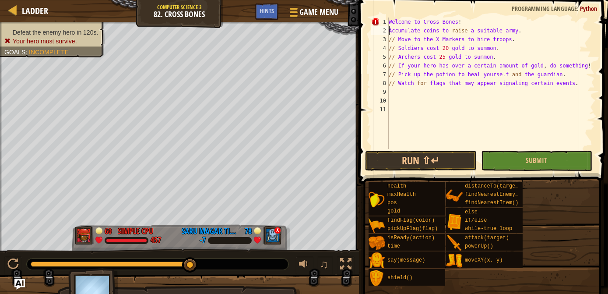
click at [395, 39] on div "Welcome to Cross Bones ! Accumulate coins to raise a suitable army . // Move to…" at bounding box center [491, 92] width 208 height 149
click at [394, 47] on div "Welcome to Cross Bones ! Accumulate coins to raise a suitable army . Move to th…" at bounding box center [491, 92] width 208 height 149
click at [393, 58] on div "Welcome to Cross Bones ! Accumulate coins to raise a suitable army . Move to th…" at bounding box center [491, 92] width 208 height 149
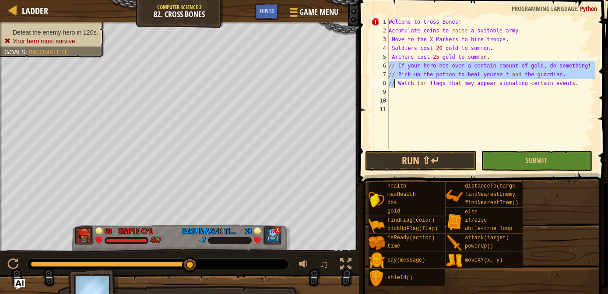
drag, startPoint x: 389, startPoint y: 65, endPoint x: 394, endPoint y: 81, distance: 16.9
click at [394, 81] on div "Welcome to Cross Bones ! Accumulate coins to raise a suitable army . Move to th…" at bounding box center [491, 92] width 208 height 149
click at [395, 63] on div "Welcome to Cross Bones ! Accumulate coins to raise a suitable army . Move to th…" at bounding box center [491, 83] width 208 height 131
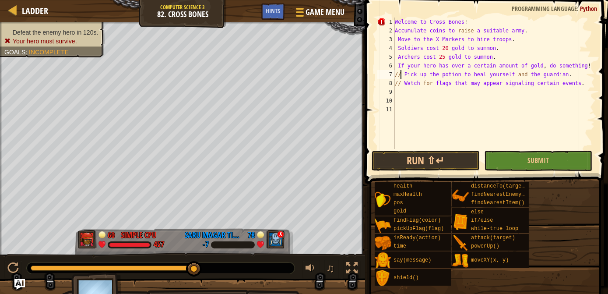
click at [402, 73] on div "Welcome to Cross Bones ! Accumulate coins to raise a suitable army . Move to th…" at bounding box center [494, 92] width 202 height 149
click at [400, 83] on div "Welcome to Cross Bones ! Accumulate coins to raise a suitable army . Move to th…" at bounding box center [494, 92] width 202 height 149
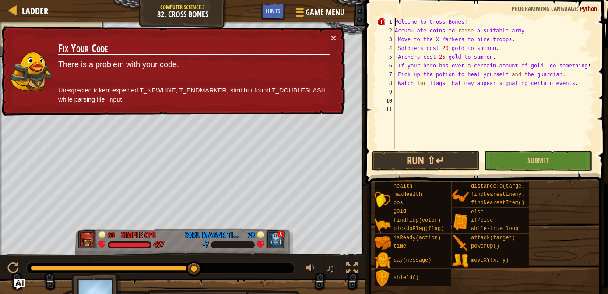
click at [395, 20] on div "Welcome to Cross Bones ! Accumulate coins to raise a suitable army . Move to th…" at bounding box center [494, 92] width 202 height 149
click at [396, 22] on div "Welcome to Cross Bones ! Accumulate coins to raise a suitable army . Move to th…" at bounding box center [494, 92] width 202 height 149
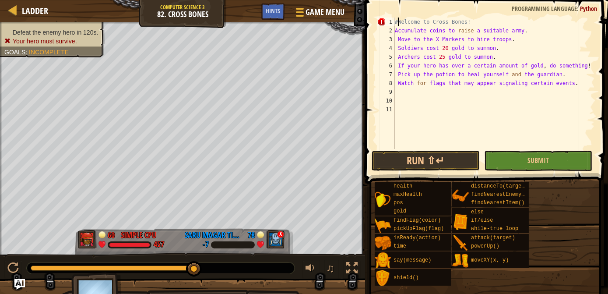
scroll to position [4, 0]
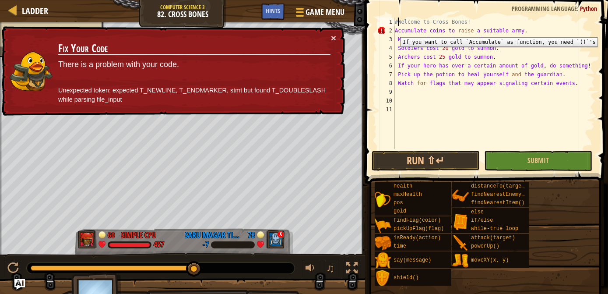
click at [394, 31] on div "2" at bounding box center [386, 30] width 18 height 9
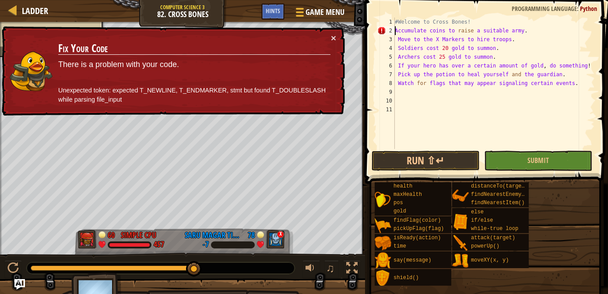
click at [395, 29] on div "#Welcome to Cross Bones! Accumulate coins to raise a suitable army . Move to th…" at bounding box center [494, 92] width 202 height 149
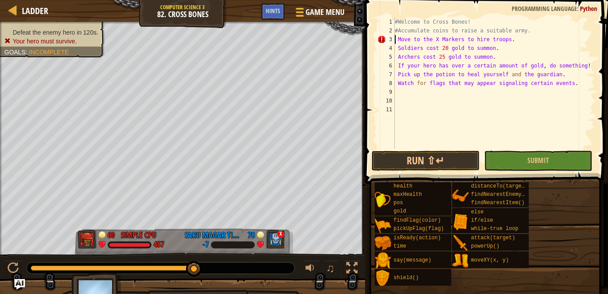
click at [395, 37] on div "#Welcome to Cross Bones! #Accumulate coins to raise a suitable army. Move to th…" at bounding box center [494, 92] width 202 height 149
click at [396, 49] on div "#Welcome to Cross Bones! #Accumulate coins to raise a suitable army. # Move to …" at bounding box center [494, 92] width 202 height 149
click at [396, 57] on div "#Welcome to Cross Bones! #Accumulate coins to raise a suitable army. # Move to …" at bounding box center [494, 92] width 202 height 149
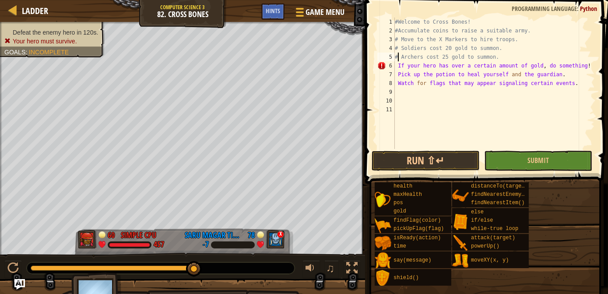
click at [397, 64] on div "#Welcome to Cross Bones! #Accumulate coins to raise a suitable army. # Move to …" at bounding box center [494, 92] width 202 height 149
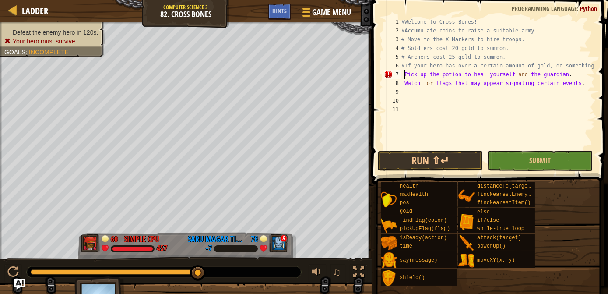
click at [404, 74] on div "#Welcome to Cross Bones! #Accumulate coins to raise a suitable army. # Move to …" at bounding box center [497, 92] width 195 height 149
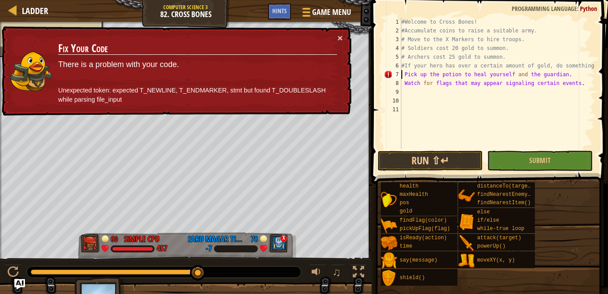
click at [403, 71] on div "#Welcome to Cross Bones! #Accumulate coins to raise a suitable army. # Move to …" at bounding box center [497, 92] width 195 height 149
click at [404, 74] on div "#Welcome to Cross Bones! #Accumulate coins to raise a suitable army. # Move to …" at bounding box center [497, 92] width 195 height 149
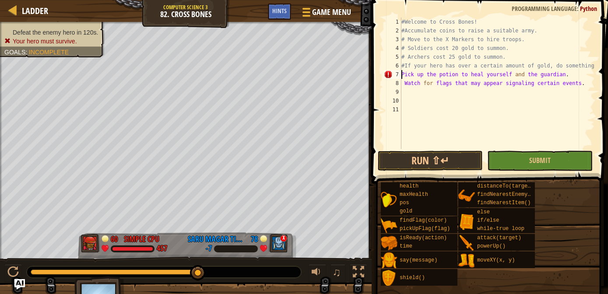
type textarea "#Pick up the potion to heal yourself and the guardian."
click at [403, 88] on div "#Welcome to Cross Bones! #Accumulate coins to raise a suitable army. # Move to …" at bounding box center [497, 92] width 195 height 149
click at [403, 85] on div "#Welcome to Cross Bones! #Accumulate coins to raise a suitable army. # Move to …" at bounding box center [497, 92] width 195 height 149
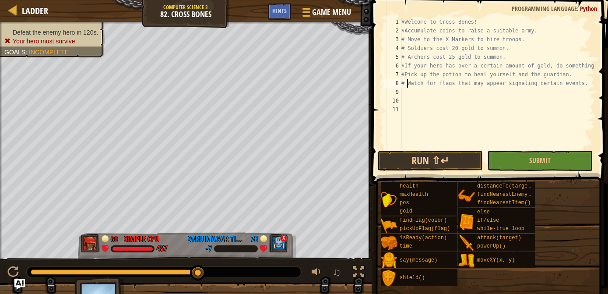
click at [407, 85] on div "#Welcome to Cross Bones! #Accumulate coins to raise a suitable army. # Move to …" at bounding box center [497, 92] width 195 height 149
type textarea "#Watch for flags that may appear signaling certain events."
click at [402, 99] on div "#Welcome to Cross Bones! #Accumulate coins to raise a suitable army. # Move to …" at bounding box center [497, 92] width 195 height 149
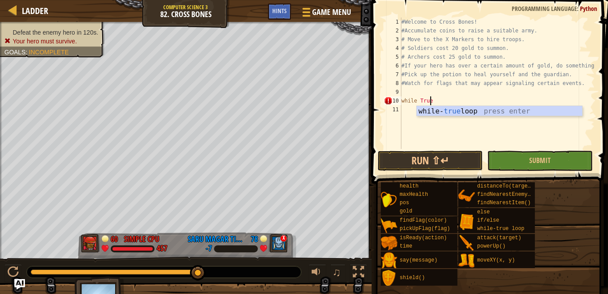
scroll to position [4, 2]
type textarea "while True:"
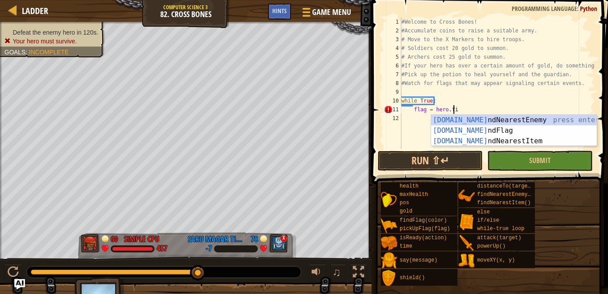
scroll to position [4, 4]
type textarea "flag = hero.find"
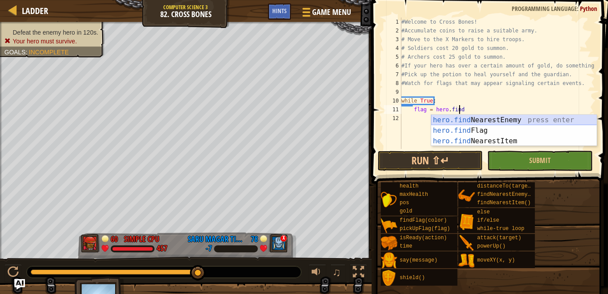
click at [449, 124] on div "hero.find NearestEnemy press enter hero.find Flag press enter hero.find Nearest…" at bounding box center [514, 141] width 166 height 53
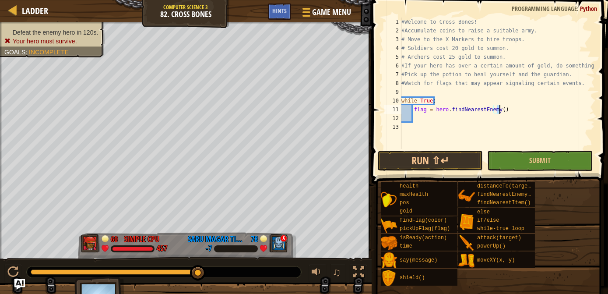
drag, startPoint x: 497, startPoint y: 111, endPoint x: 504, endPoint y: 109, distance: 7.5
click at [504, 109] on div "#Welcome to Cross Bones! #Accumulate coins to raise a suitable army. # Move to …" at bounding box center [497, 92] width 195 height 149
click at [504, 109] on div "#Welcome to Cross Bones! #Accumulate coins to raise a suitable army. # Move to …" at bounding box center [497, 83] width 195 height 131
click at [504, 109] on div "#Welcome to Cross Bones! #Accumulate coins to raise a suitable army. # Move to …" at bounding box center [497, 92] width 195 height 149
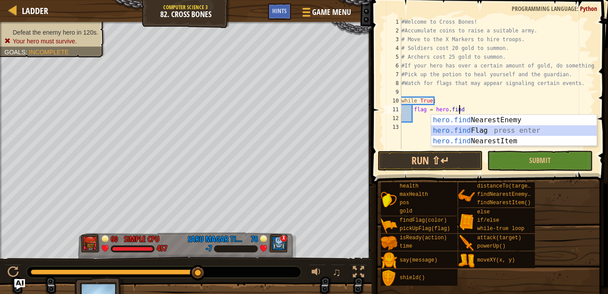
click at [472, 131] on div "hero.find NearestEnemy press enter hero.find Flag press enter hero.find Nearest…" at bounding box center [514, 141] width 166 height 53
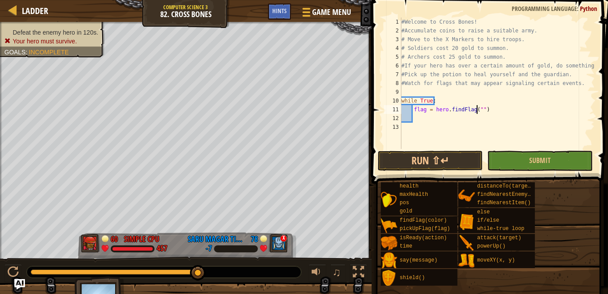
click at [480, 108] on div "#Welcome to Cross Bones! #Accumulate coins to raise a suitable army. # Move to …" at bounding box center [497, 92] width 195 height 149
type textarea "flag = hero.findFlag()"
click at [420, 113] on div "#Welcome to Cross Bones! #Accumulate coins to raise a suitable army. # Move to …" at bounding box center [497, 92] width 195 height 149
click at [414, 115] on div "#Welcome to Cross Bones! #Accumulate coins to raise a suitable army. # Move to …" at bounding box center [497, 92] width 195 height 149
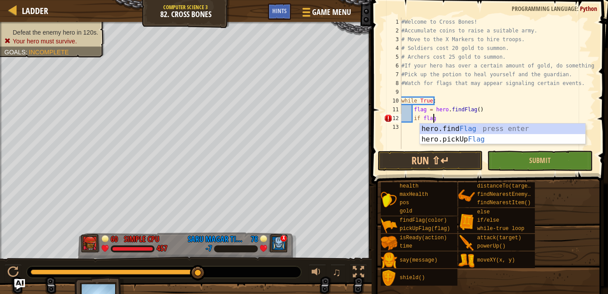
scroll to position [4, 2]
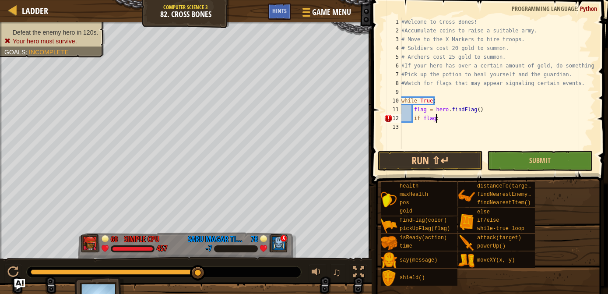
type textarea "if flag:"
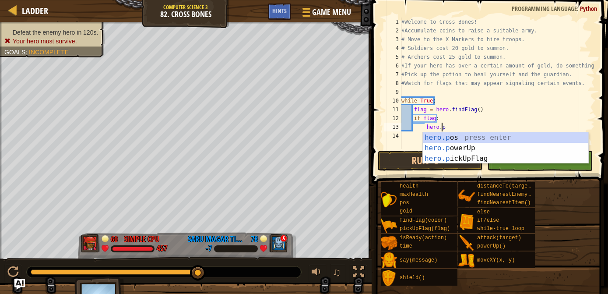
scroll to position [4, 3]
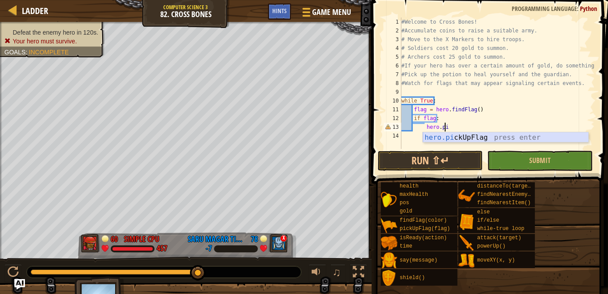
click at [435, 138] on div "hero.pi ckUpFlag press enter" at bounding box center [506, 148] width 166 height 32
type textarea "hero.pickUpFlag(flag)"
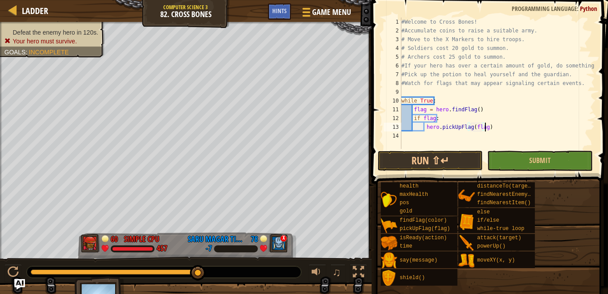
click at [487, 128] on div "#Welcome to Cross Bones! #Accumulate coins to raise a suitable army. # Move to …" at bounding box center [497, 92] width 195 height 149
click at [414, 135] on div "#Welcome to Cross Bones! #Accumulate coins to raise a suitable army. # Move to …" at bounding box center [497, 92] width 195 height 149
type textarea "if hero.gold >= 100:"
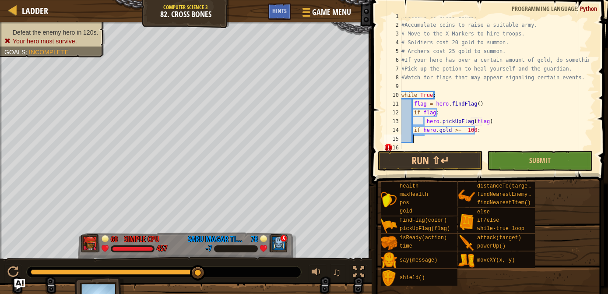
scroll to position [4, 0]
type textarea "#"
click at [411, 140] on div "#Welcome to Cross Bones! #Accumulate coins to raise a suitable army. # Move to …" at bounding box center [494, 86] width 189 height 149
click at [419, 140] on div "#Welcome to Cross Bones! #Accumulate coins to raise a suitable army. # Move to …" at bounding box center [494, 86] width 189 height 149
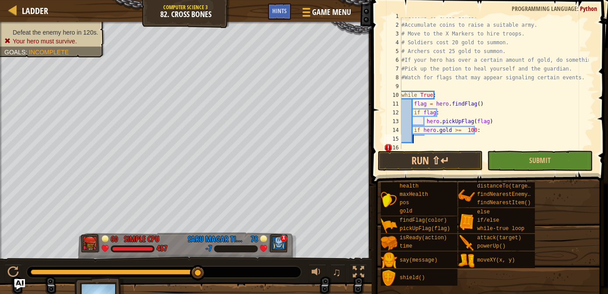
scroll to position [4, 0]
click at [423, 135] on div "#Welcome to Cross Bones! #Accumulate coins to raise a suitable army. # Move to …" at bounding box center [494, 86] width 189 height 149
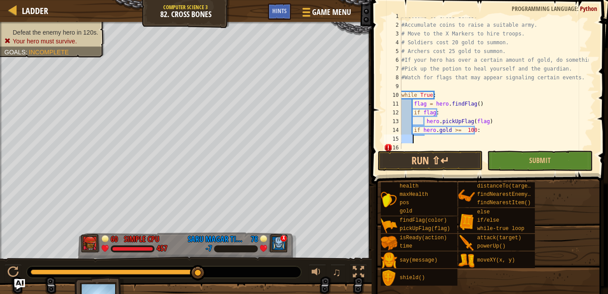
click at [423, 135] on div "#Welcome to Cross Bones! #Accumulate coins to raise a suitable army. # Move to …" at bounding box center [494, 86] width 189 height 149
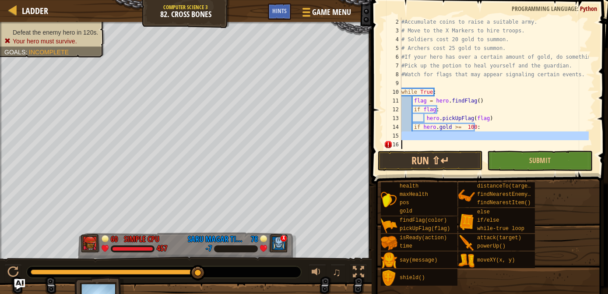
click at [419, 148] on div "#Accumulate coins to raise a suitable army. # Move to the X Markers to hire tro…" at bounding box center [494, 83] width 189 height 131
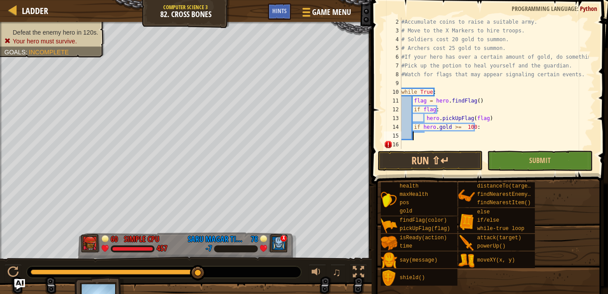
click at [425, 135] on div "#Accumulate coins to raise a suitable army. # Move to the X Markers to hire tro…" at bounding box center [494, 92] width 189 height 149
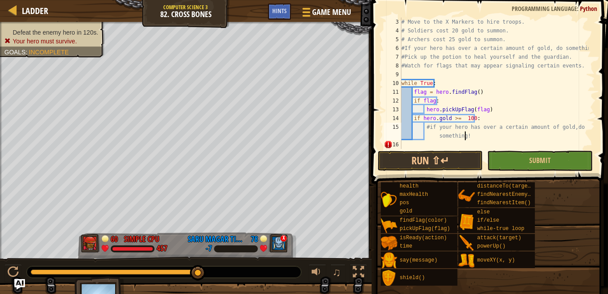
scroll to position [18, 0]
click at [428, 135] on div "# Move to the X Markers to hire troops. # Soldiers cost 20 gold to summon. # Ar…" at bounding box center [494, 92] width 189 height 149
click at [437, 136] on div "# Move to the X Markers to hire troops. # Soldiers cost 20 gold to summon. # Ar…" at bounding box center [494, 92] width 189 height 149
click at [556, 127] on div "# Move to the X Markers to hire troops. # Soldiers cost 20 gold to summon. # Ar…" at bounding box center [494, 92] width 189 height 149
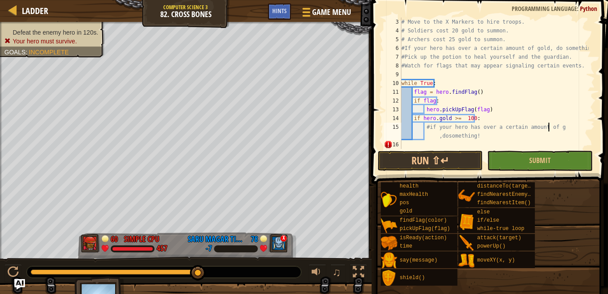
click at [563, 127] on div "# Move to the X Markers to hire troops. # Soldiers cost 20 gold to summon. # Ar…" at bounding box center [494, 92] width 189 height 149
click at [550, 125] on div "# Move to the X Markers to hire troops. # Soldiers cost 20 gold to summon. # Ar…" at bounding box center [494, 83] width 189 height 131
click at [553, 127] on div "# Move to the X Markers to hire troops. # Soldiers cost 20 gold to summon. # Ar…" at bounding box center [494, 92] width 189 height 149
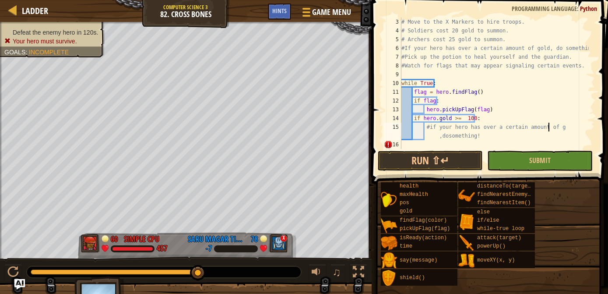
click at [553, 127] on div "# Move to the X Markers to hire troops. # Soldiers cost 20 gold to summon. # Ar…" at bounding box center [494, 92] width 189 height 149
click at [554, 128] on div "# Move to the X Markers to hire troops. # Soldiers cost 20 gold to summon. # Ar…" at bounding box center [494, 92] width 189 height 149
click at [567, 124] on div "# Move to the X Markers to hire troops. # Soldiers cost 20 gold to summon. # Ar…" at bounding box center [494, 83] width 189 height 131
click at [555, 130] on div "# Move to the X Markers to hire troops. # Soldiers cost 20 gold to summon. # Ar…" at bounding box center [494, 92] width 189 height 149
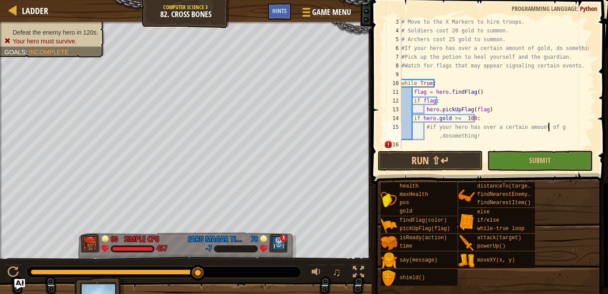
click at [554, 127] on div "# Move to the X Markers to hire troops. # Soldiers cost 20 gold to summon. # Ar…" at bounding box center [494, 92] width 189 height 149
click at [552, 125] on div "# Move to the X Markers to hire troops. # Soldiers cost 20 gold to summon. # Ar…" at bounding box center [494, 92] width 189 height 149
click at [481, 136] on div "# Move to the X Markers to hire troops. # Soldiers cost 20 gold to summon. # Ar…" at bounding box center [494, 92] width 189 height 149
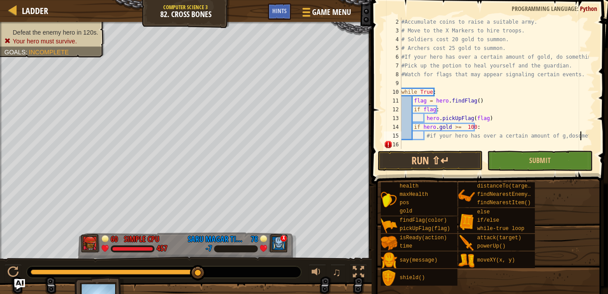
scroll to position [4, 14]
click at [551, 136] on div "#Accumulate coins to raise a suitable army. # Move to the X Markers to hire tro…" at bounding box center [494, 92] width 189 height 149
click at [468, 146] on div "#Accumulate coins to raise a suitable army. # Move to the X Markers to hire tro…" at bounding box center [494, 92] width 189 height 149
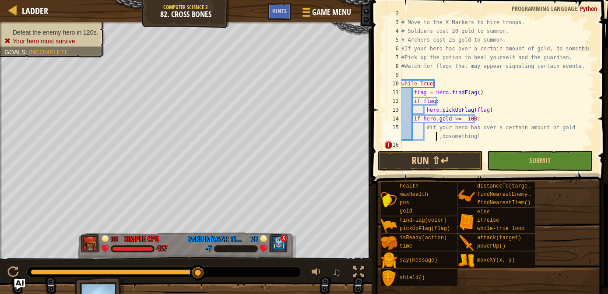
click at [434, 137] on div "#Accumulate coins to raise a suitable army. # Move to the X Markers to hire tro…" at bounding box center [494, 83] width 189 height 149
click at [563, 125] on div "#Accumulate coins to raise a suitable army. # Move to the X Markers to hire tro…" at bounding box center [494, 83] width 189 height 149
click at [436, 140] on div "#Accumulate coins to raise a suitable army. # Move to the X Markers to hire tro…" at bounding box center [494, 83] width 189 height 149
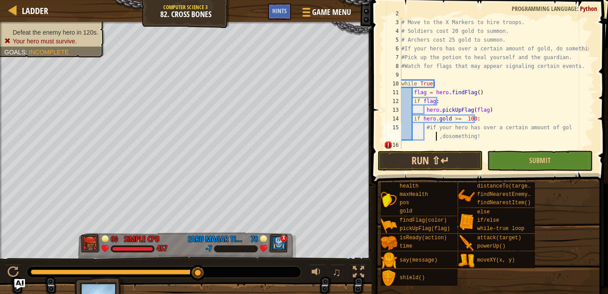
type textarea "#if your hero has over a certain amount of gold,dosomething!"
click at [478, 135] on div "#Accumulate coins to raise a suitable army. # Move to the X Markers to hire tro…" at bounding box center [494, 83] width 189 height 149
type textarea "if i in range(0, 5):"
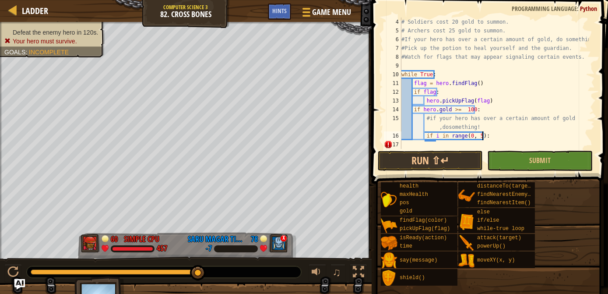
scroll to position [26, 0]
click at [437, 142] on div "# Soldiers cost 20 gold to summon. # Archers cost 25 gold to summon. #If your h…" at bounding box center [494, 92] width 189 height 149
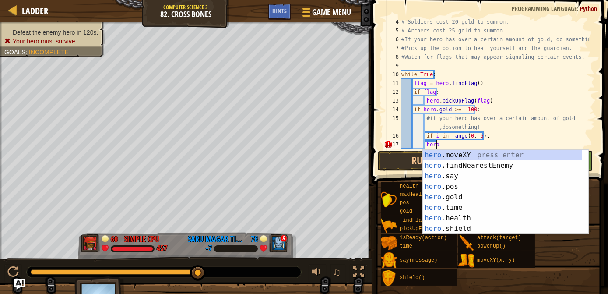
scroll to position [26, 0]
click at [447, 155] on div "hero .moveXY press enter hero .findNearestEnemy press enter hero .say press ent…" at bounding box center [503, 202] width 160 height 105
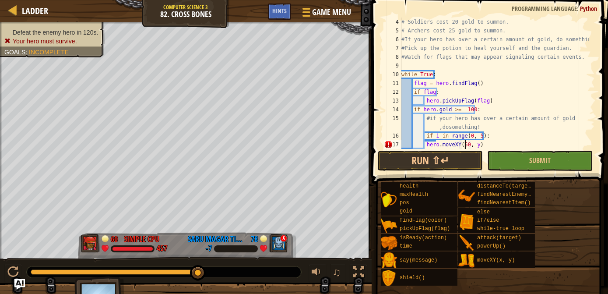
scroll to position [4, 5]
click at [474, 146] on div "# Soldiers cost 20 gold to summon. # Archers cost 25 gold to summon. #If your h…" at bounding box center [494, 92] width 189 height 149
click at [474, 146] on div "# Soldiers cost 20 gold to summon. # Archers cost 25 gold to summon. #If your h…" at bounding box center [494, 83] width 189 height 131
type textarea "hero.moveXY(50, 20)"
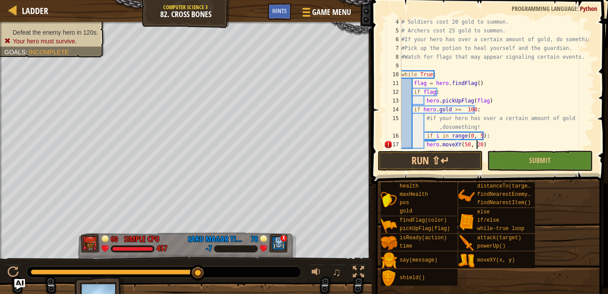
scroll to position [4, 6]
click at [485, 143] on div "# Soldiers cost 20 gold to summon. # Archers cost 25 gold to summon. #If your h…" at bounding box center [494, 92] width 189 height 149
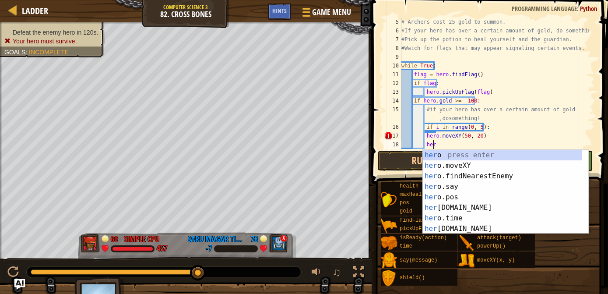
scroll to position [4, 2]
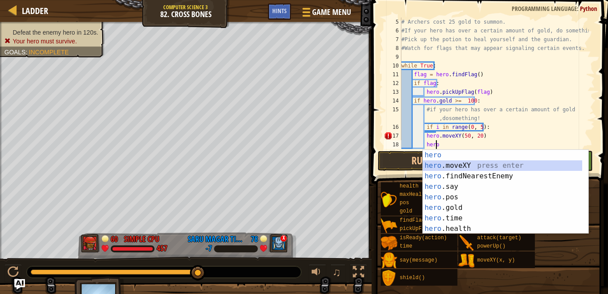
click at [483, 168] on div "hero press enter hero .moveXY press enter hero .findNearestEnemy press enter he…" at bounding box center [503, 202] width 160 height 105
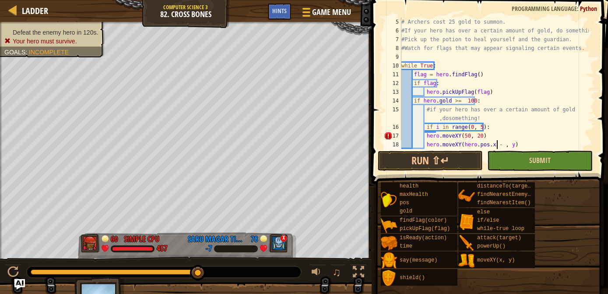
scroll to position [4, 8]
click at [504, 146] on div "# Archers cost 25 gold to summon. #If your hero has over a certain amount of go…" at bounding box center [494, 92] width 189 height 149
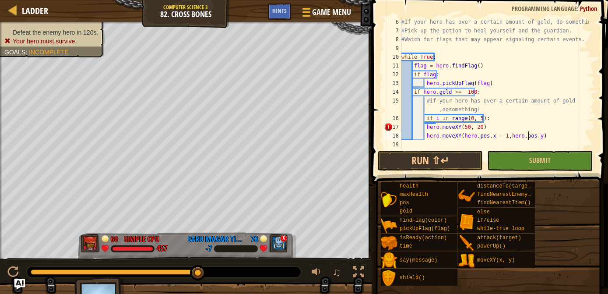
scroll to position [43, 0]
click at [424, 125] on div "#If your hero has over a certain amount of gold, do something! #Pick up the pot…" at bounding box center [494, 92] width 189 height 149
click at [424, 135] on div "#If your hero has over a certain amount of gold, do something! #Pick up the pot…" at bounding box center [494, 92] width 189 height 149
type textarea "hero.moveXY(hero.pos.x - 1,hero.pos. y)"
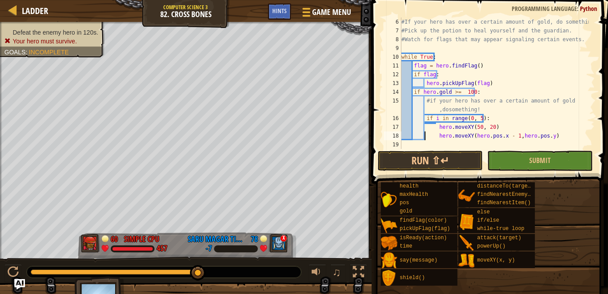
click at [424, 135] on div "#If your hero has over a certain amount of gold, do something! #Pick up the pot…" at bounding box center [494, 92] width 189 height 149
click at [435, 142] on div "#If your hero has over a certain amount of gold, do something! #Pick up the pot…" at bounding box center [494, 92] width 189 height 149
click at [553, 137] on div "#If your hero has over a certain amount of gold, do something! #Pick up the pot…" at bounding box center [494, 92] width 189 height 149
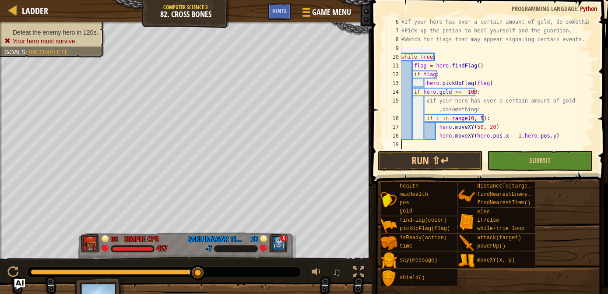
type textarea "hero.moveXY(hero.pos.x - 1,hero.pos. y)"
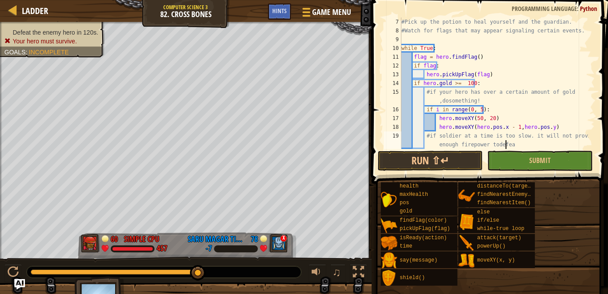
scroll to position [4, 21]
click at [492, 145] on div "#Pick up the potion to heal yourself and the guardian. #Watch for flags that ma…" at bounding box center [494, 92] width 189 height 149
click at [513, 139] on div "#Pick up the potion to heal yourself and the guardian. #Watch for flags that ma…" at bounding box center [494, 92] width 189 height 149
click at [511, 145] on div "#Pick up the potion to heal yourself and the guardian. #Watch for flags that ma…" at bounding box center [494, 92] width 189 height 149
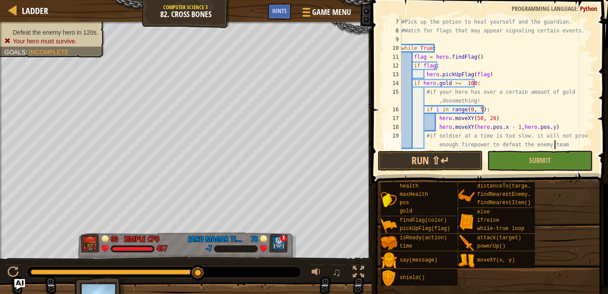
type textarea "#if soldier at a time is too slow. it will not provide enough firepower to defe…"
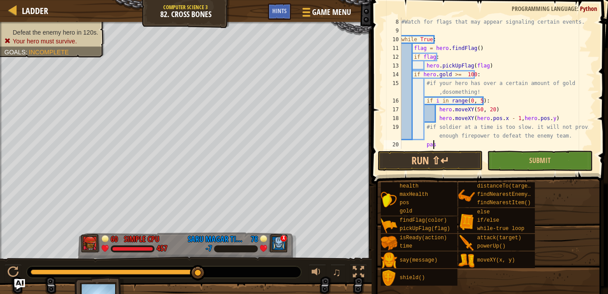
scroll to position [4, 2]
click at [511, 145] on div "#Watch for flags that may appear signaling certain events. while True : flag = …" at bounding box center [494, 92] width 189 height 149
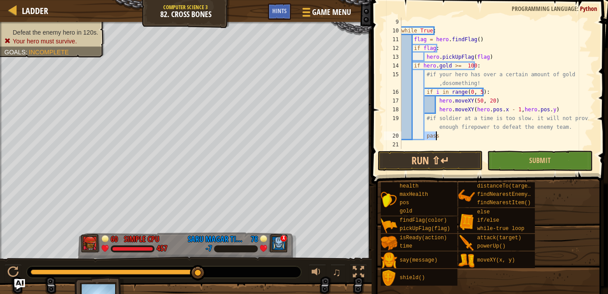
type textarea "pass"
click at [442, 139] on div "while True : flag = hero . findFlag ( ) if flag : hero . pickUpFlag ( flag ) if…" at bounding box center [494, 83] width 189 height 131
click at [412, 143] on div "while True : flag = hero . findFlag ( ) if flag : hero . pickUpFlag ( flag ) if…" at bounding box center [494, 92] width 189 height 149
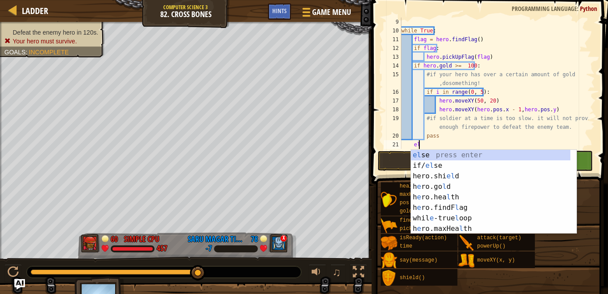
scroll to position [4, 1]
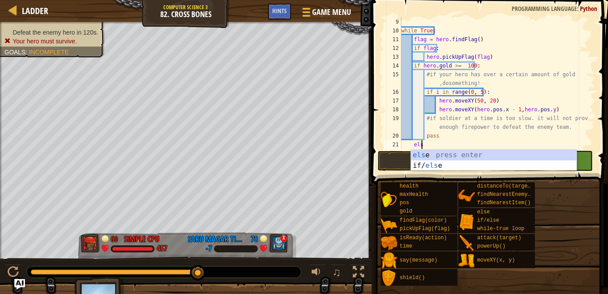
type textarea "else"
click at [420, 154] on div "else press enter if/ else press enter" at bounding box center [494, 171] width 166 height 42
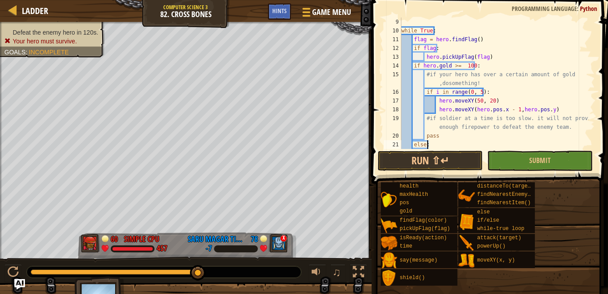
click at [428, 144] on div "while True : flag = hero . findFlag ( ) if flag : hero . pickUpFlag ( flag ) if…" at bounding box center [494, 92] width 189 height 149
type textarea "else:"
click at [430, 145] on div "while True : flag = hero . findFlag ( ) if flag : hero . pickUpFlag ( flag ) if…" at bounding box center [494, 92] width 189 height 149
type textarea "else:"
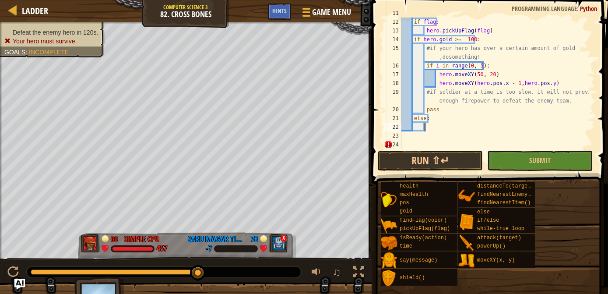
click at [426, 127] on div "flag = hero . findFlag ( ) if flag : hero . pickUpFlag ( flag ) if hero . gold …" at bounding box center [494, 83] width 189 height 149
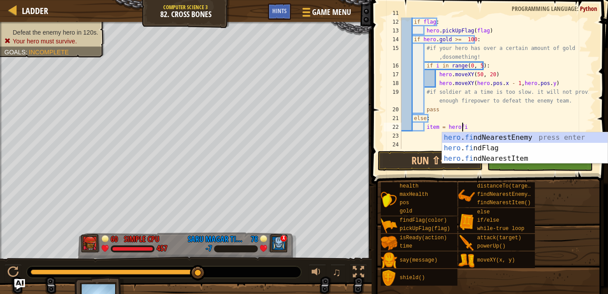
scroll to position [4, 4]
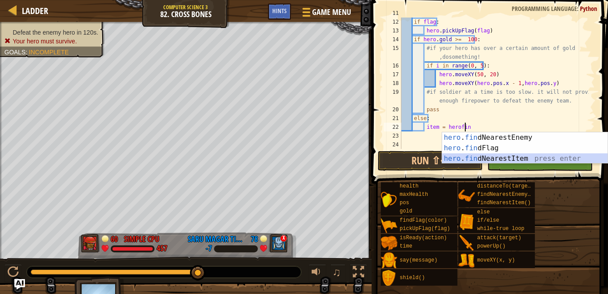
click at [472, 156] on div "hero . fin dNearestEnemy press enter hero . fin dFlag press enter hero . fin dN…" at bounding box center [525, 158] width 166 height 53
type textarea "item = hero.findNearestItem()"
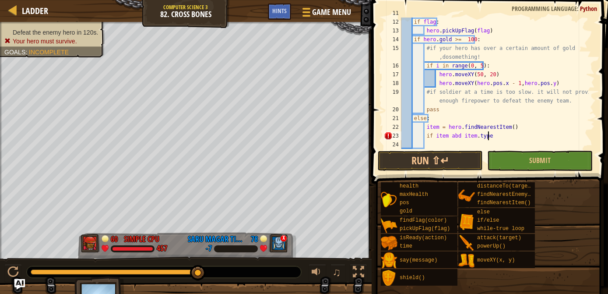
scroll to position [4, 7]
type textarea "”"
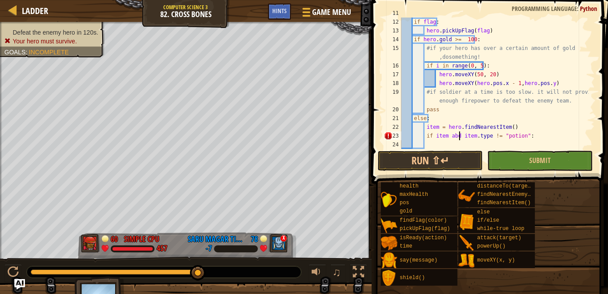
click at [458, 136] on div "flag = hero . findFlag ( ) if flag : hero . pickUpFlag ( flag ) if hero . gold …" at bounding box center [494, 83] width 189 height 149
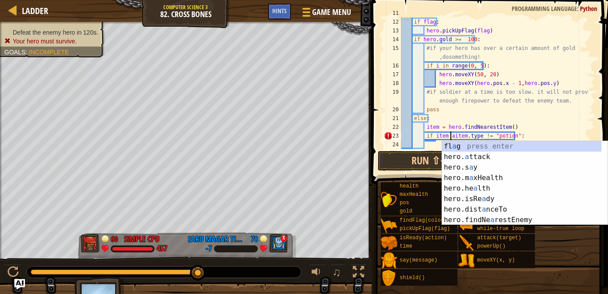
scroll to position [4, 4]
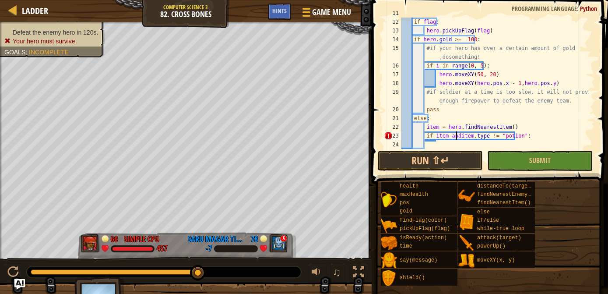
type textarea "if item and item.type != "potion":"
click at [435, 143] on div "if flag : hero . pickUpFlag ( flag ) if hero . gold >= 100 : #if your hero has …" at bounding box center [494, 92] width 189 height 149
type textarea "#"
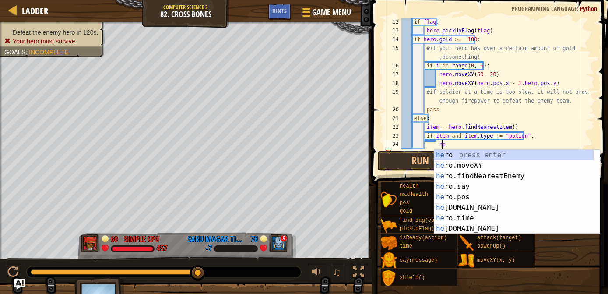
scroll to position [4, 3]
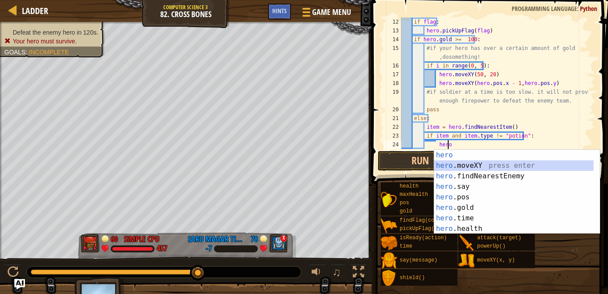
click at [449, 162] on div "hero press enter hero .moveXY press enter hero .findNearestEnemy press enter he…" at bounding box center [514, 202] width 160 height 105
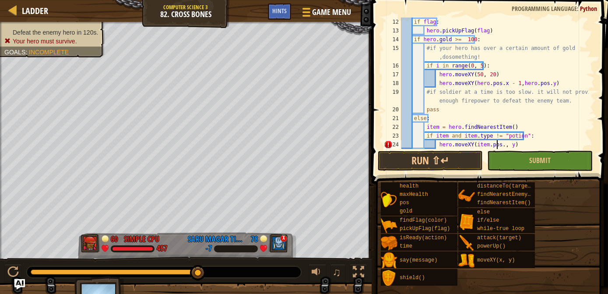
scroll to position [4, 8]
click at [503, 144] on div "if flag : hero . pickUpFlag ( flag ) if hero . gold >= 100 : #if your hero has …" at bounding box center [494, 92] width 189 height 149
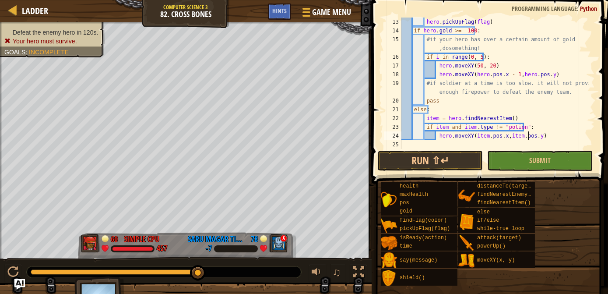
scroll to position [105, 0]
click at [504, 137] on div "hero . pickUpFlag ( flag ) if hero . gold >= 100 : #if your hero has over a cer…" at bounding box center [494, 92] width 189 height 149
type textarea "hero.moveXY(item.pos.x, item.pos. y)"
click at [442, 139] on div "hero . pickUpFlag ( flag ) if hero . gold >= 100 : #if your hero has over a cer…" at bounding box center [494, 92] width 189 height 149
click at [543, 134] on div "hero . pickUpFlag ( flag ) if hero . gold >= 100 : #if your hero has over a cer…" at bounding box center [494, 92] width 189 height 149
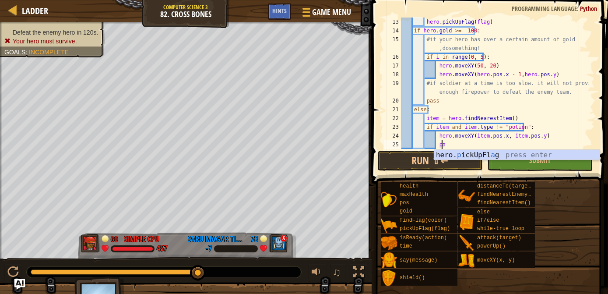
scroll to position [4, 3]
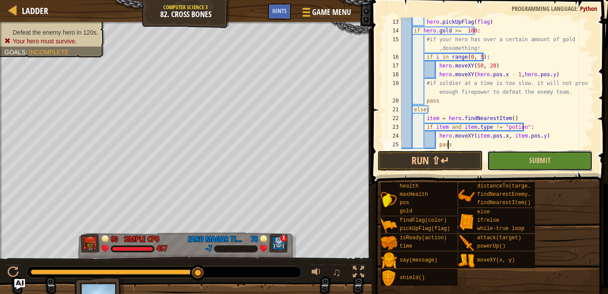
click at [546, 169] on button "Submit" at bounding box center [539, 161] width 105 height 20
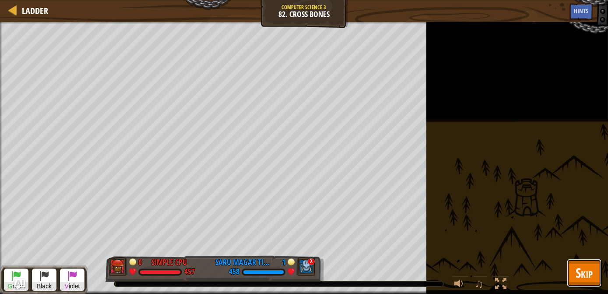
click at [587, 271] on span "Skip" at bounding box center [584, 273] width 17 height 18
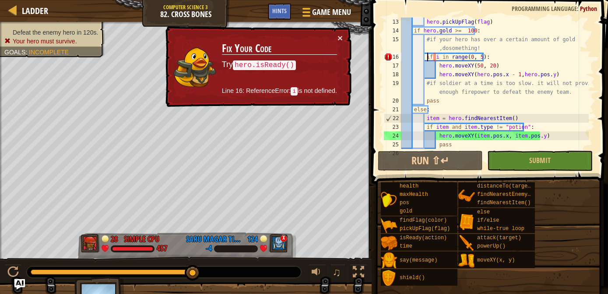
click at [428, 58] on div "hero . pickUpFlag ( flag ) if hero . gold >= 100 : #if your hero has over a cer…" at bounding box center [494, 92] width 189 height 149
click at [430, 58] on div "hero . pickUpFlag ( flag ) if hero . gold >= 100 : #if your hero has over a cer…" at bounding box center [494, 92] width 189 height 149
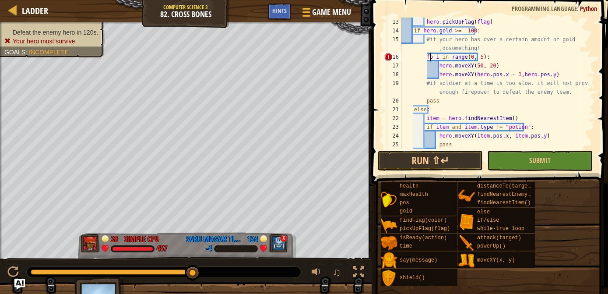
scroll to position [4, 2]
click at [421, 58] on div "hero . pickUpFlag ( flag ) if hero . gold >= 100 : #if your hero has over a cer…" at bounding box center [494, 92] width 189 height 149
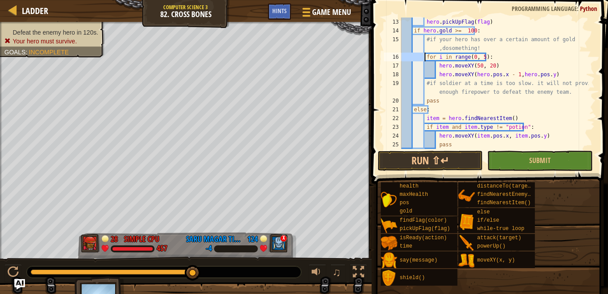
click at [421, 58] on div "hero . pickUpFlag ( flag ) if hero . gold >= 100 : #if your hero has over a cer…" at bounding box center [494, 92] width 189 height 149
type textarea "for i in range(0, 5):"
click at [514, 154] on button "Submit" at bounding box center [539, 161] width 105 height 20
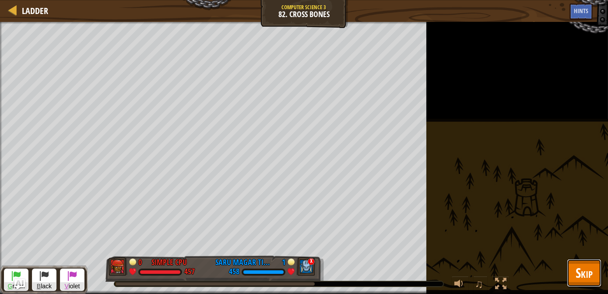
click at [587, 270] on span "Skip" at bounding box center [584, 273] width 17 height 18
